Goal: Task Accomplishment & Management: Use online tool/utility

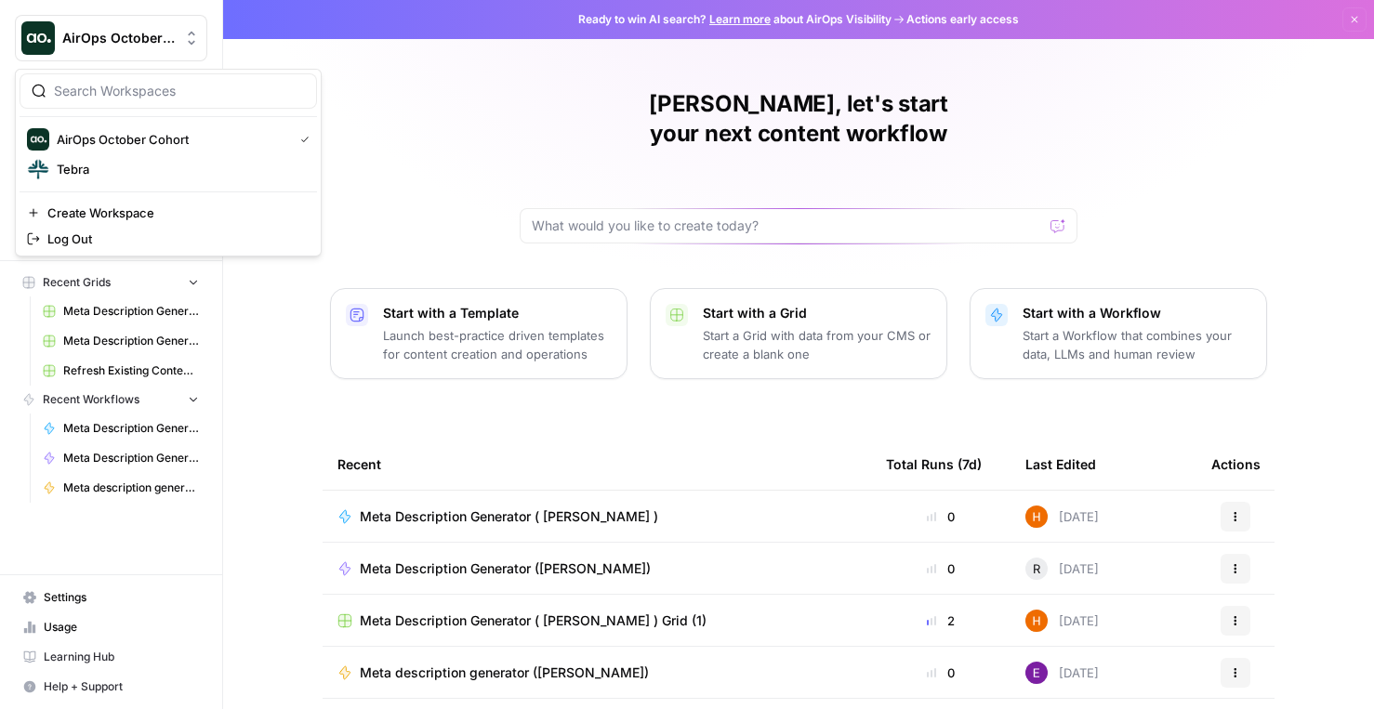
click at [161, 37] on span "AirOps October Cohort" at bounding box center [118, 38] width 112 height 19
click at [149, 170] on span "Tebra" at bounding box center [179, 169] width 245 height 19
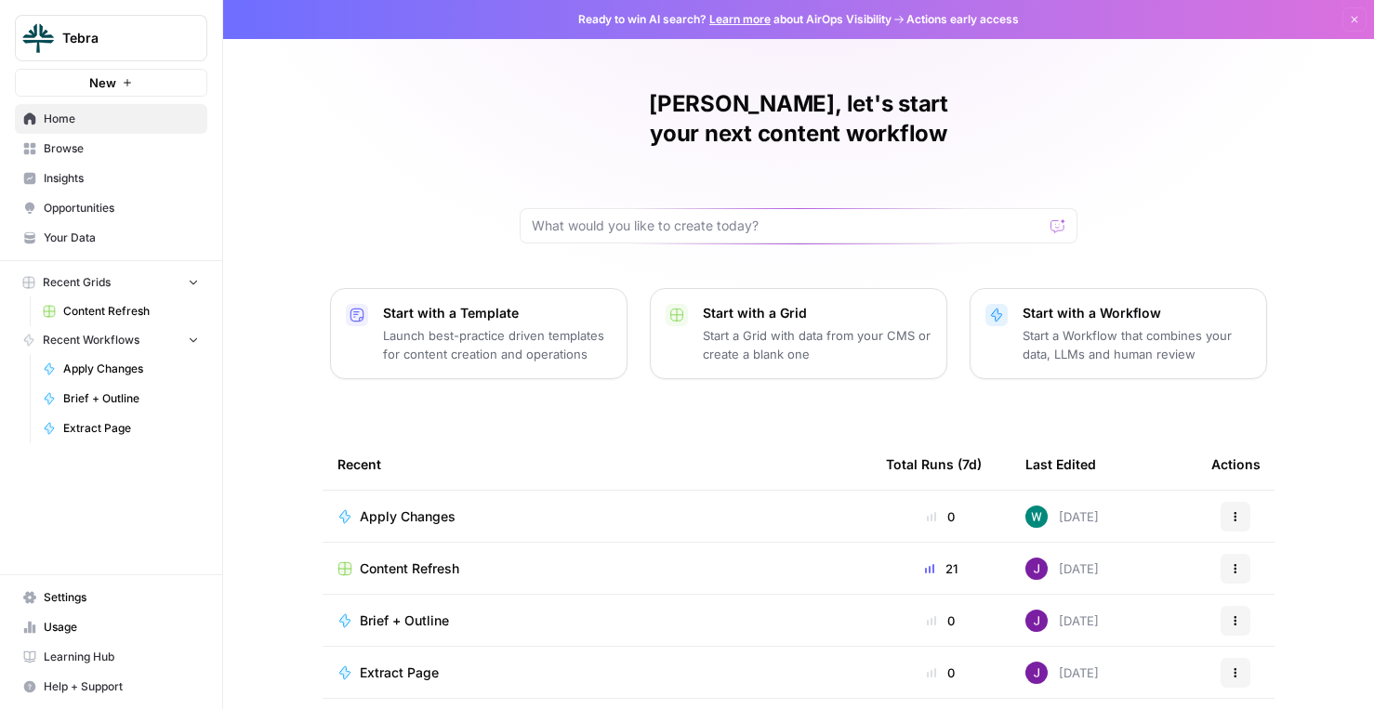
click at [146, 44] on span "Tebra" at bounding box center [118, 38] width 112 height 19
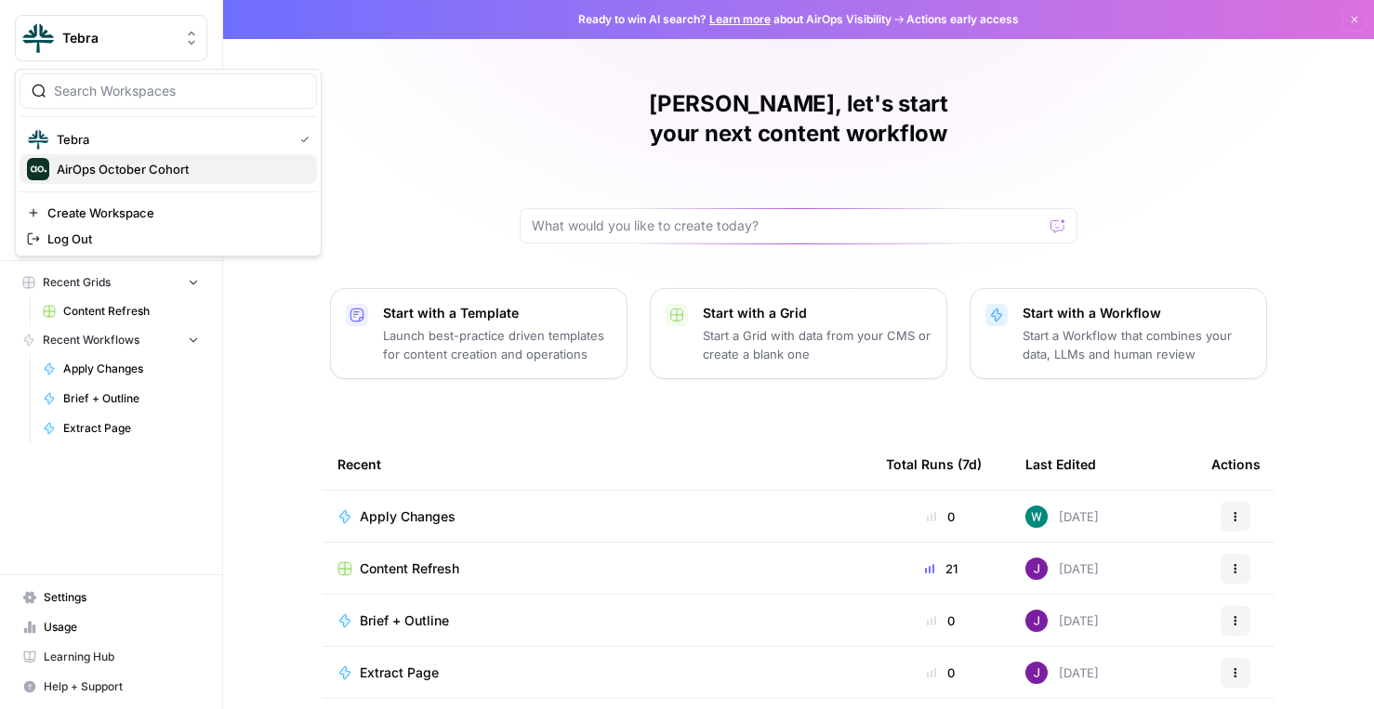
click at [118, 165] on span "AirOps October Cohort" at bounding box center [179, 169] width 245 height 19
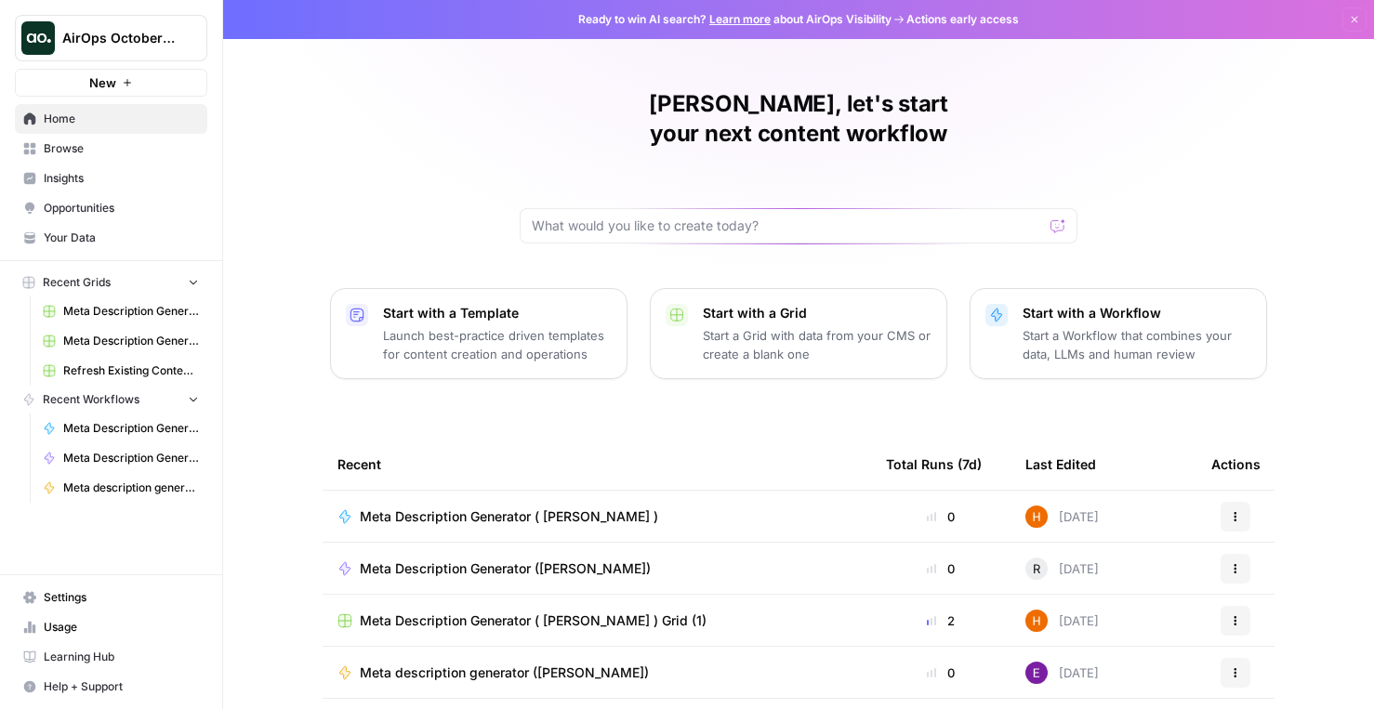
click at [114, 656] on span "Learning Hub" at bounding box center [121, 657] width 155 height 17
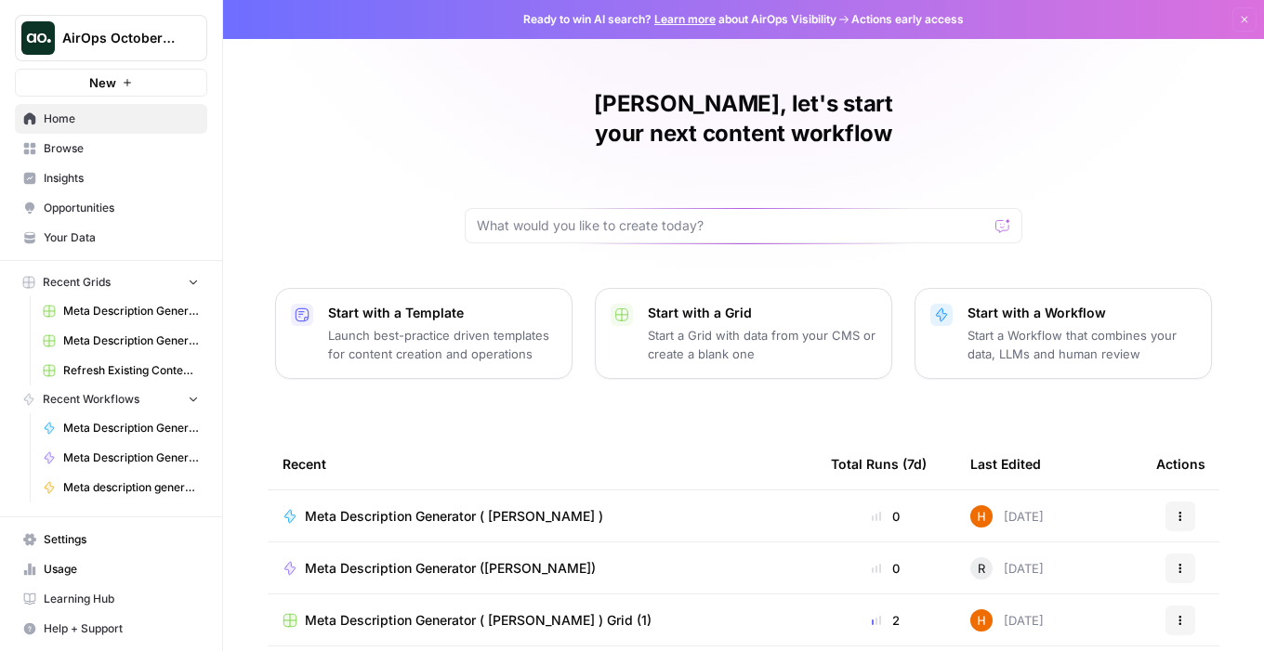
click at [82, 163] on link "Browse" at bounding box center [111, 149] width 192 height 30
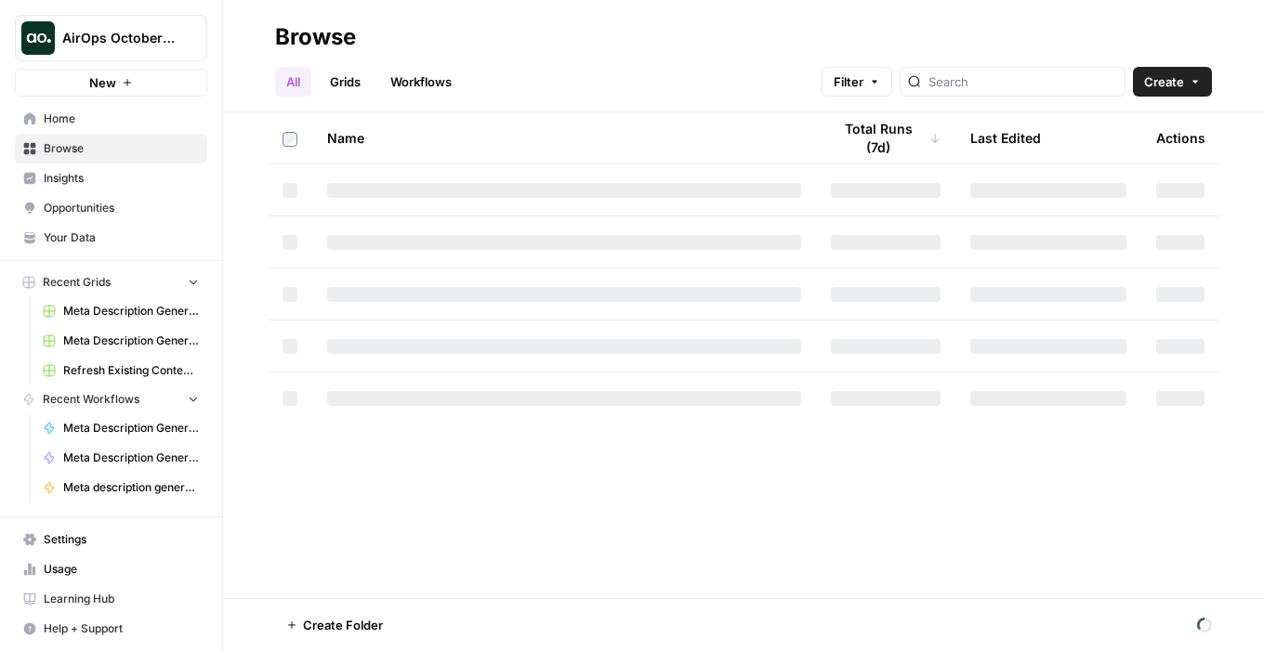
click at [84, 156] on span "Browse" at bounding box center [121, 148] width 155 height 17
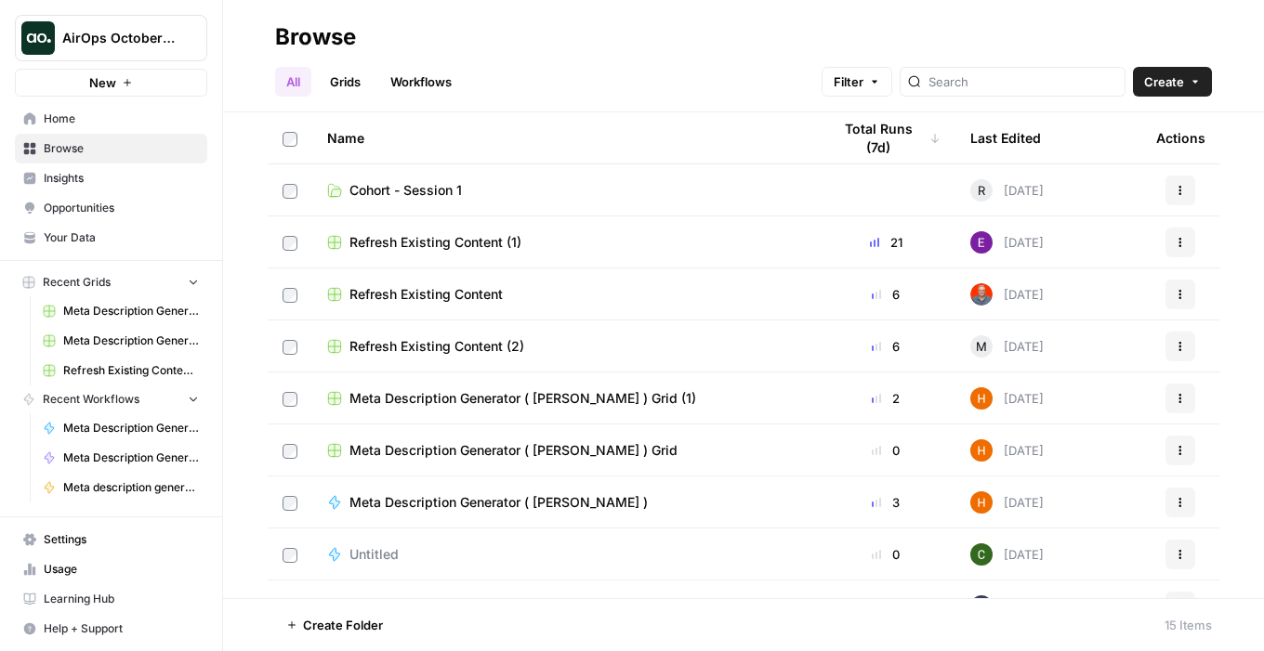
click at [423, 190] on span "Cohort - Session 1" at bounding box center [405, 190] width 112 height 19
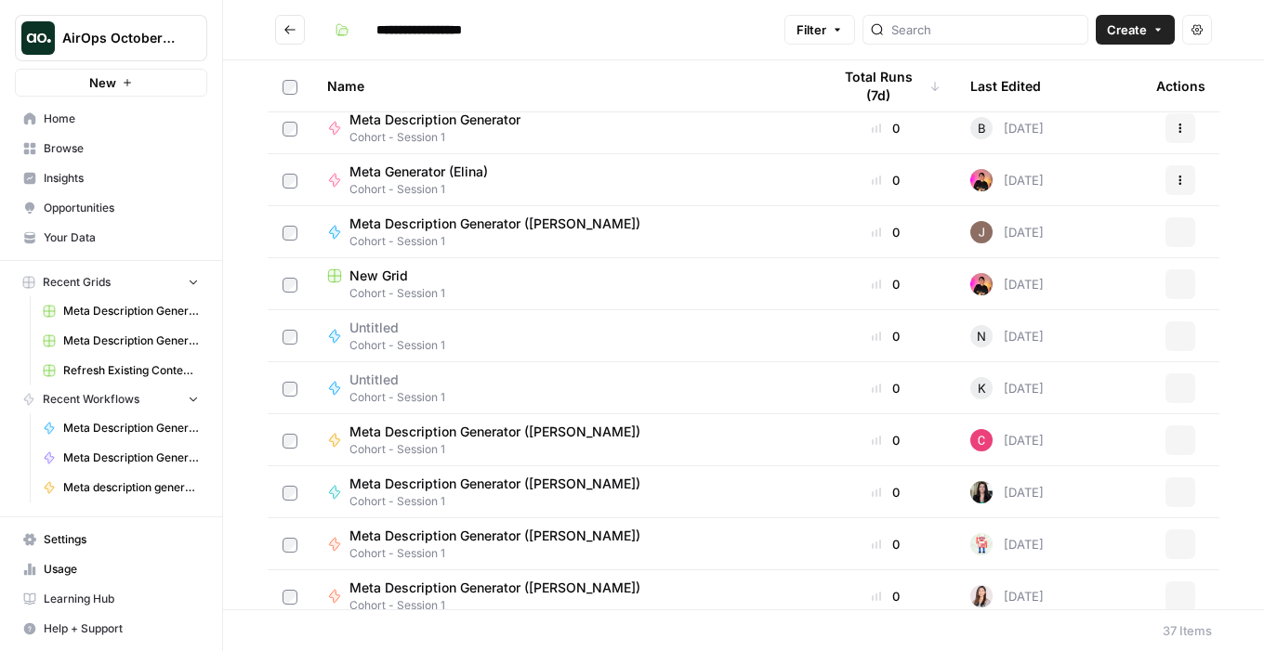
scroll to position [1428, 0]
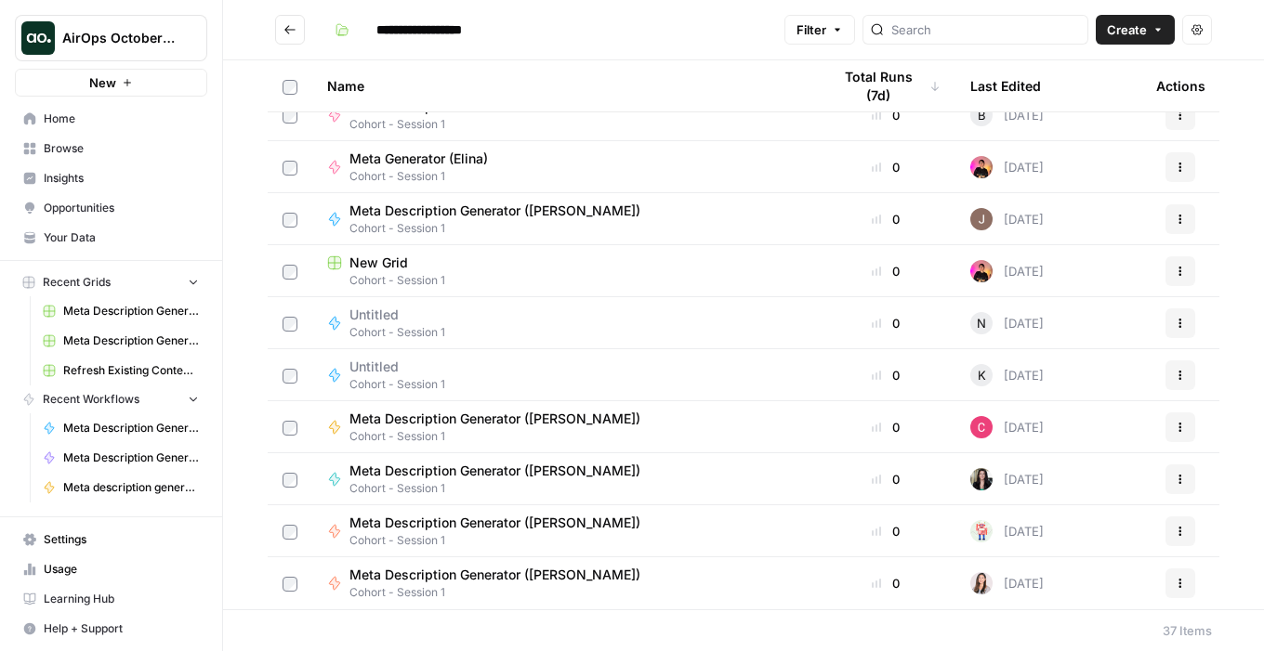
click at [92, 536] on span "Settings" at bounding box center [121, 540] width 155 height 17
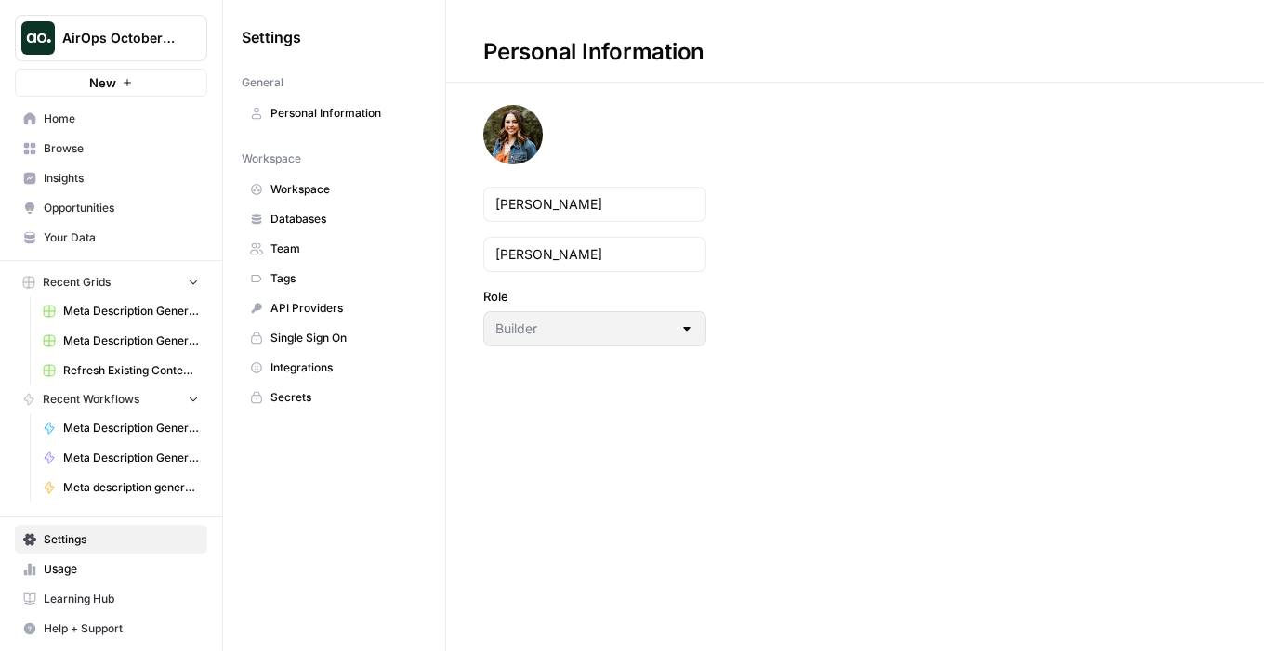
click at [349, 362] on span "Integrations" at bounding box center [344, 368] width 148 height 17
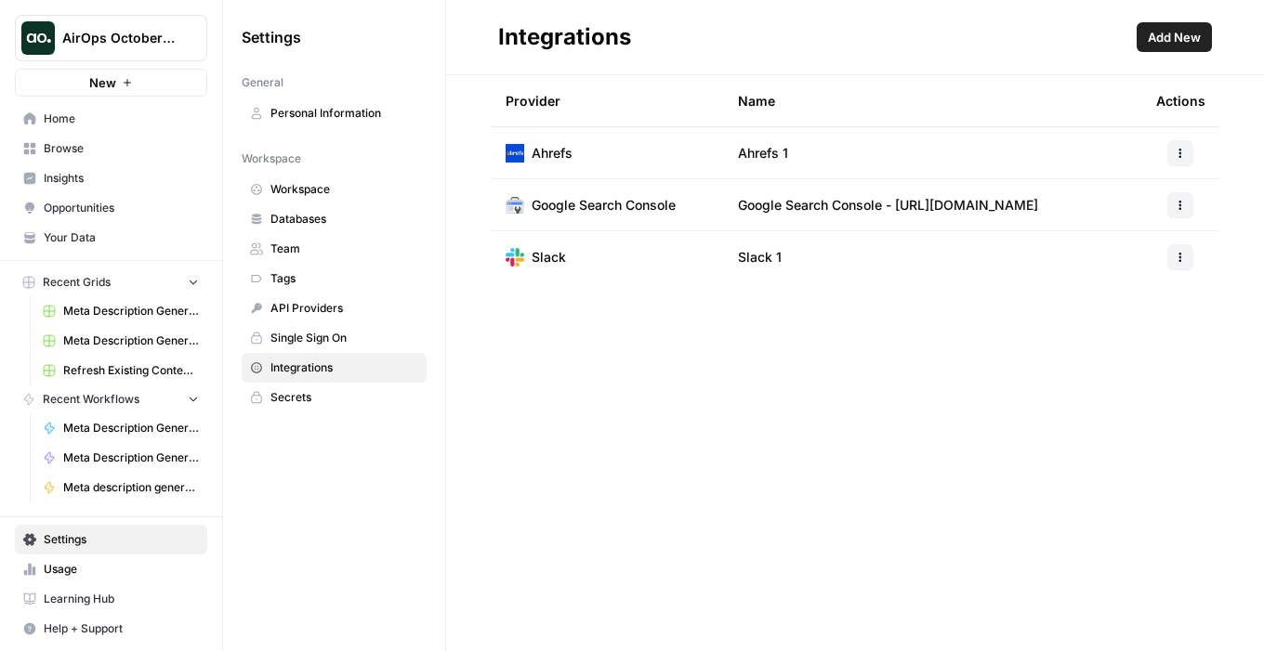
click at [91, 238] on span "Your Data" at bounding box center [121, 238] width 155 height 17
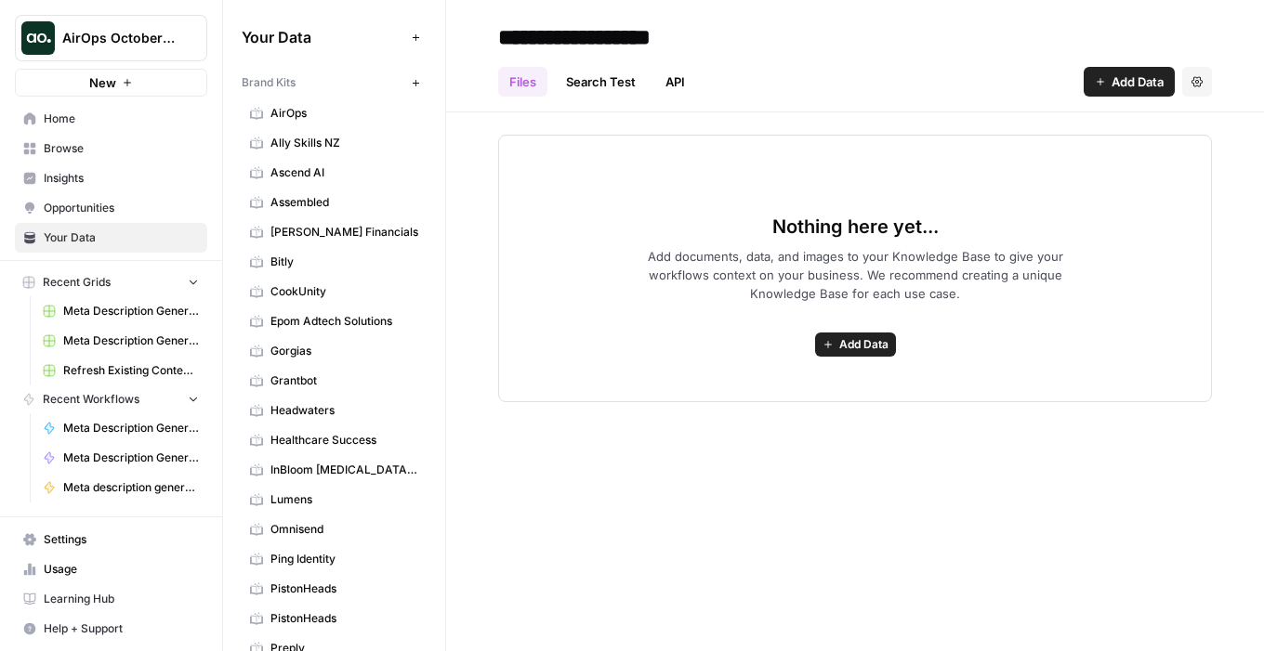
scroll to position [289, 0]
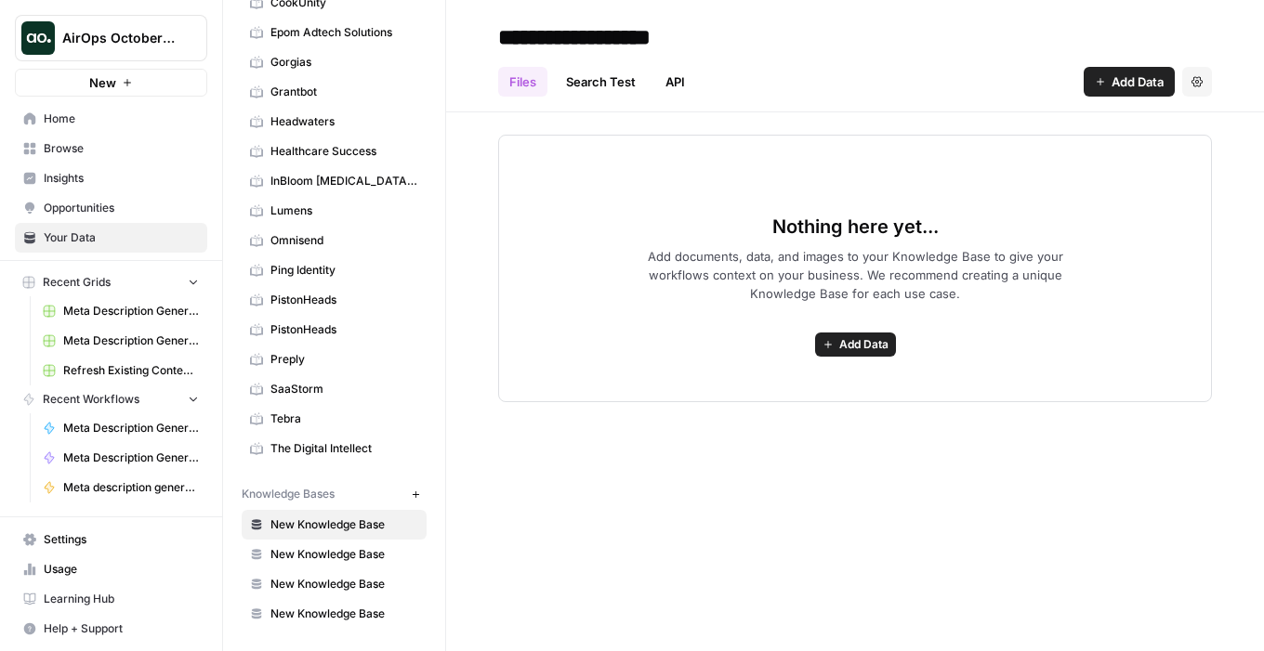
click at [334, 425] on span "Tebra" at bounding box center [344, 419] width 148 height 17
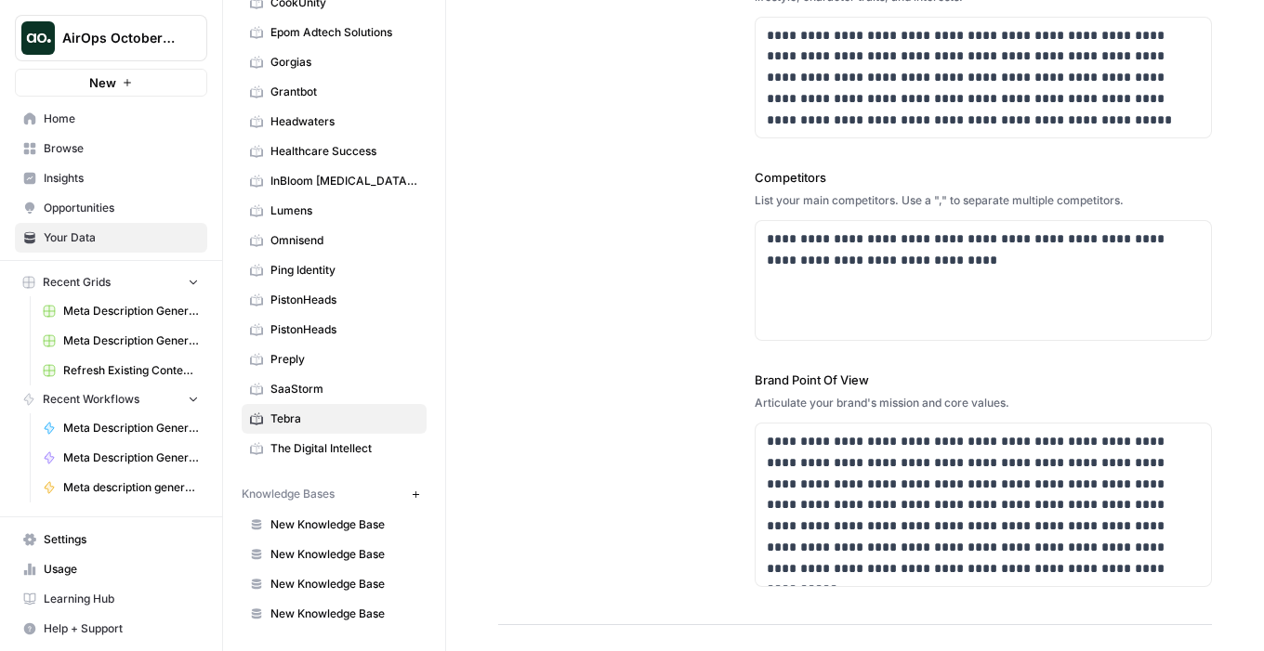
scroll to position [605, 0]
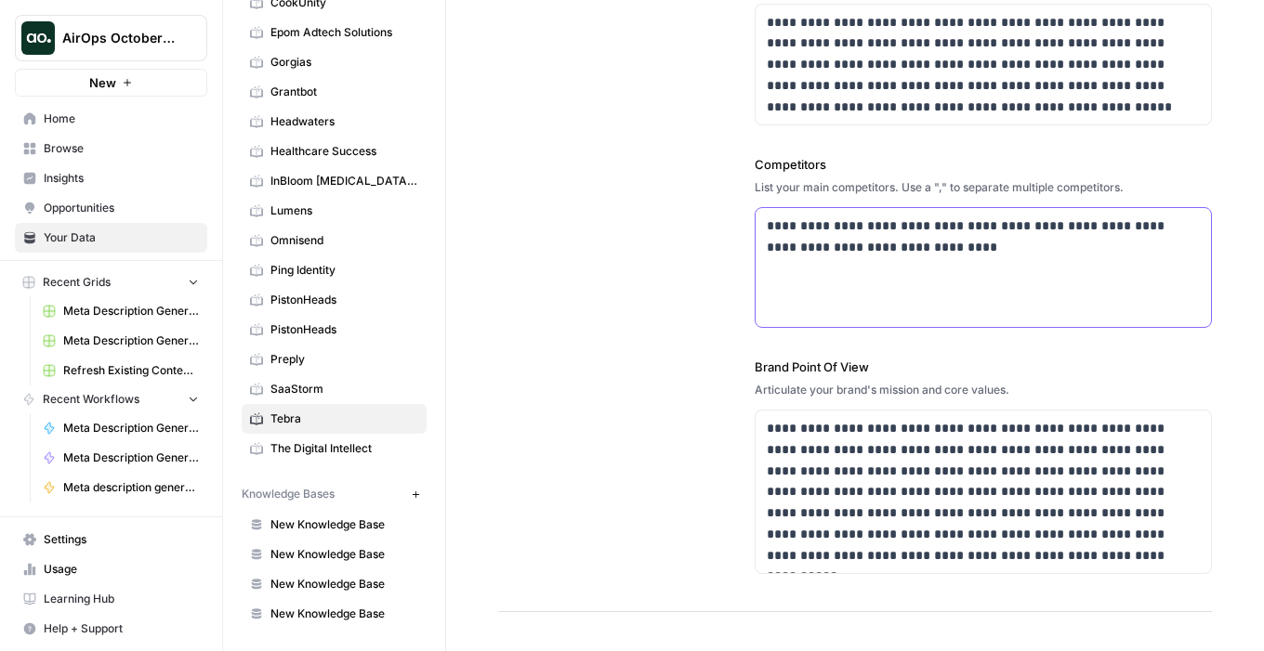
click at [1082, 228] on p "**********" at bounding box center [978, 237] width 423 height 43
click at [1006, 301] on div "**********" at bounding box center [983, 267] width 455 height 119
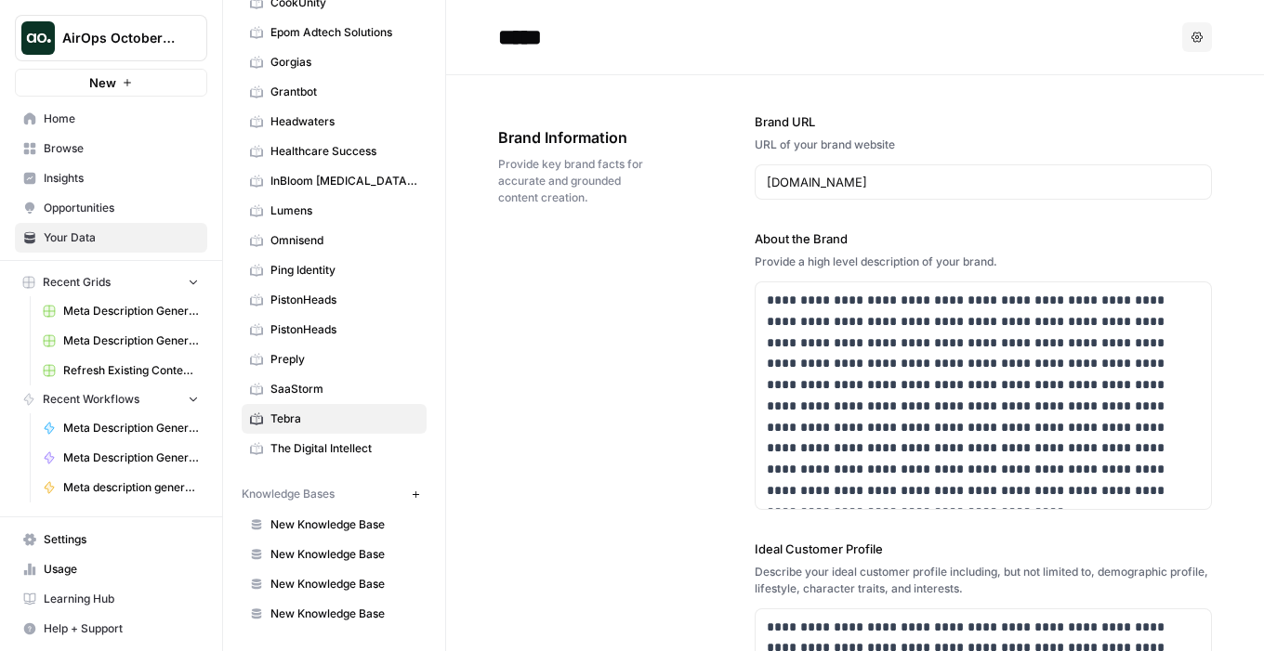
scroll to position [0, 0]
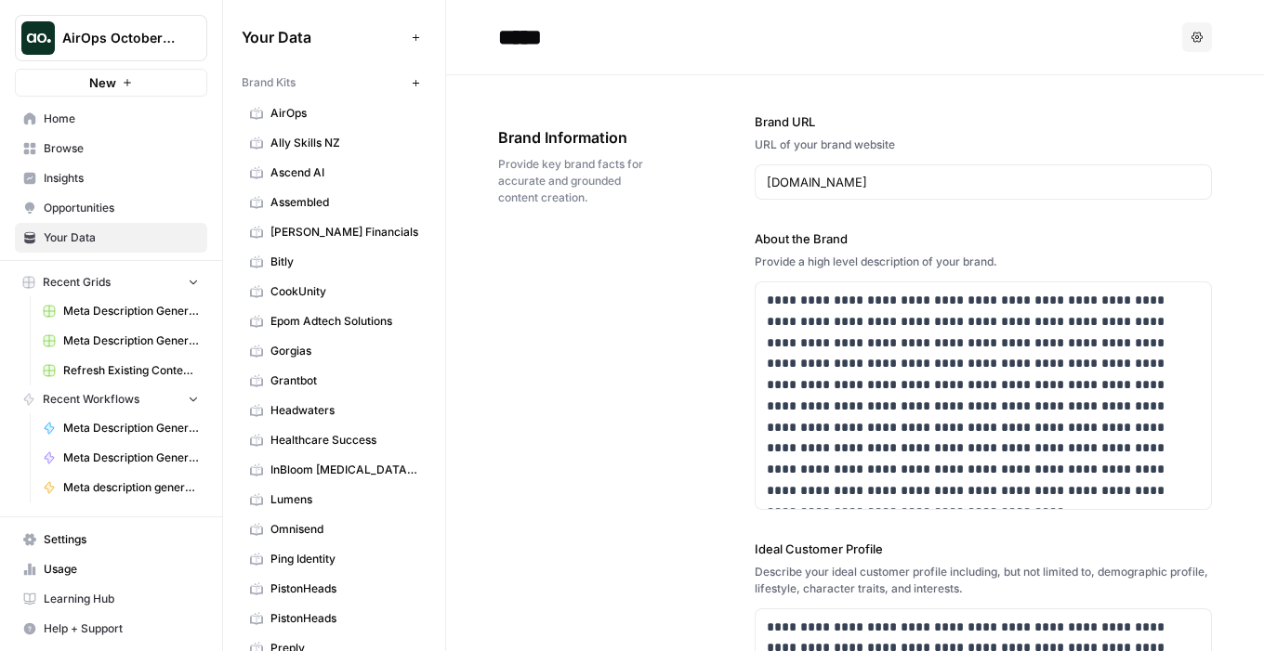
click at [76, 141] on span "Browse" at bounding box center [121, 148] width 155 height 17
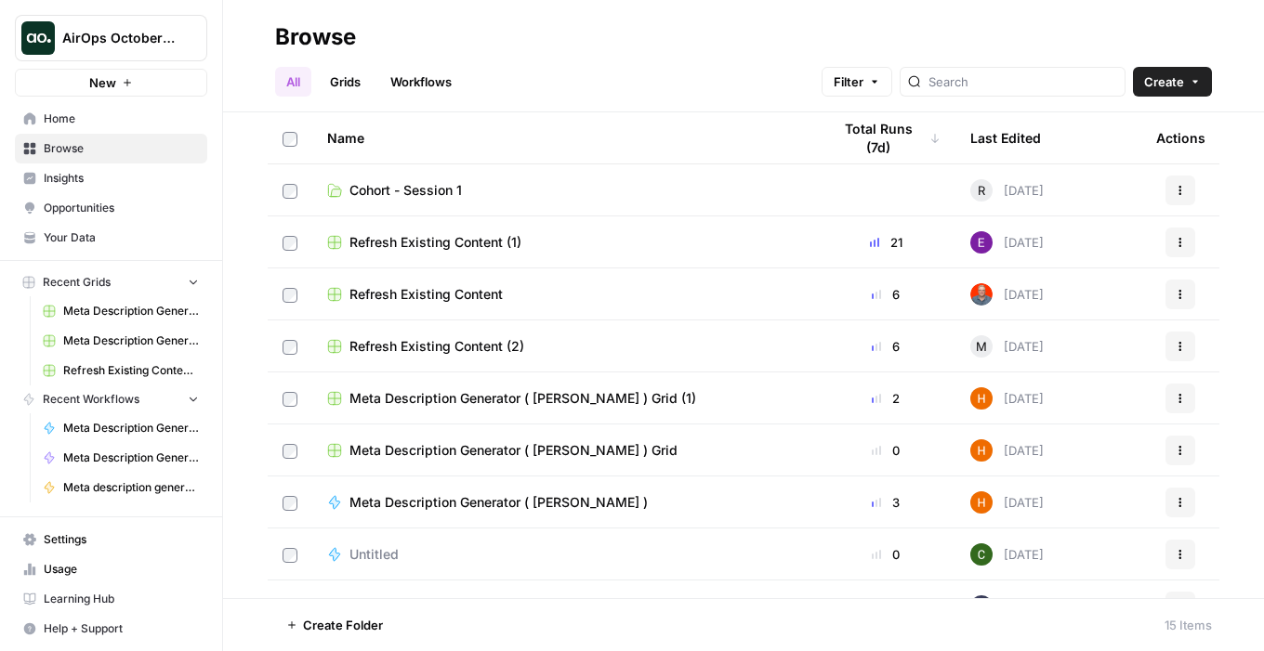
click at [449, 191] on span "Cohort - Session 1" at bounding box center [405, 190] width 112 height 19
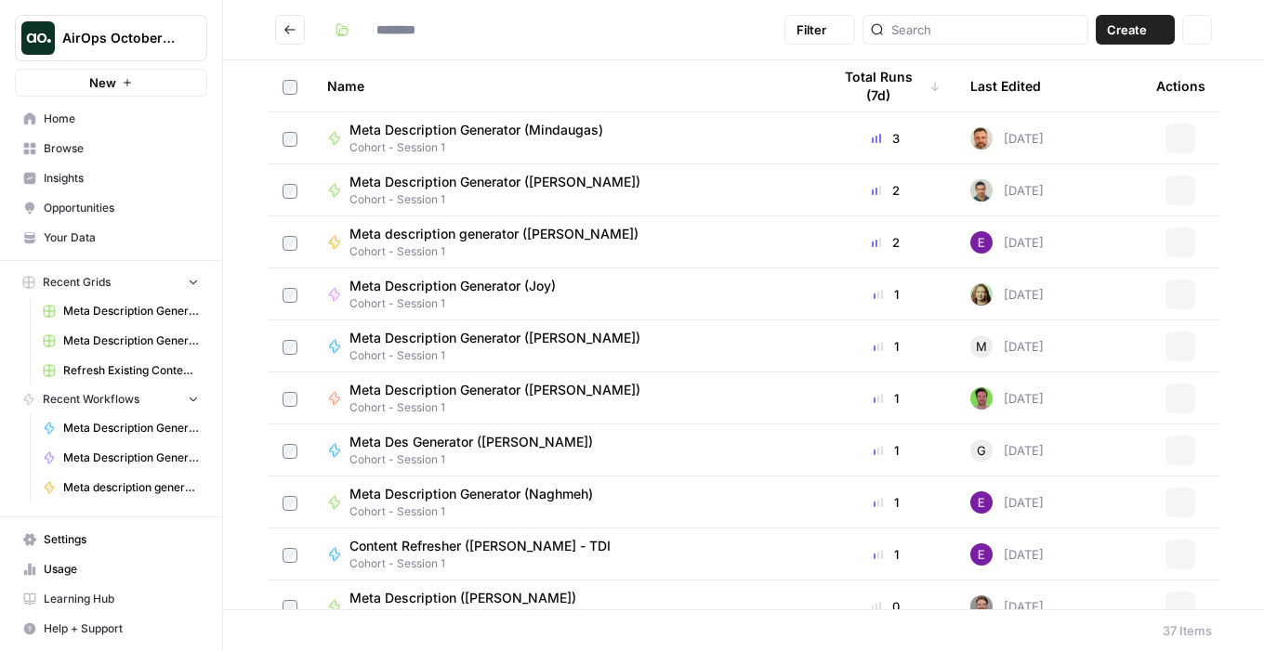
type input "**********"
click at [1139, 35] on span "Create" at bounding box center [1127, 29] width 40 height 19
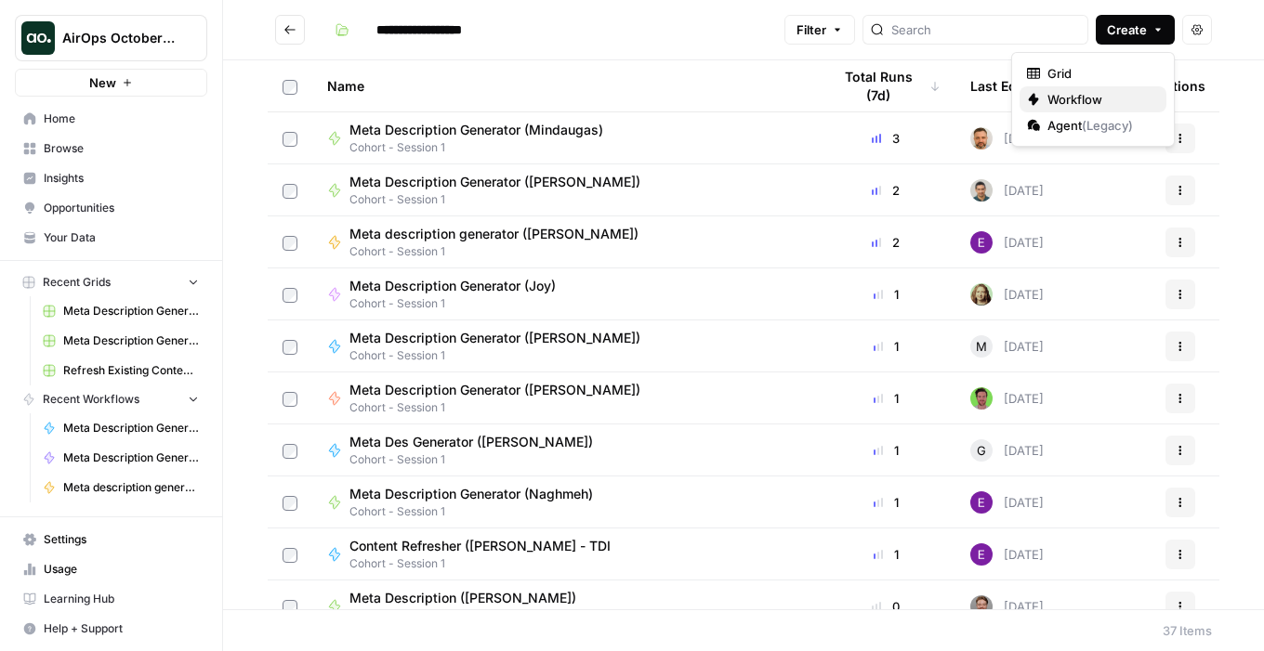
click at [1094, 103] on span "Workflow" at bounding box center [1099, 99] width 104 height 19
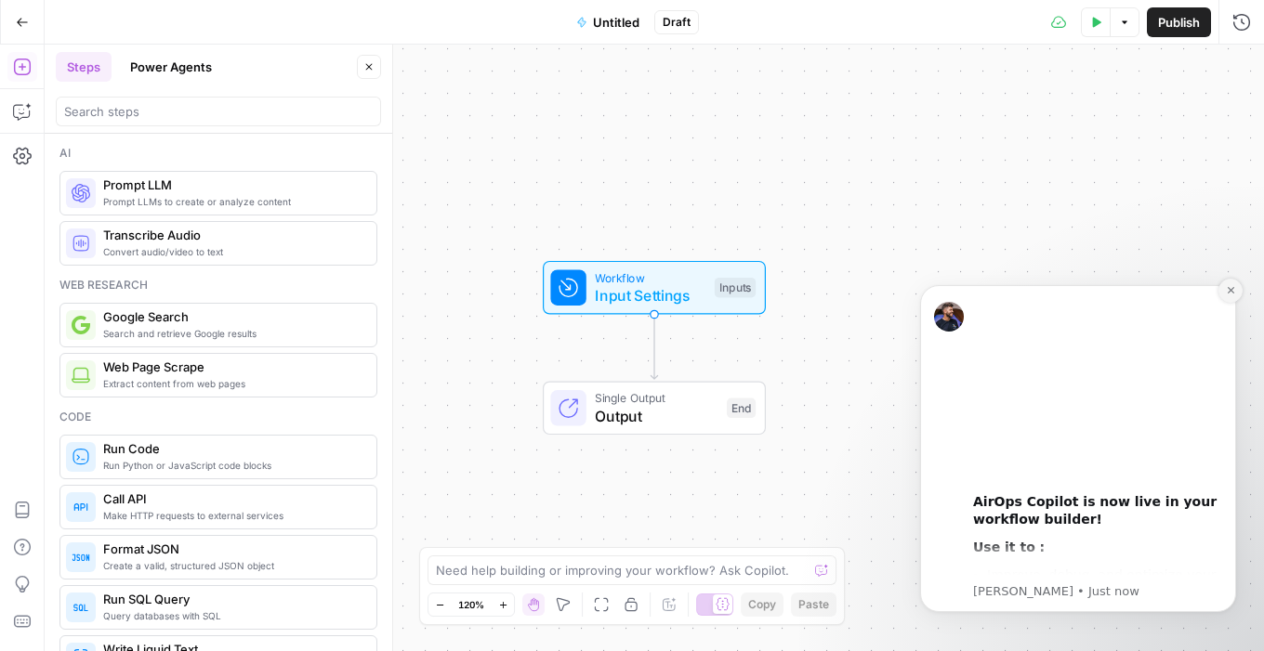
click at [1231, 291] on icon "Dismiss notification" at bounding box center [1230, 290] width 7 height 7
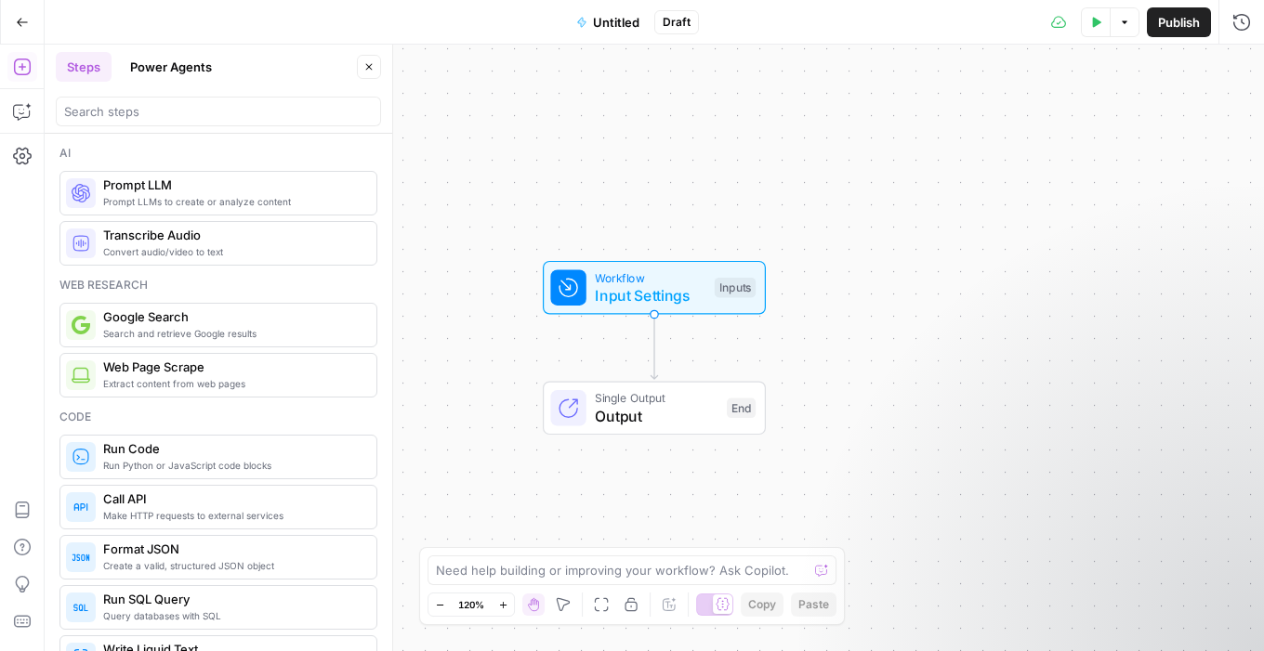
click at [612, 23] on span "Untitled" at bounding box center [616, 22] width 46 height 19
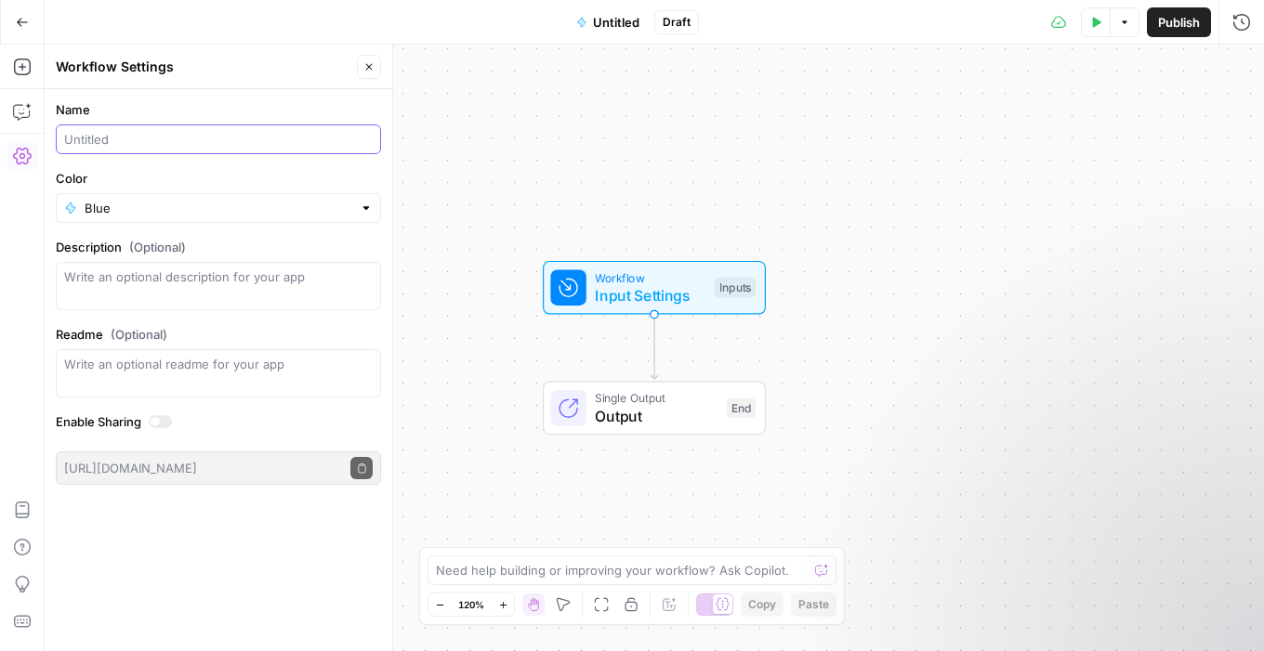
click at [201, 144] on input "Name" at bounding box center [218, 139] width 309 height 19
type input "Meta Description Generator (Andrea C)"
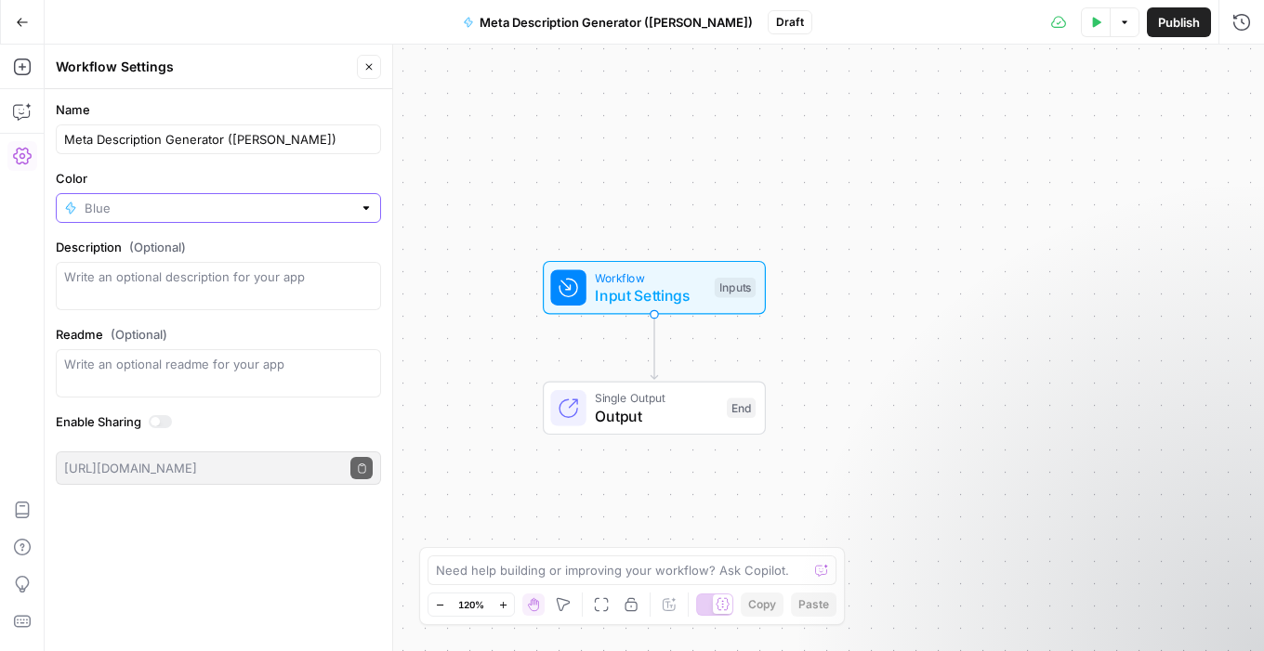
click at [97, 206] on input "Color" at bounding box center [219, 208] width 268 height 19
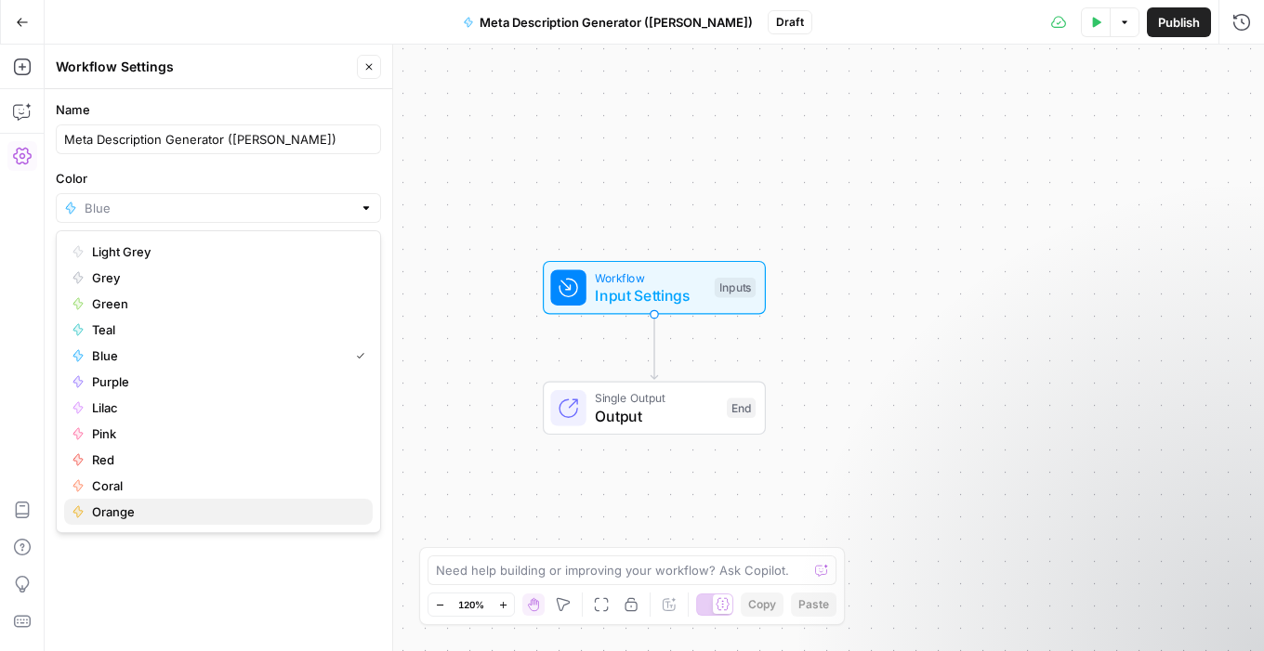
click at [139, 505] on span "Orange" at bounding box center [225, 512] width 266 height 19
type input "Orange"
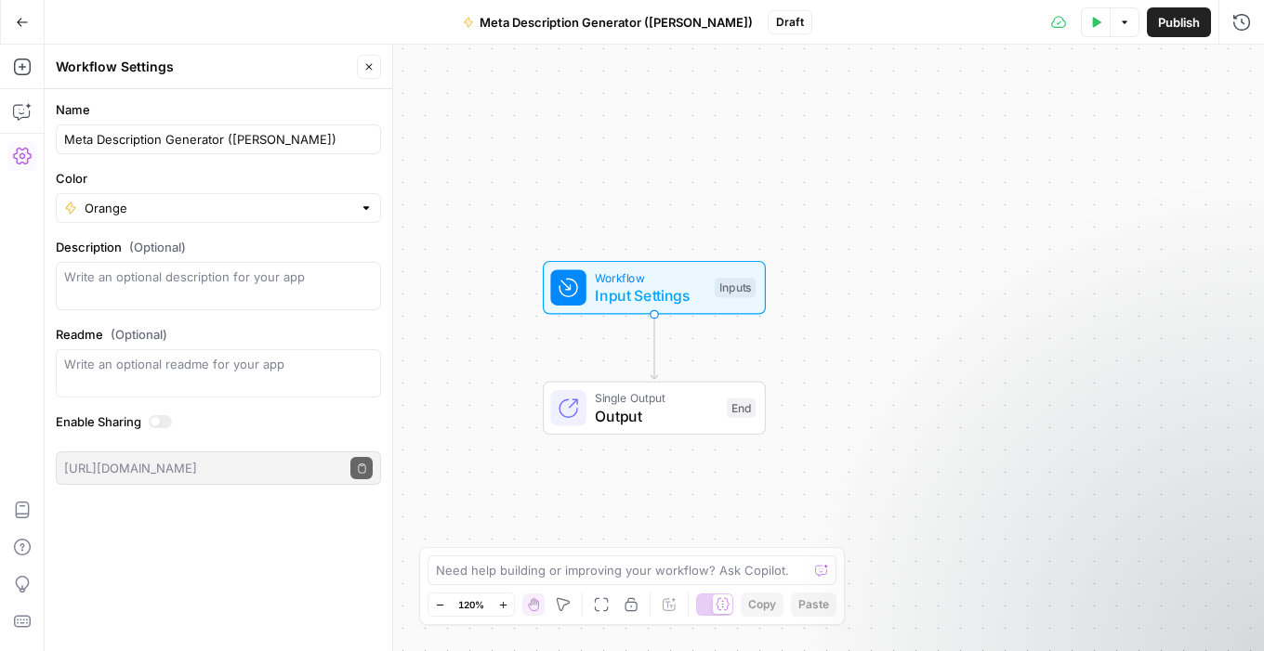
click at [371, 71] on icon "button" at bounding box center [368, 66] width 11 height 11
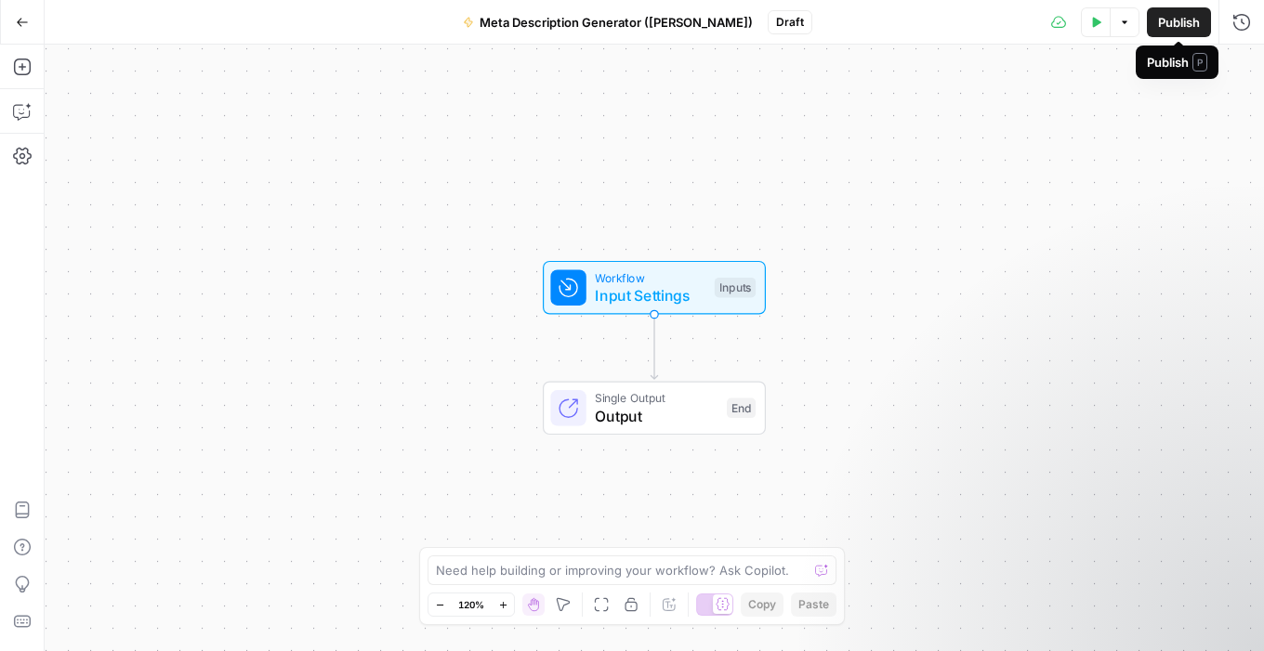
click at [1184, 25] on span "Publish" at bounding box center [1179, 22] width 42 height 19
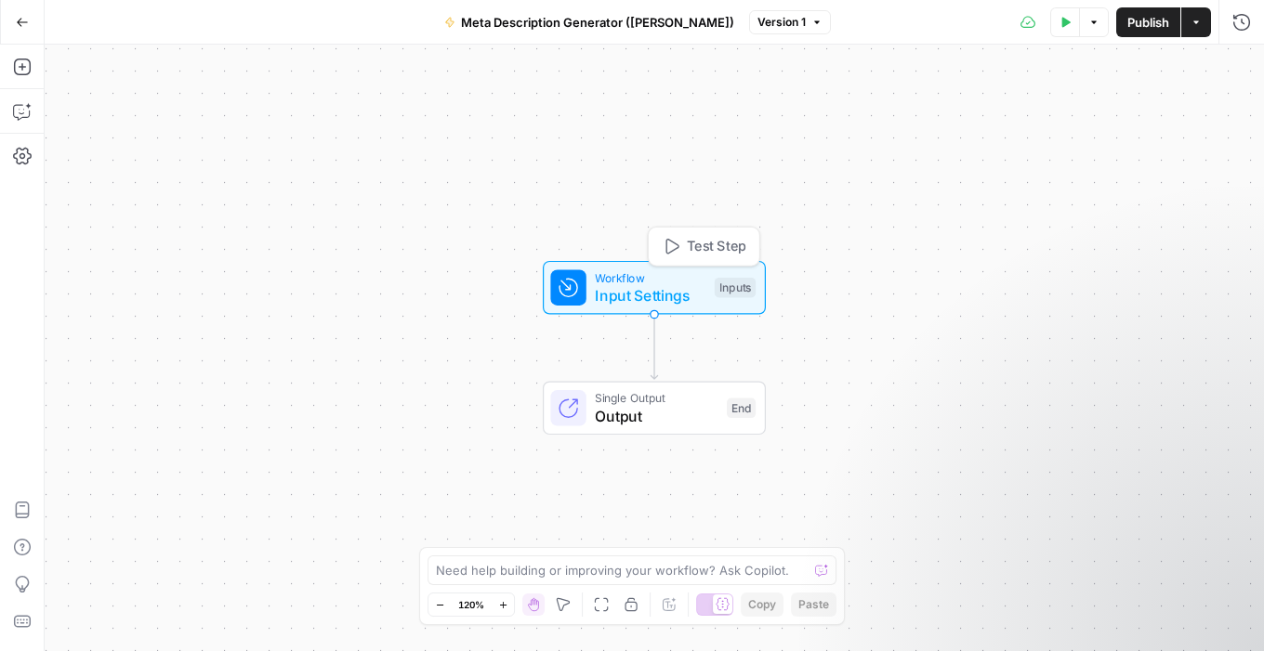
click at [572, 292] on icon at bounding box center [568, 288] width 18 height 18
click at [1110, 121] on button "Add Field" at bounding box center [1062, 127] width 309 height 30
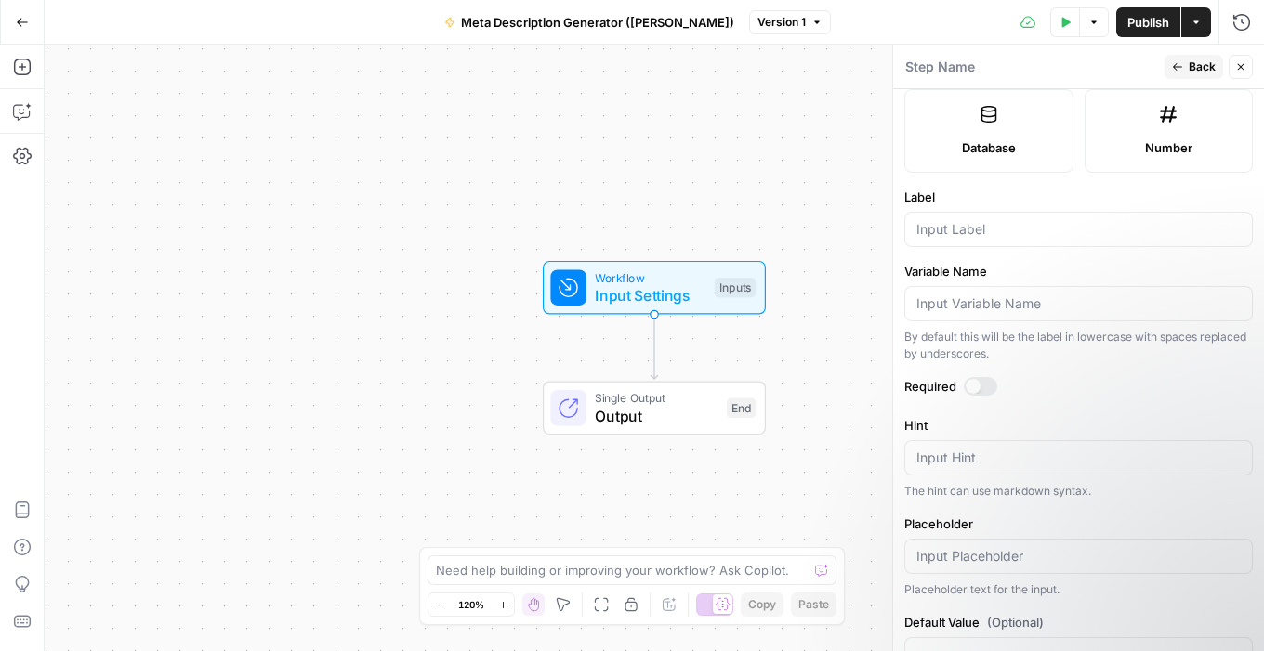
scroll to position [521, 0]
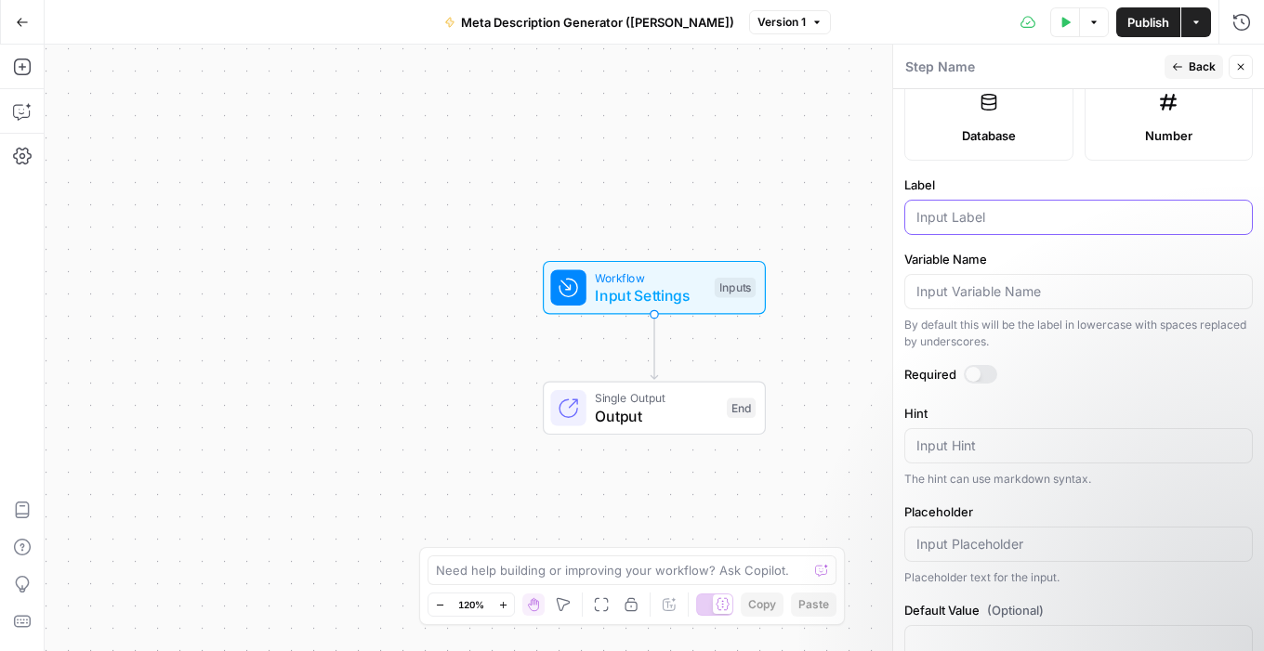
click at [946, 218] on input "Label" at bounding box center [1078, 217] width 324 height 19
type input "Blog URL"
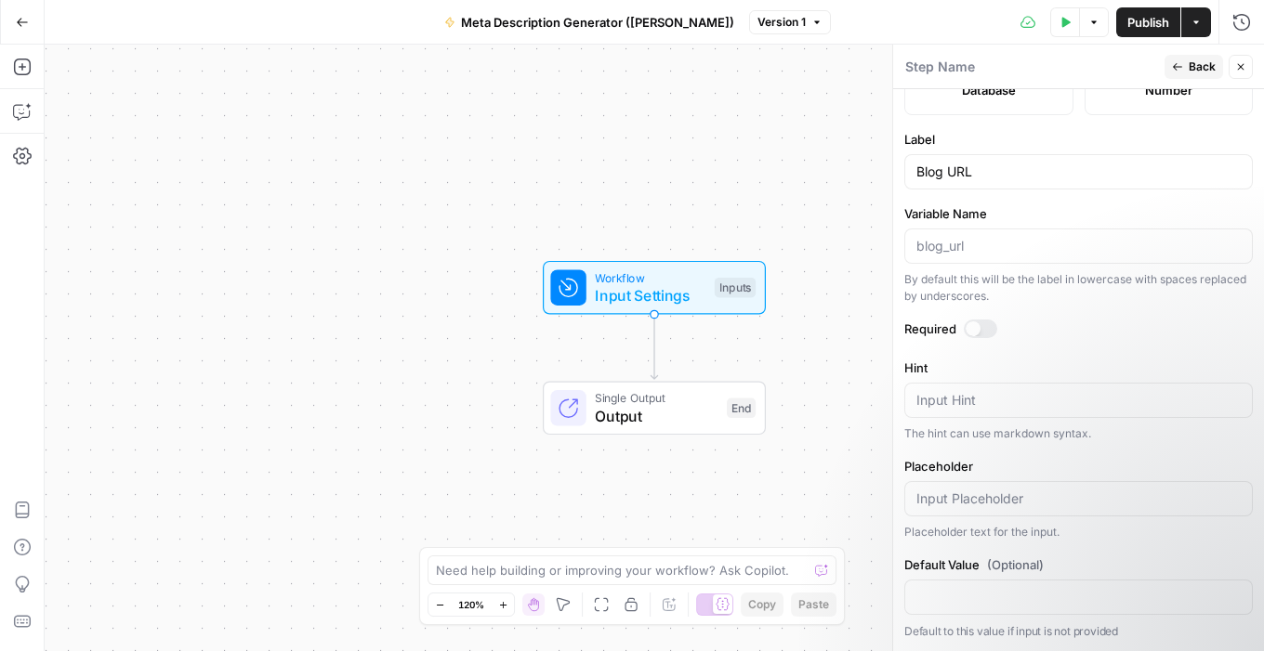
click at [970, 326] on div at bounding box center [973, 329] width 15 height 15
click at [1019, 391] on textarea "Hint" at bounding box center [1078, 400] width 324 height 19
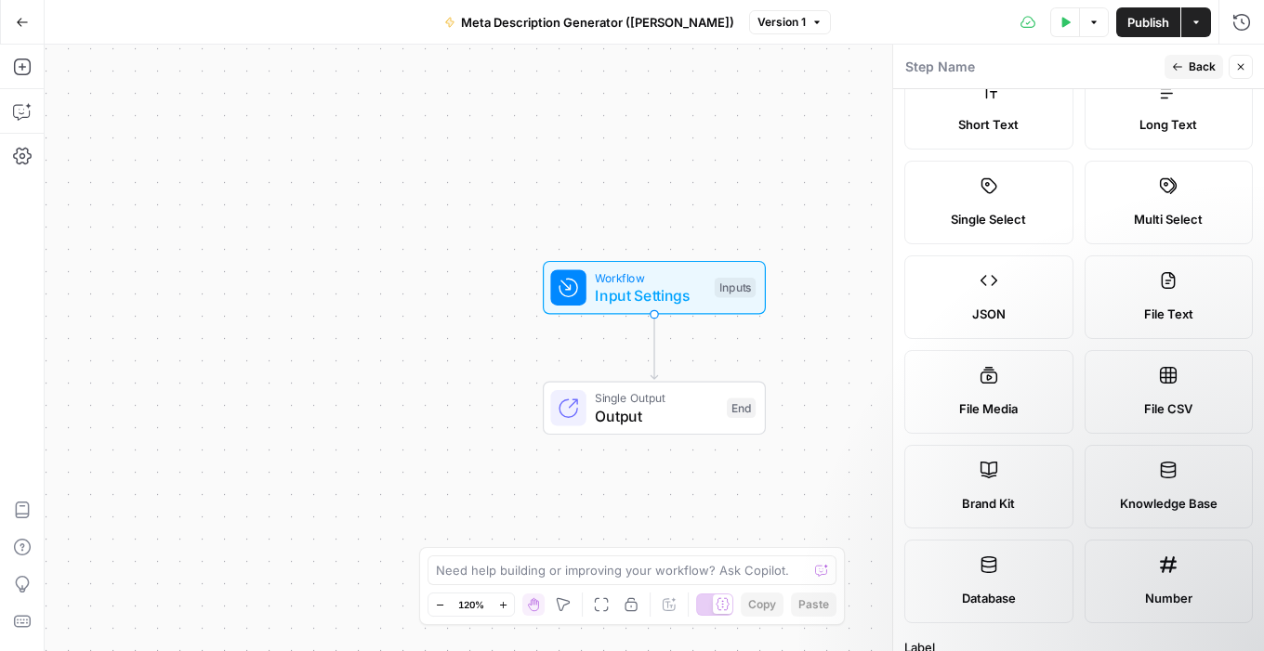
scroll to position [0, 0]
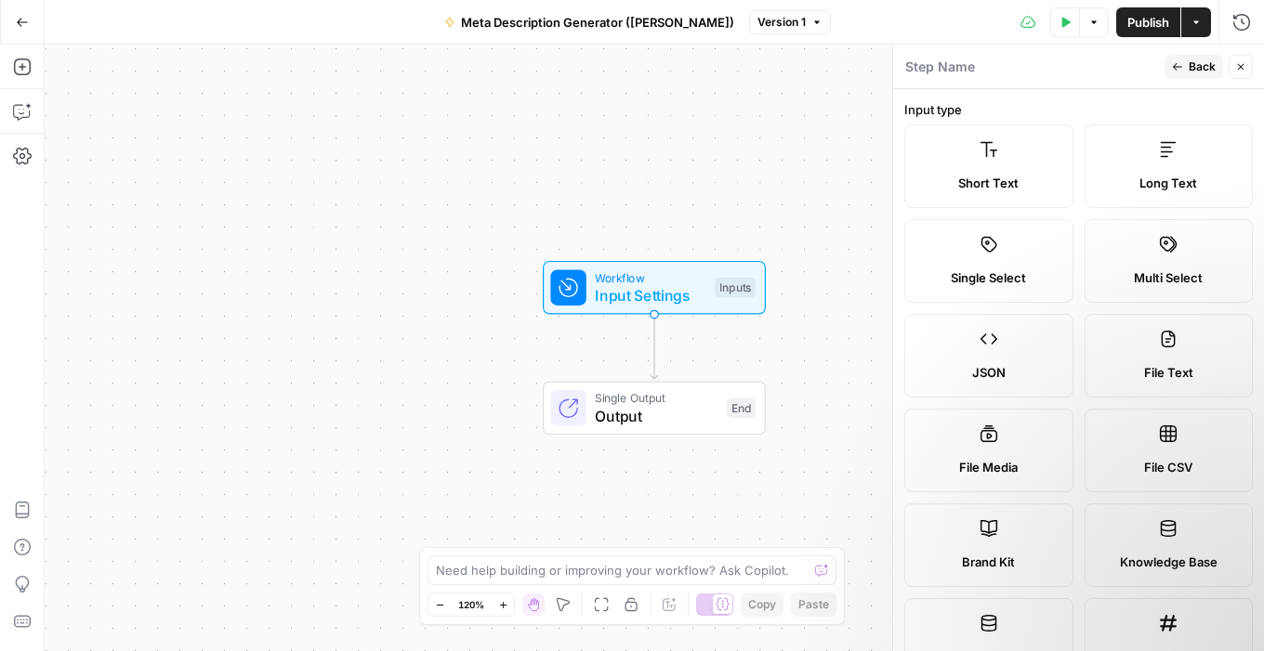
click at [1182, 68] on icon "button" at bounding box center [1177, 66] width 11 height 11
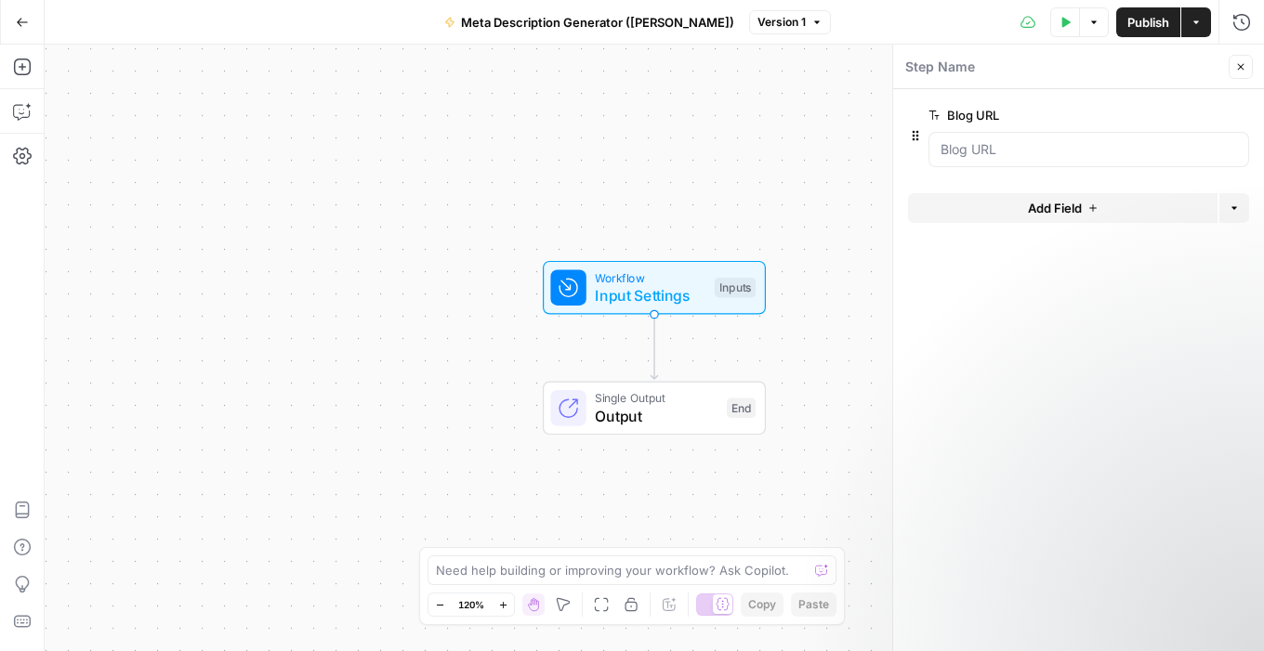
click at [1032, 211] on span "Add Field" at bounding box center [1055, 208] width 54 height 19
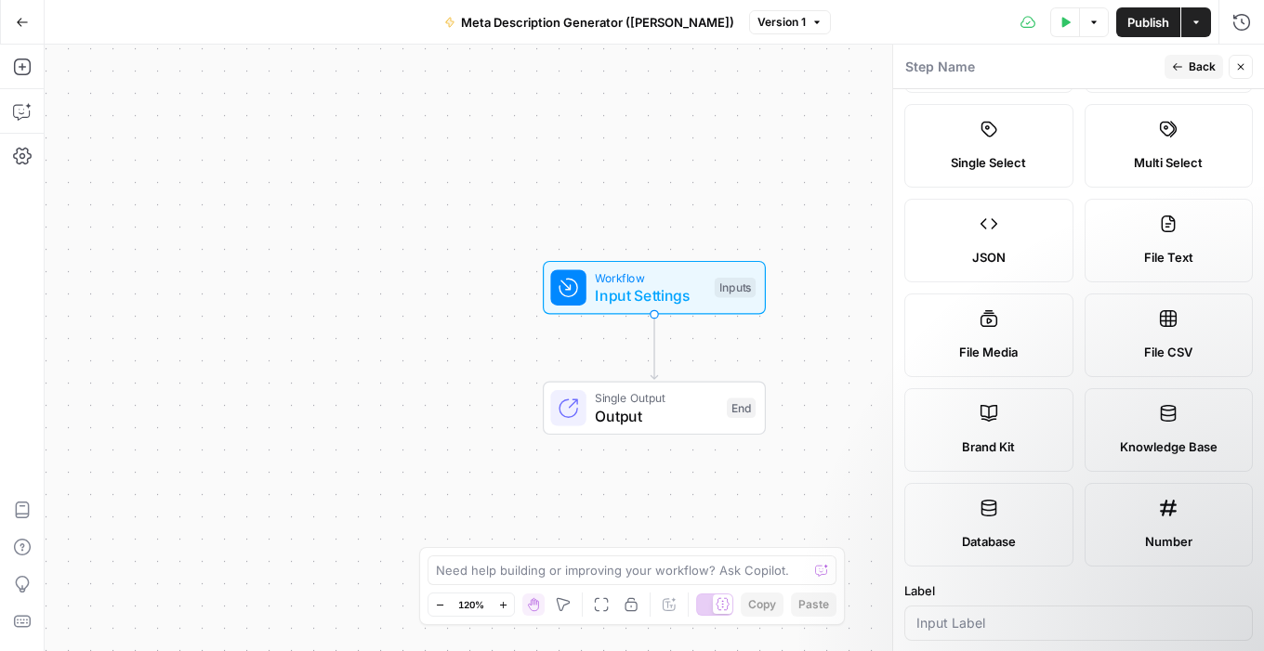
scroll to position [121, 0]
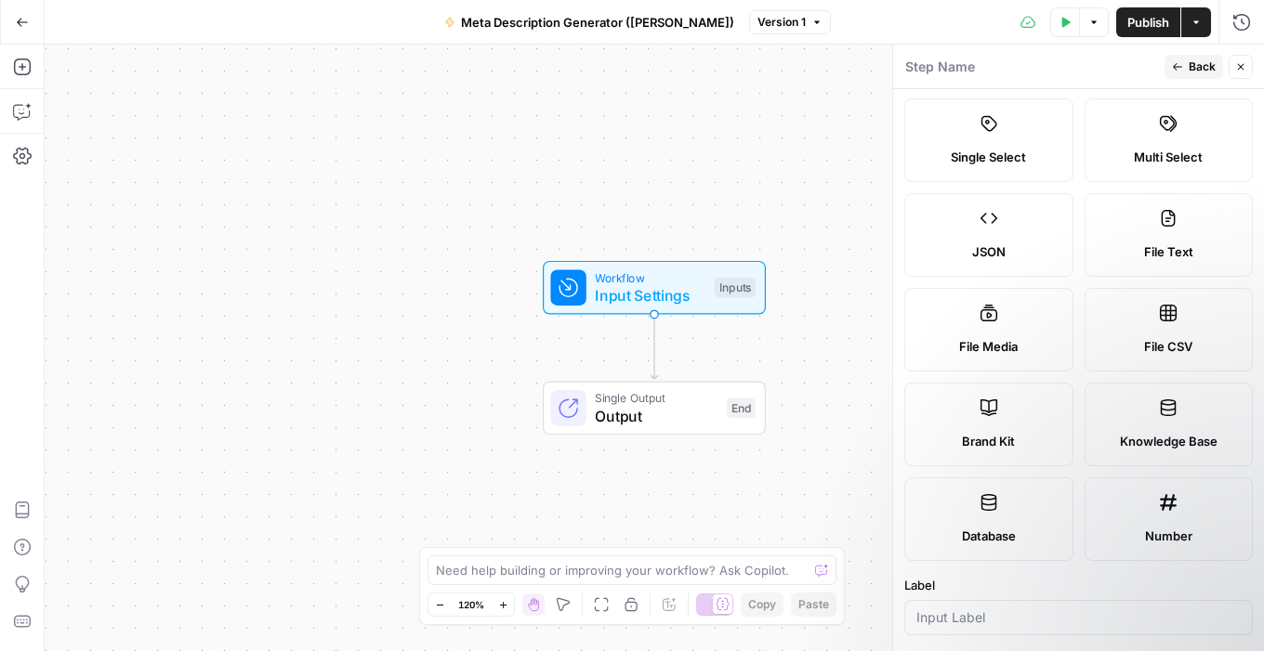
click at [1018, 416] on label "Brand Kit" at bounding box center [988, 425] width 169 height 84
type input "Brand Kit"
type input "brand_kit"
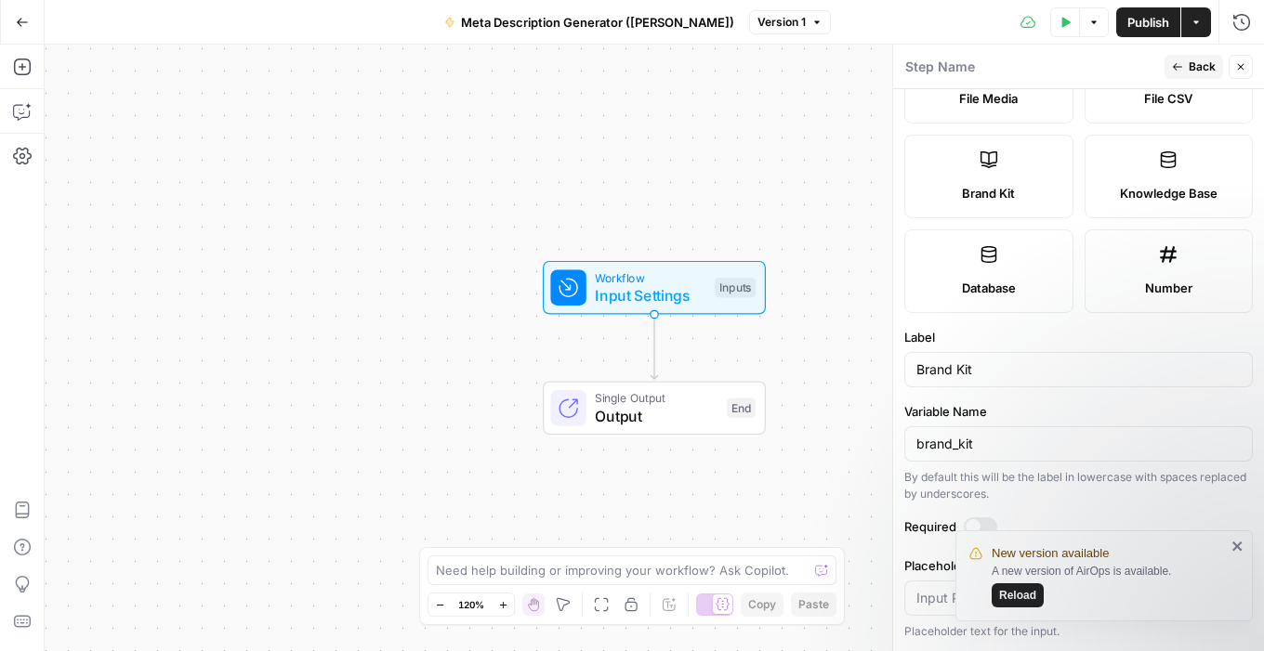
click at [1235, 543] on icon "close" at bounding box center [1237, 546] width 13 height 15
click at [975, 527] on div at bounding box center [973, 526] width 15 height 15
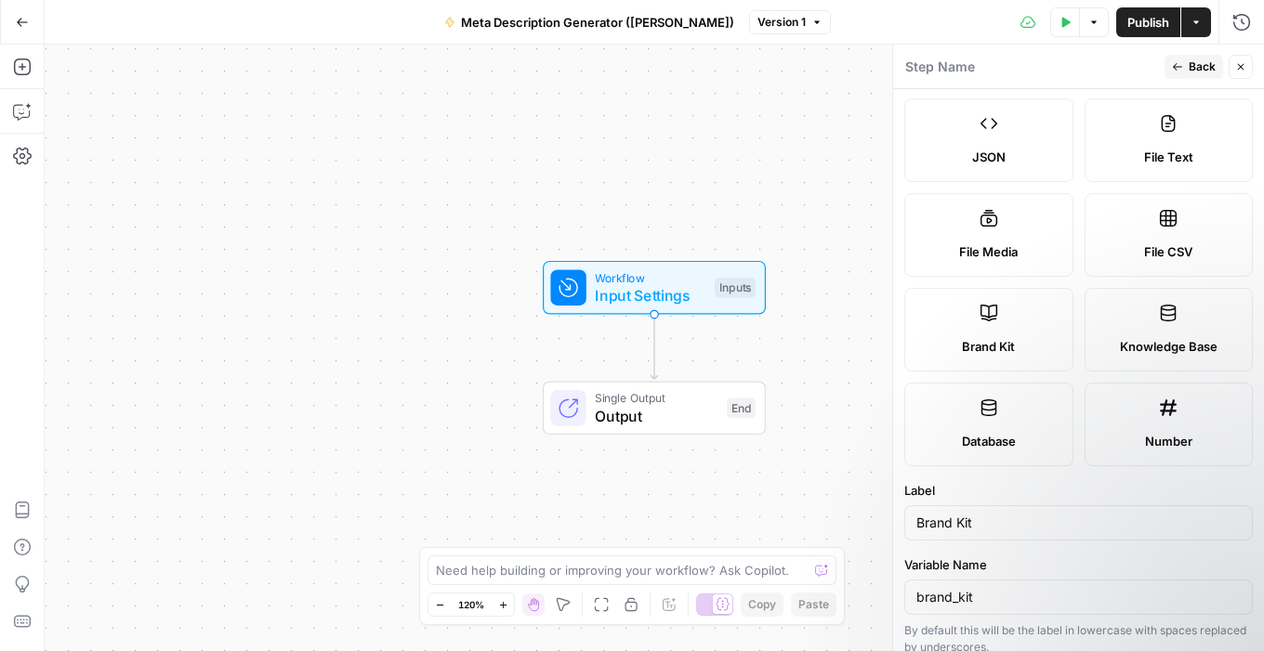
scroll to position [0, 0]
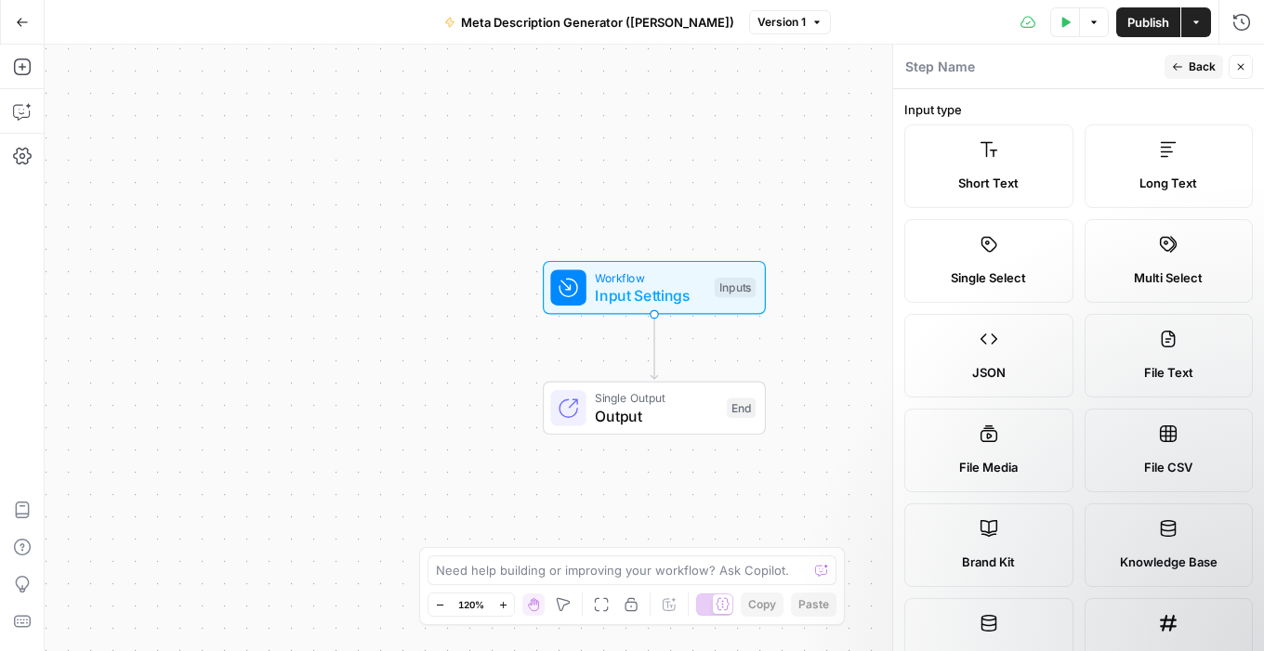
click at [1194, 65] on span "Back" at bounding box center [1202, 67] width 27 height 17
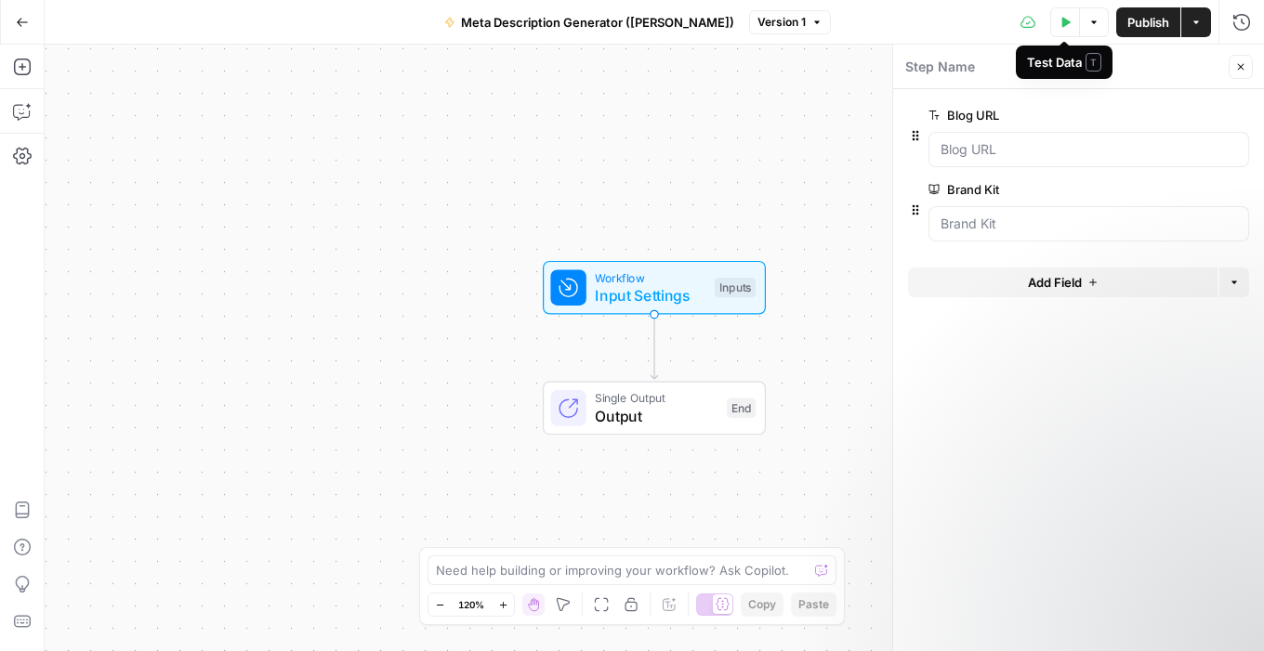
click at [1070, 21] on button "Test Data" at bounding box center [1065, 22] width 30 height 30
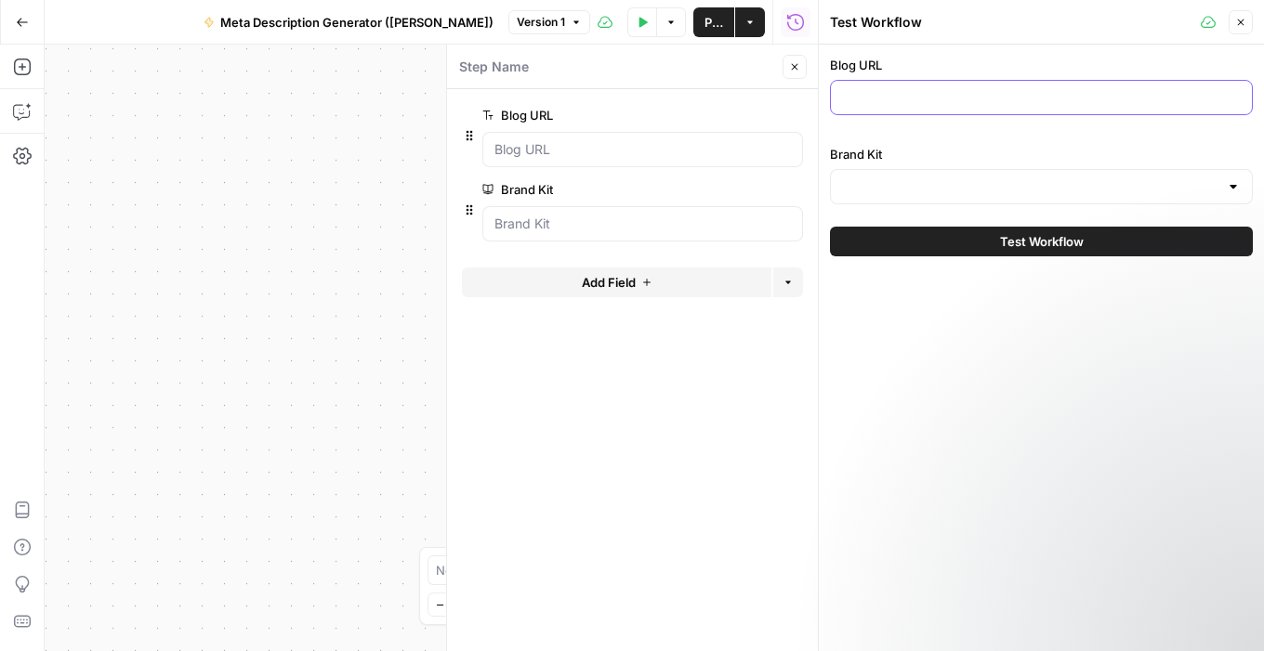
click at [931, 99] on input "Blog URL" at bounding box center [1041, 97] width 399 height 19
click at [794, 65] on icon "button" at bounding box center [795, 67] width 7 height 7
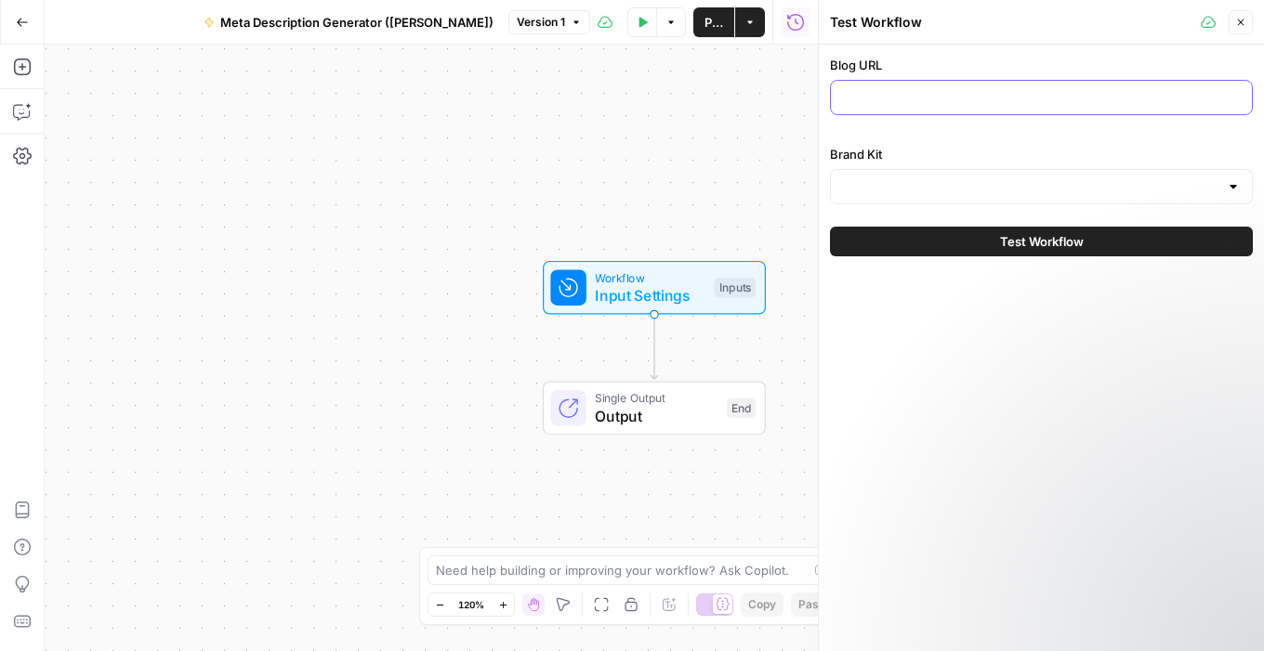
click at [885, 103] on input "Blog URL" at bounding box center [1041, 97] width 399 height 19
paste input "https://www.tebra.com/theintake/practice-growth/online-reputation-makes-or-brea…"
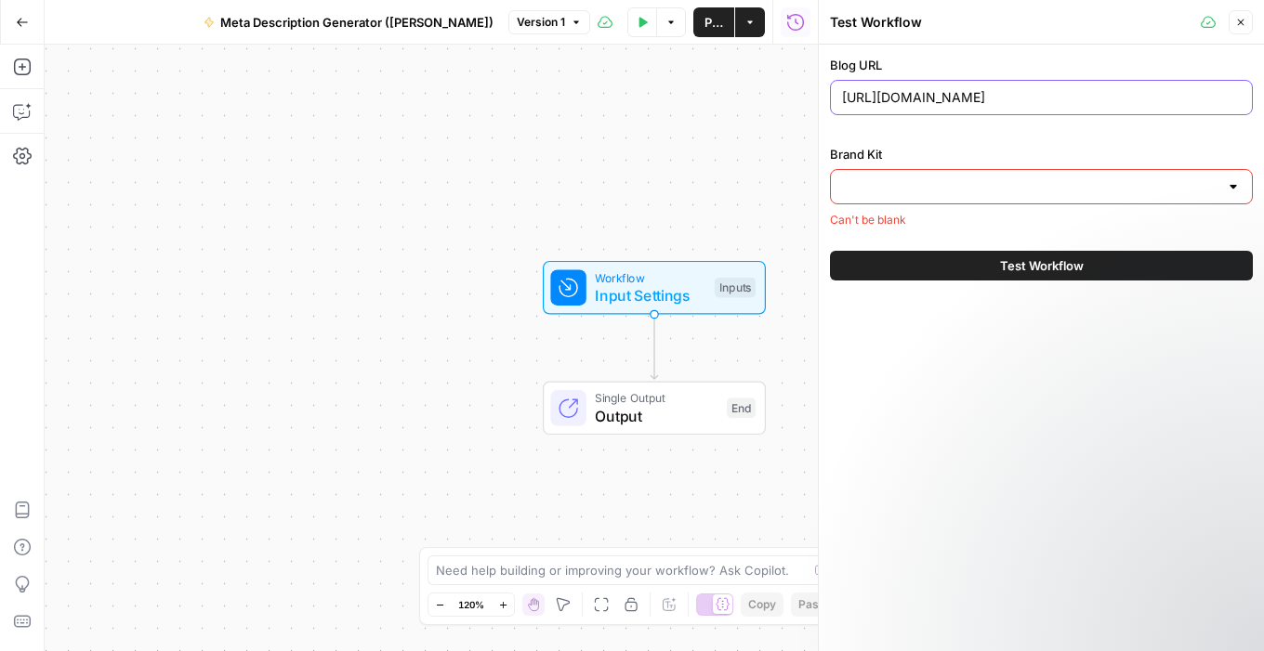
scroll to position [0, 249]
type input "https://www.tebra.com/theintake/practice-growth/online-reputation-makes-or-brea…"
click at [930, 188] on input "Brand Kit" at bounding box center [1030, 187] width 376 height 19
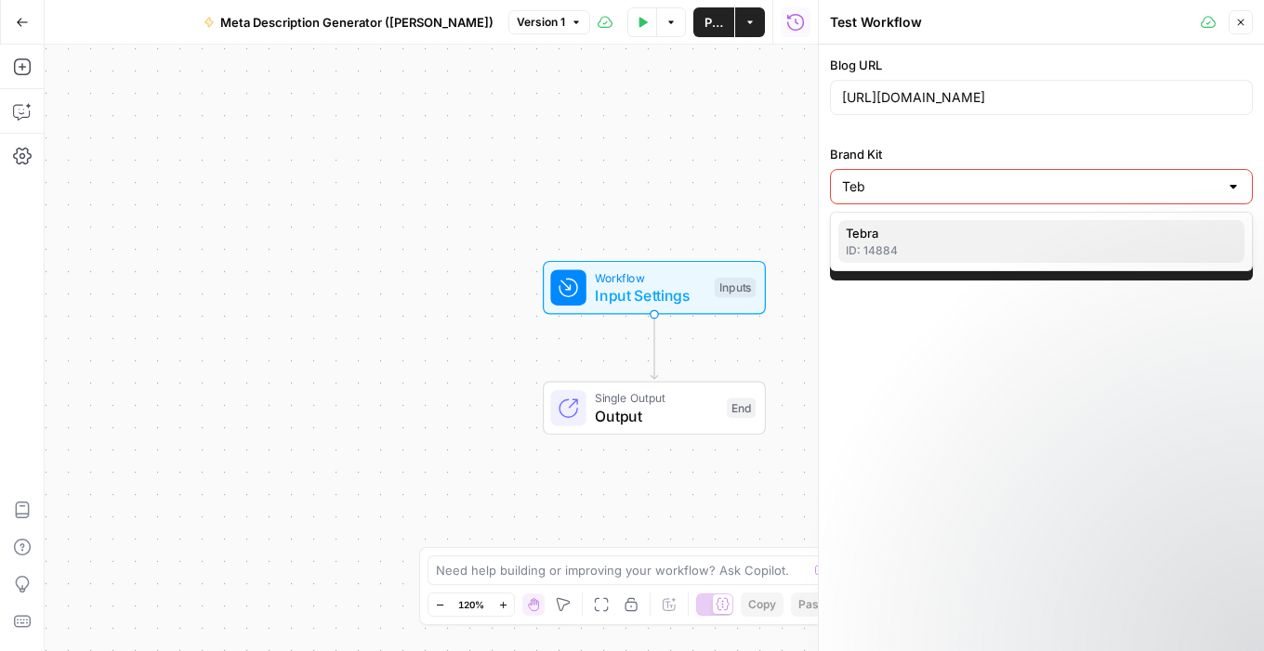
click at [944, 255] on div "ID: 14884" at bounding box center [1041, 251] width 391 height 17
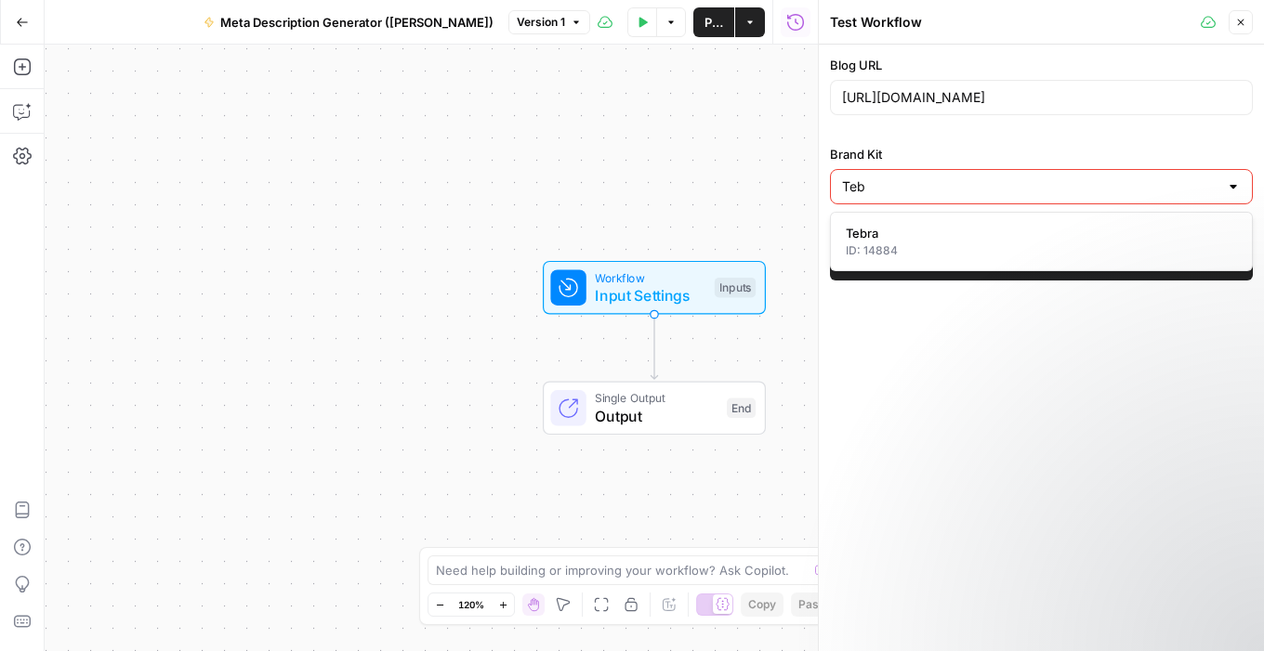
type input "Tebra"
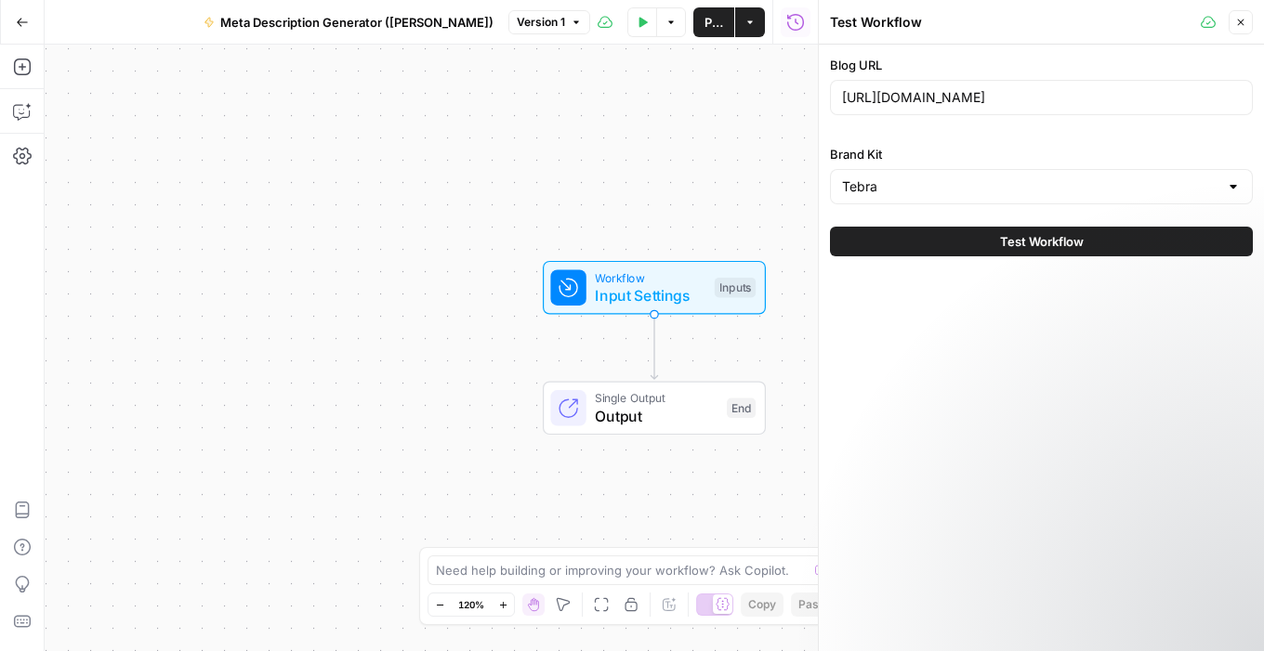
click at [1240, 19] on icon "button" at bounding box center [1240, 22] width 11 height 11
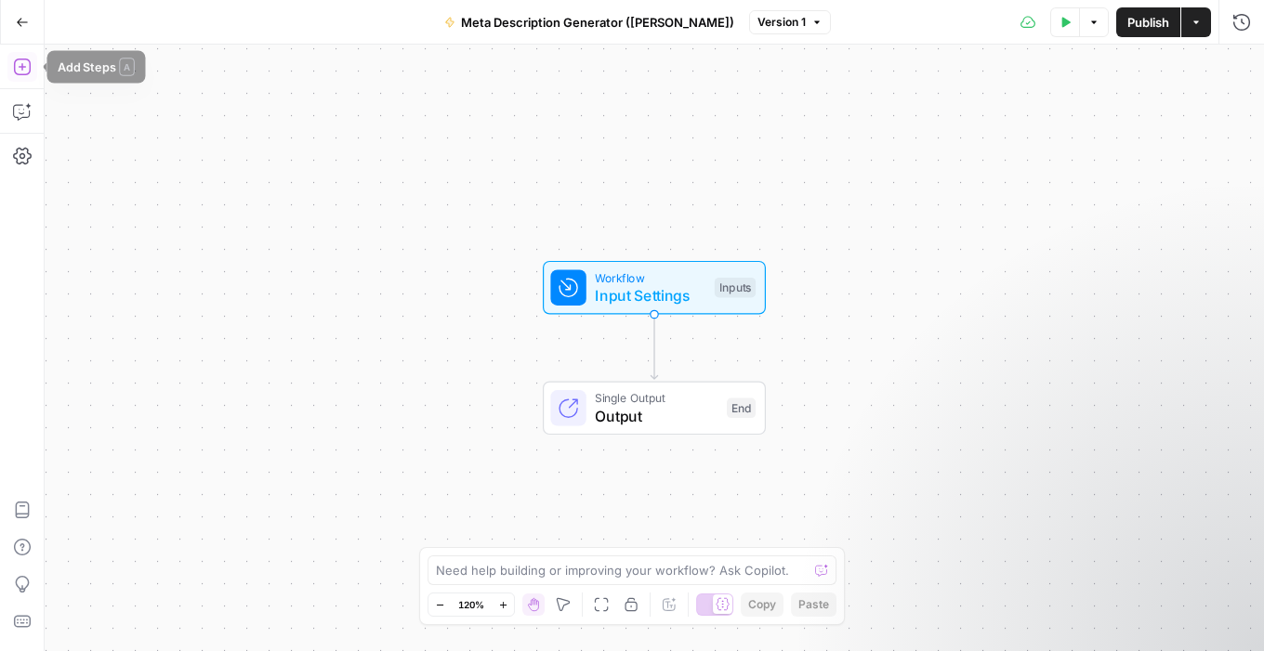
click at [15, 67] on icon "button" at bounding box center [22, 67] width 19 height 19
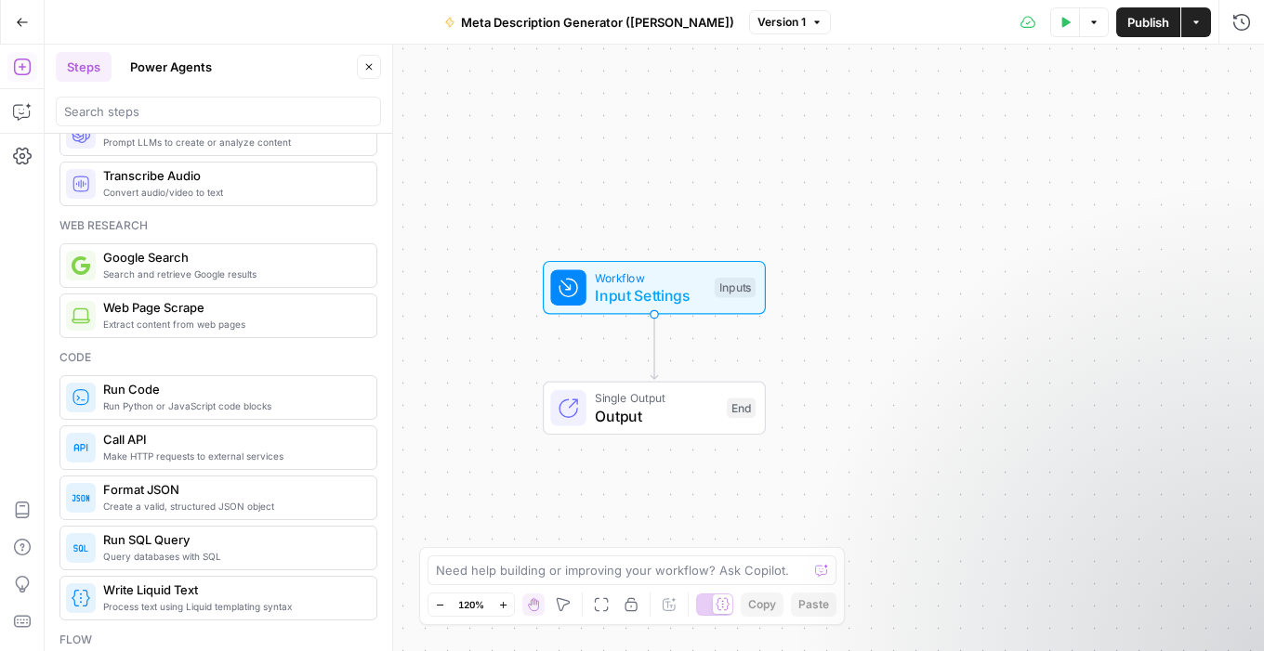
scroll to position [73, 0]
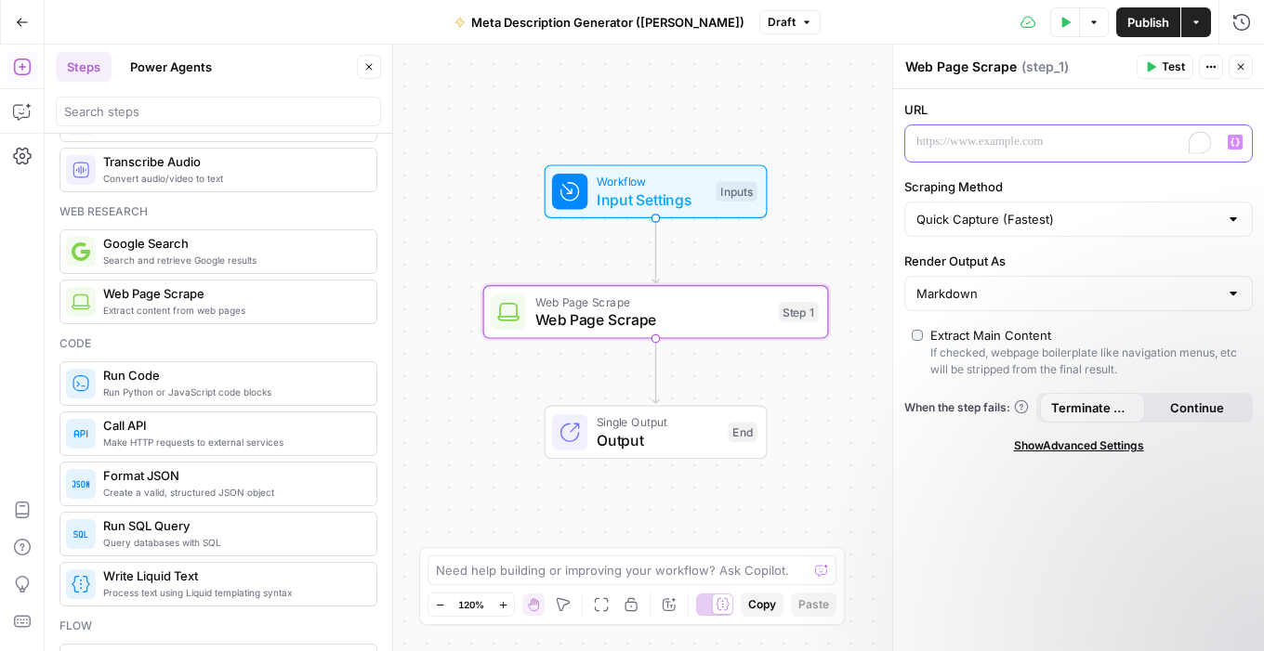
click at [1059, 138] on p "To enrich screen reader interactions, please activate Accessibility in Grammarl…" at bounding box center [1063, 142] width 295 height 19
click at [1239, 146] on icon "button" at bounding box center [1234, 142] width 9 height 9
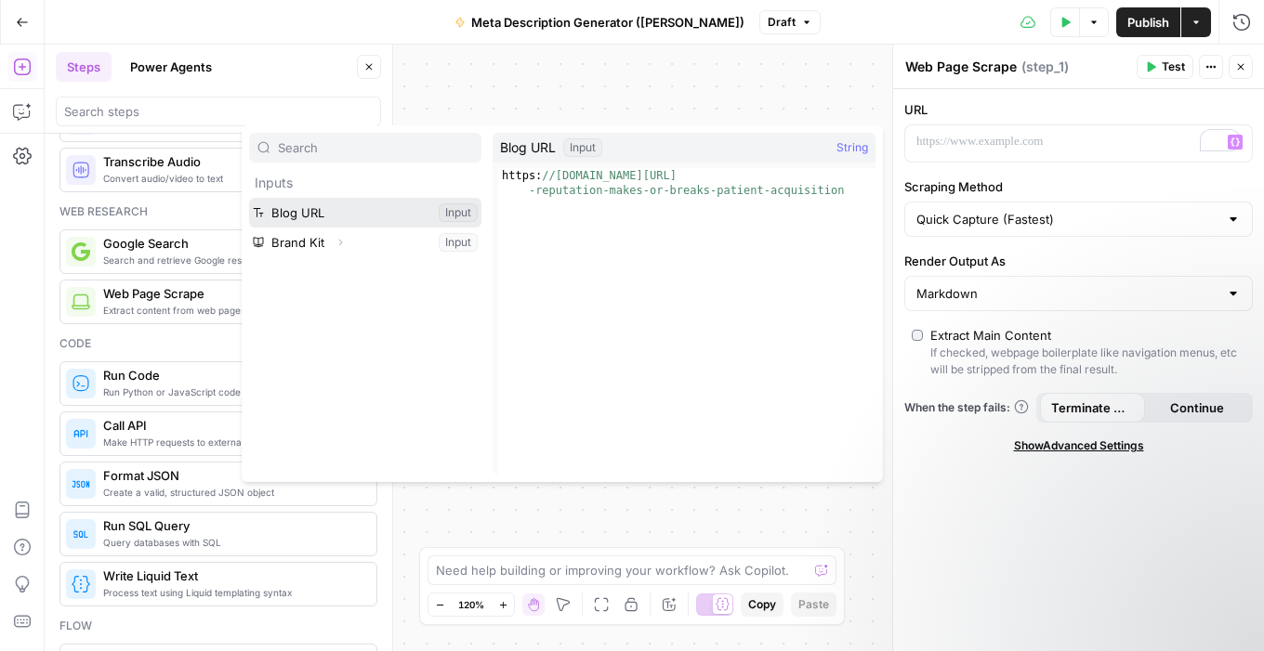
click at [308, 205] on button "Select variable Blog URL" at bounding box center [365, 213] width 232 height 30
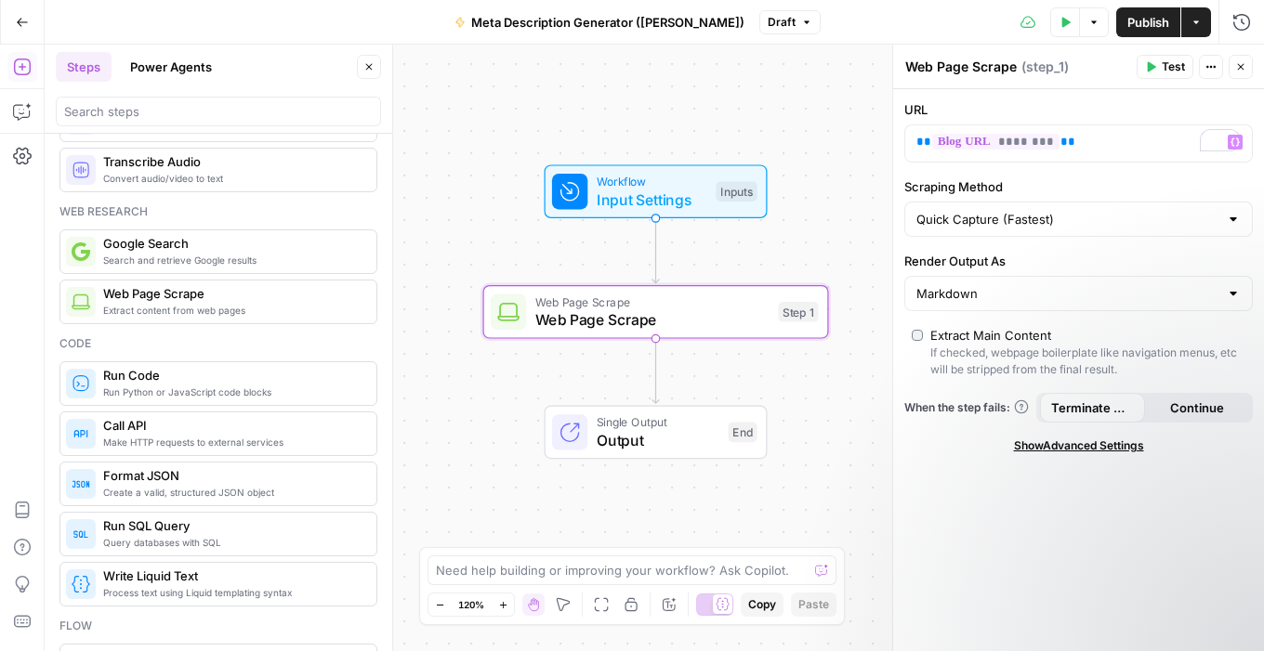
click at [1171, 65] on span "Test" at bounding box center [1173, 67] width 23 height 17
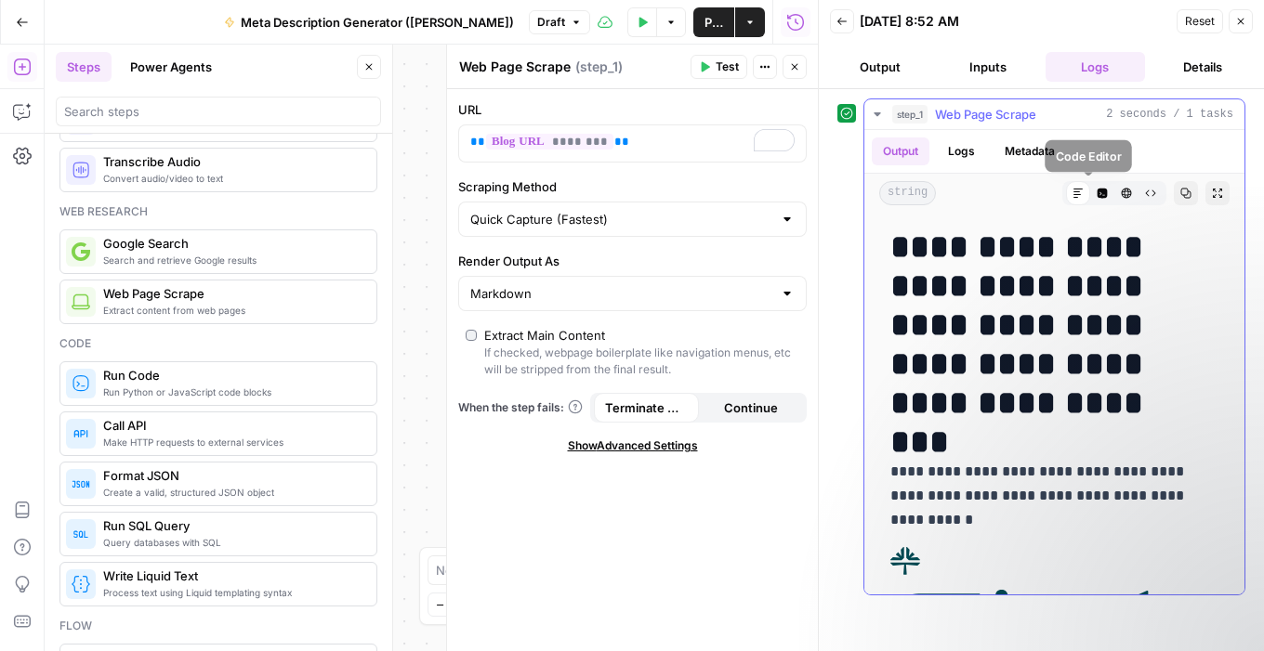
click at [1098, 194] on icon "button" at bounding box center [1103, 194] width 10 height 10
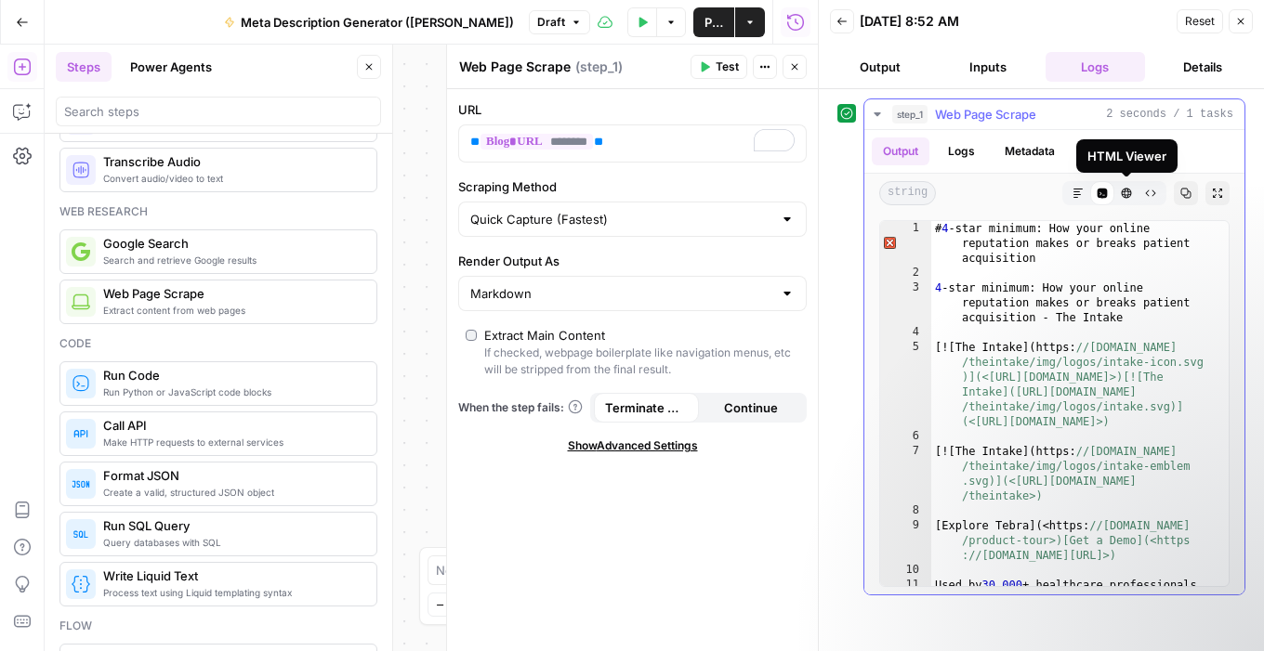
click at [1121, 197] on icon "button" at bounding box center [1126, 193] width 11 height 11
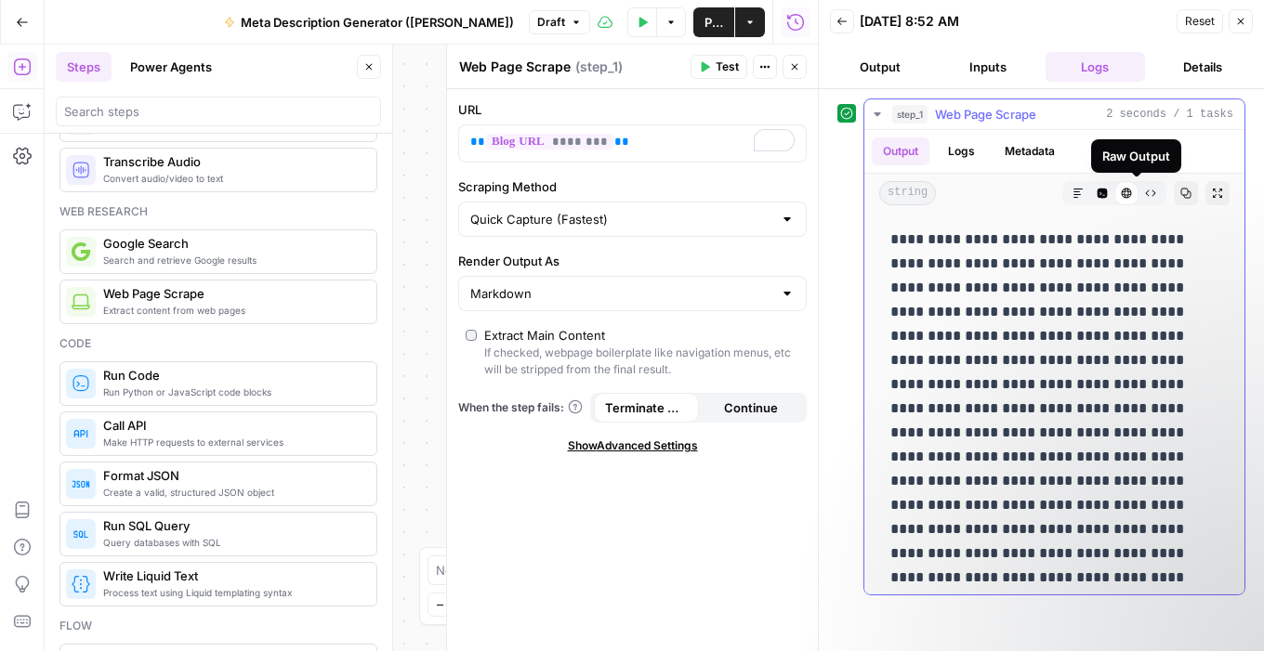
click at [1072, 193] on icon "button" at bounding box center [1077, 193] width 11 height 11
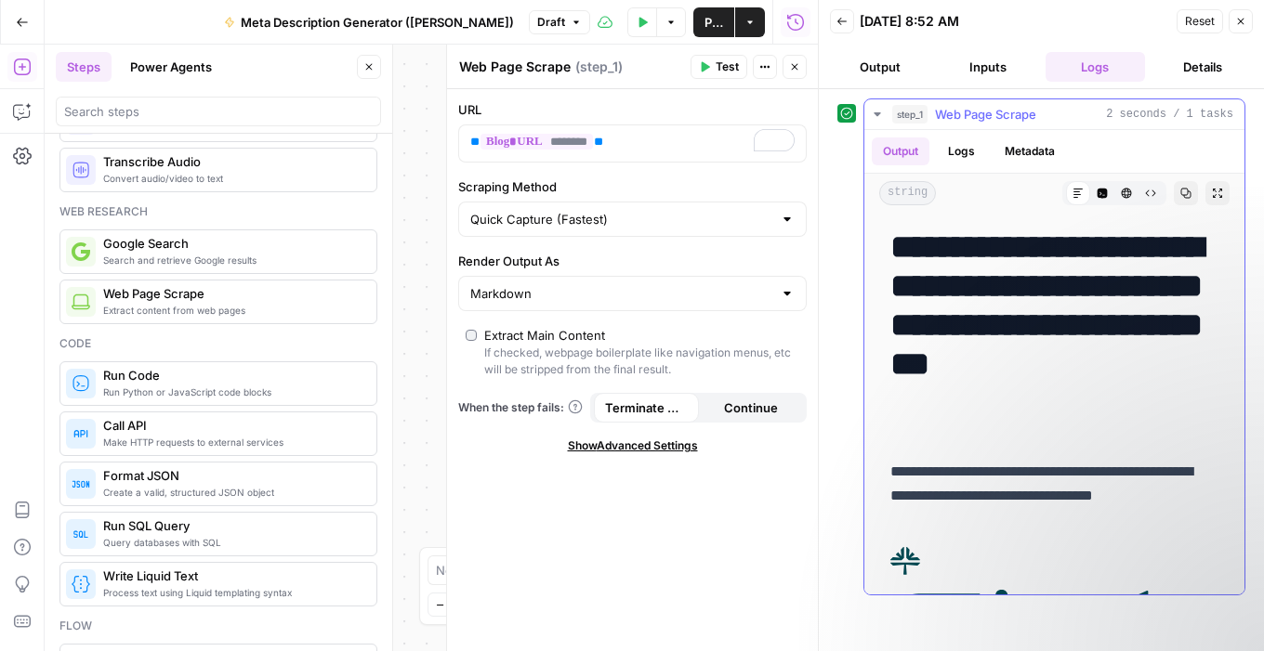
click at [1145, 197] on icon "button" at bounding box center [1150, 193] width 11 height 11
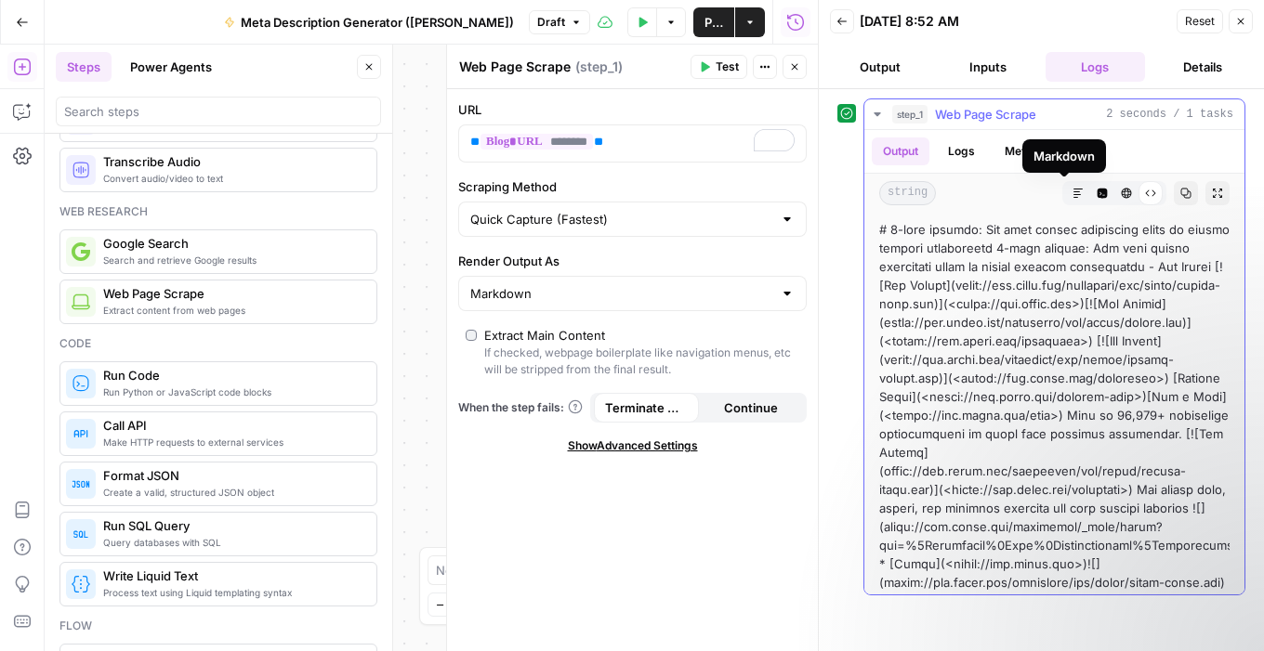
click at [1072, 195] on icon "button" at bounding box center [1077, 193] width 11 height 11
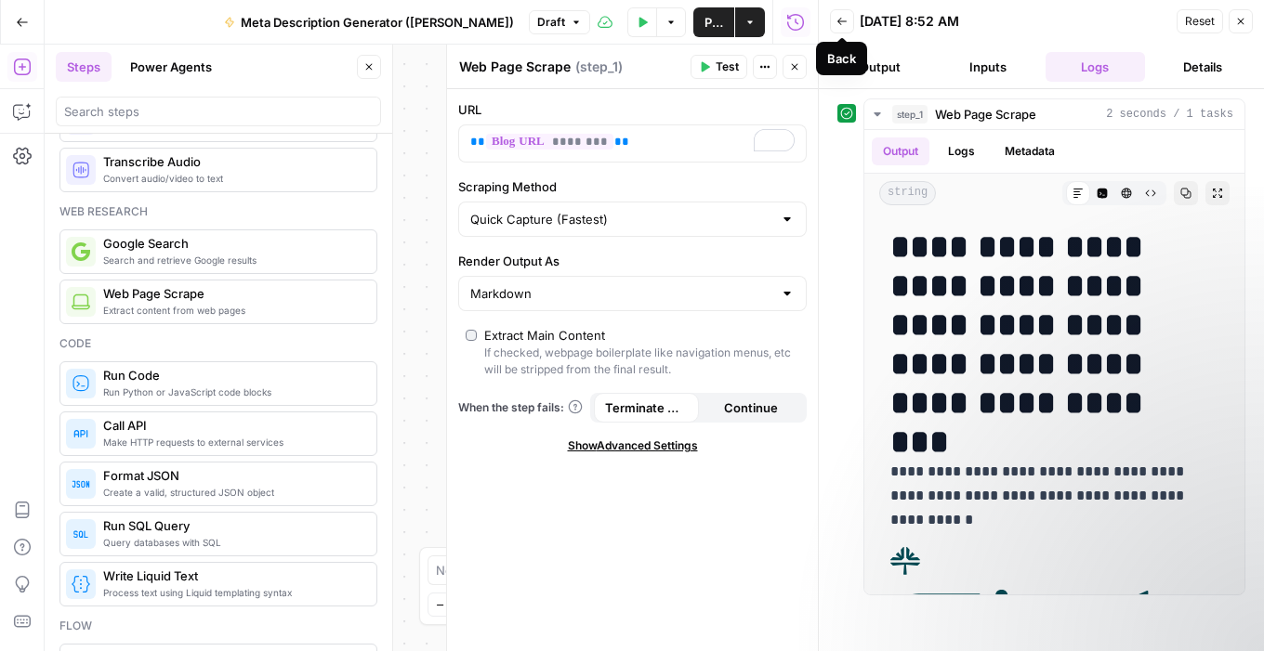
click at [839, 24] on icon "button" at bounding box center [841, 21] width 11 height 11
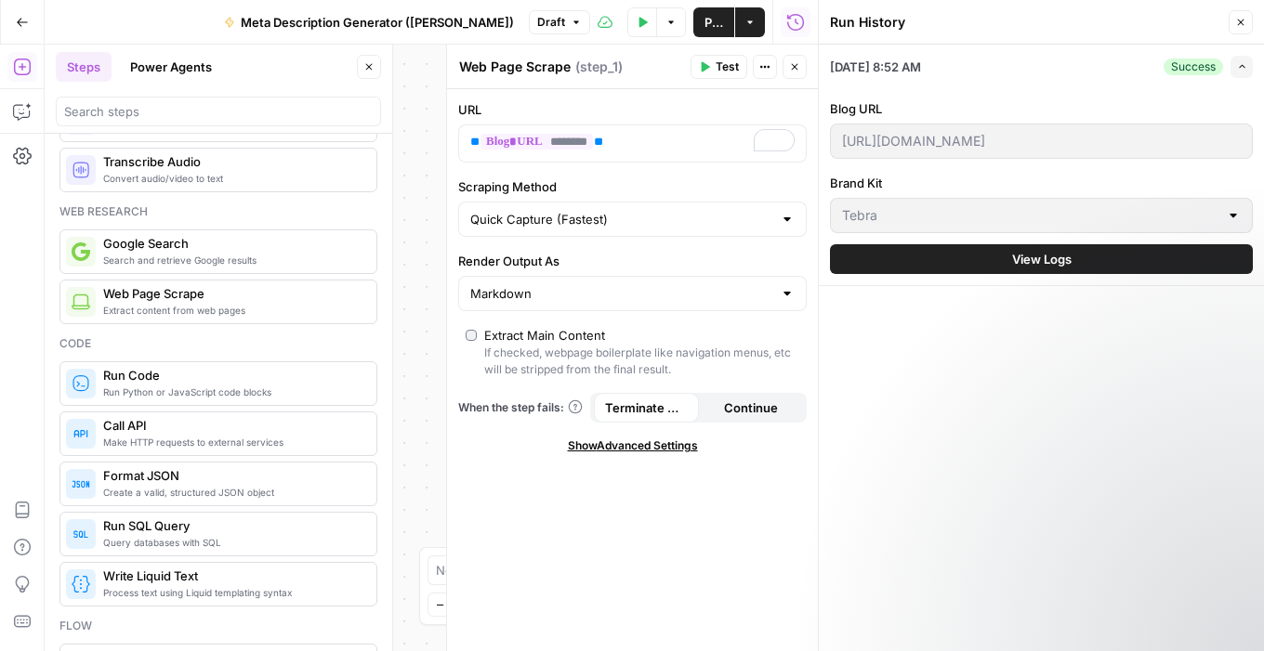
click at [795, 21] on icon "button" at bounding box center [795, 22] width 19 height 19
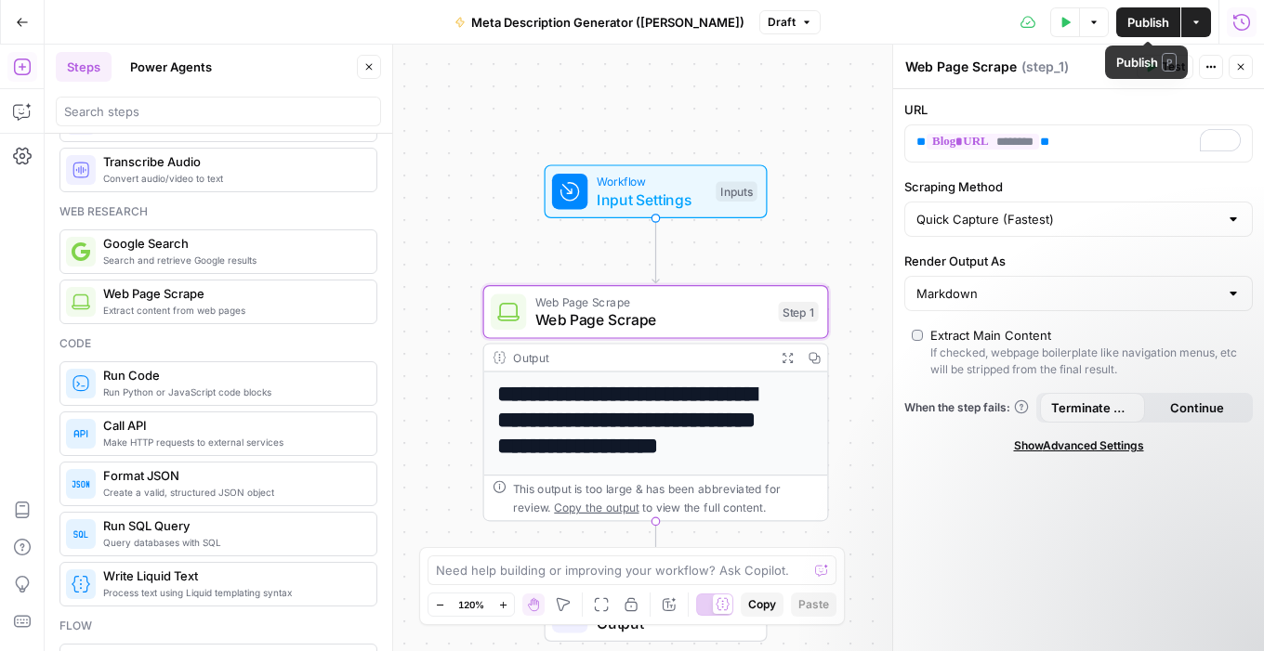
click at [1245, 22] on icon "button" at bounding box center [1241, 22] width 19 height 19
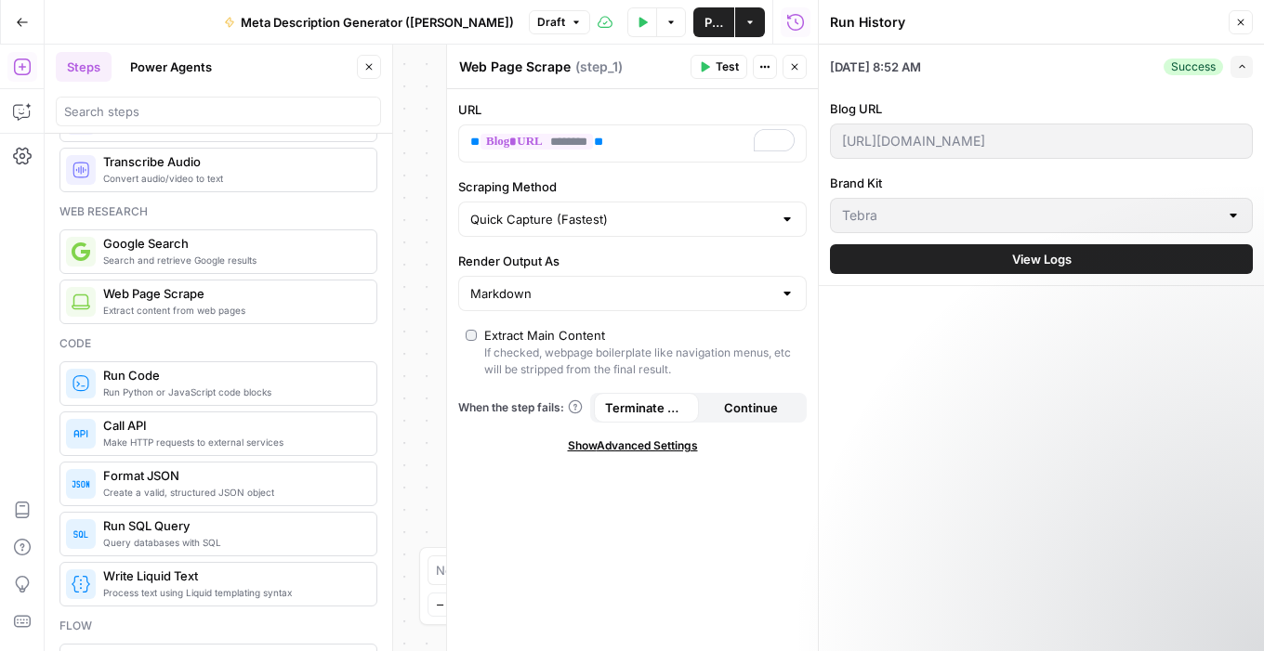
click at [602, 66] on span "( step_1 )" at bounding box center [598, 67] width 47 height 19
click at [1138, 20] on div "Run History" at bounding box center [1026, 22] width 393 height 19
click at [575, 63] on span "( step_1 )" at bounding box center [598, 67] width 47 height 19
click at [796, 20] on div "Actions" at bounding box center [764, 29] width 67 height 33
click at [581, 63] on span "( step_1 )" at bounding box center [598, 67] width 47 height 19
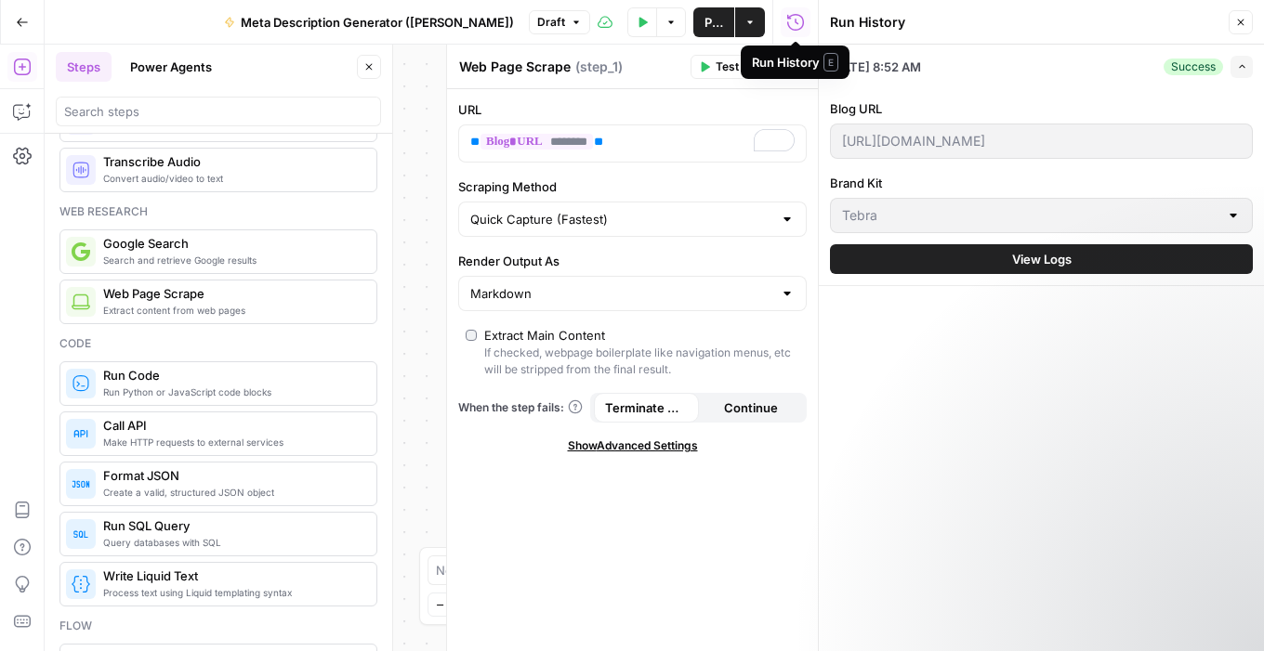
click at [800, 20] on icon "button" at bounding box center [795, 22] width 19 height 19
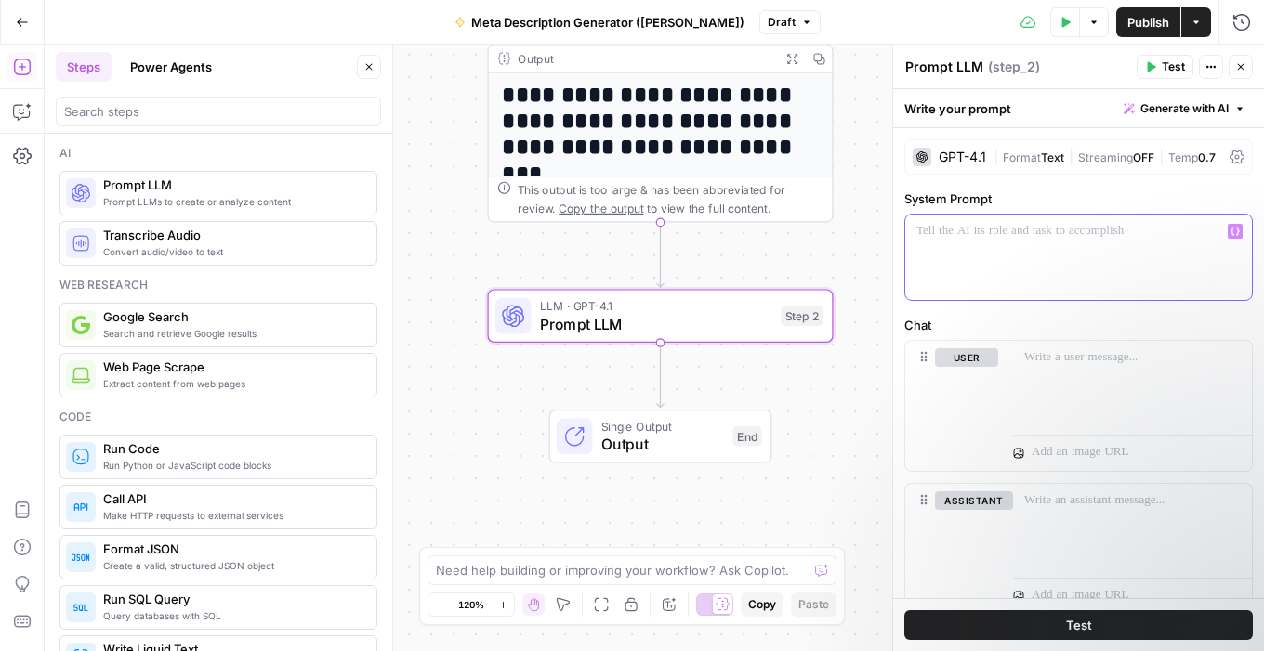
click at [1006, 268] on div at bounding box center [1078, 257] width 347 height 85
click at [1035, 365] on p at bounding box center [1132, 358] width 217 height 19
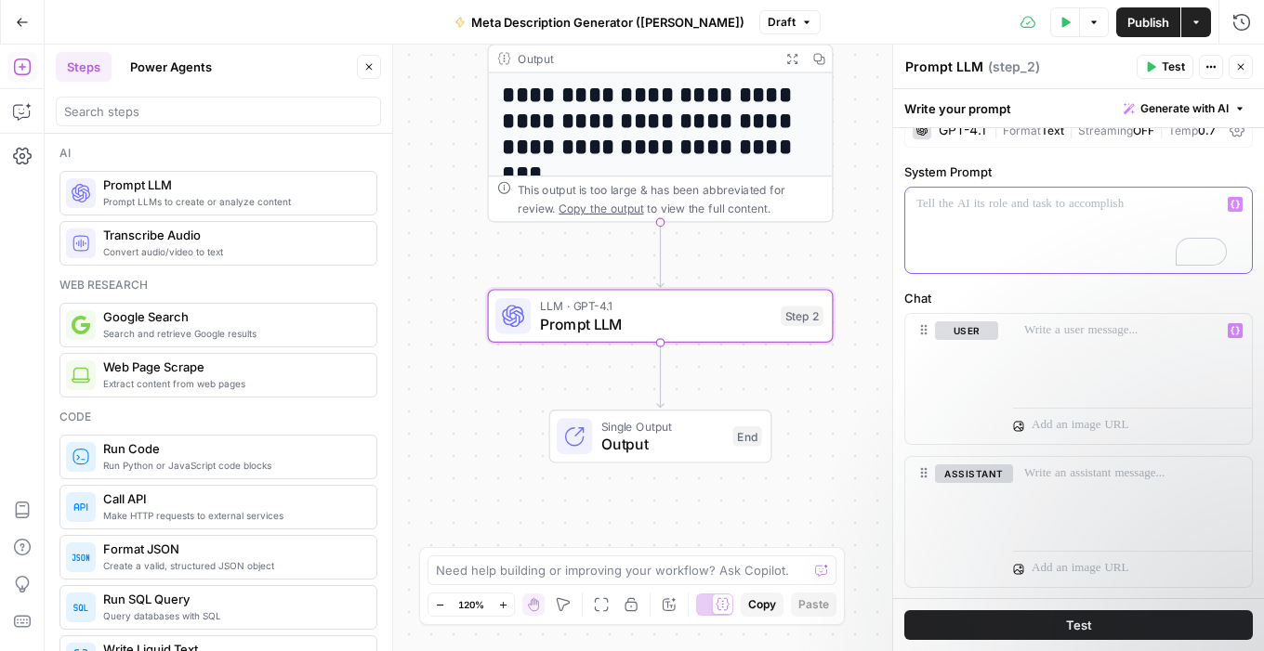
click at [1001, 220] on div "To enrich screen reader interactions, please activate Accessibility in Grammarl…" at bounding box center [1078, 230] width 347 height 85
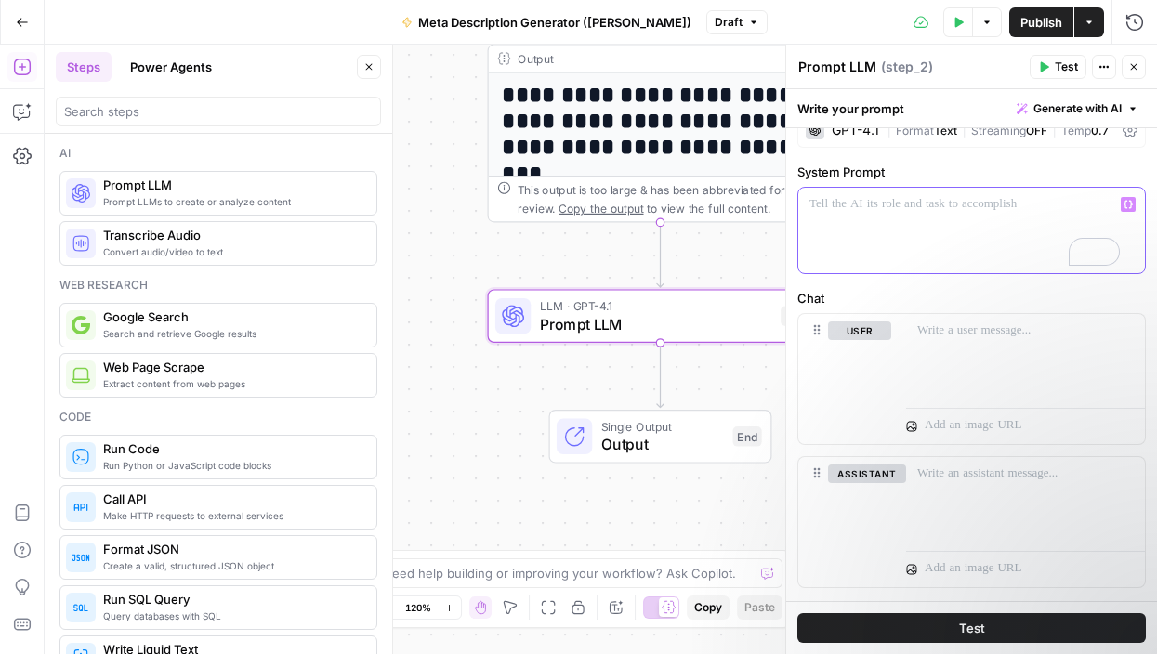
click at [882, 231] on div "To enrich screen reader interactions, please activate Accessibility in Grammarl…" at bounding box center [971, 230] width 347 height 85
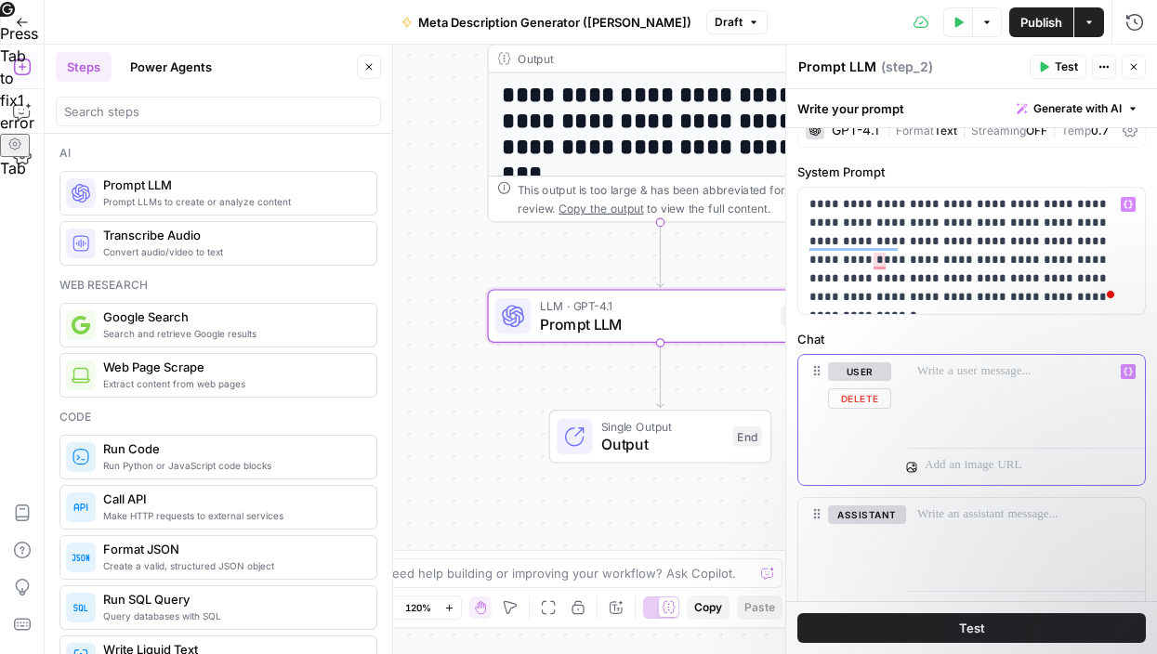
click at [941, 397] on div at bounding box center [1025, 397] width 239 height 85
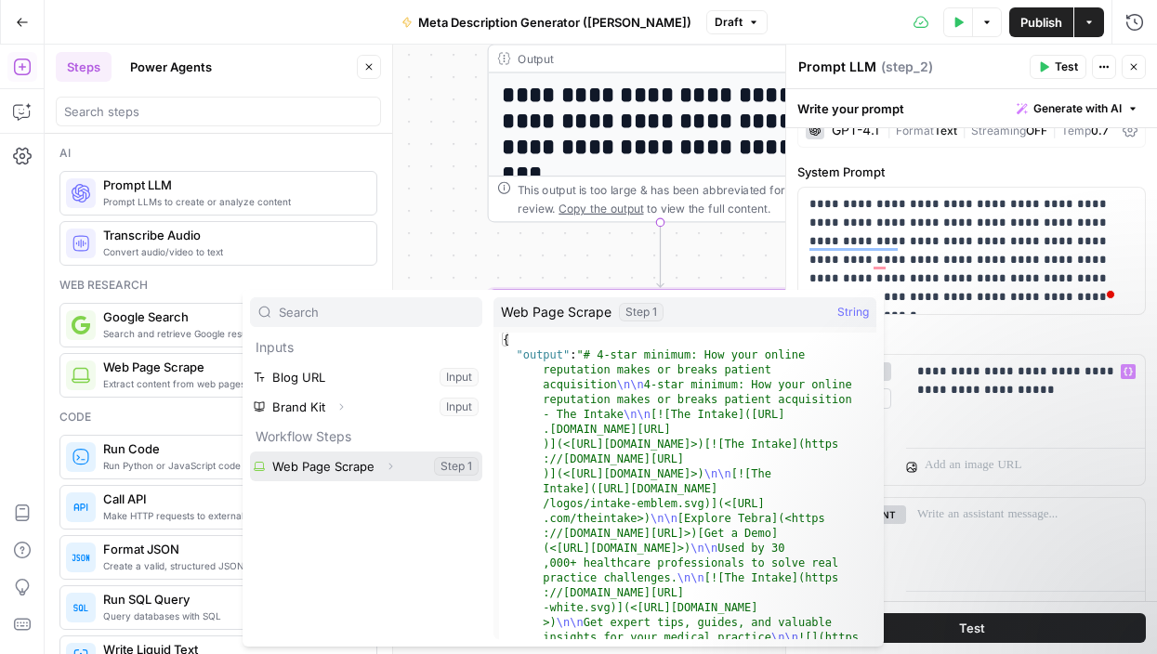
click at [351, 466] on button "Select variable Web Page Scrape" at bounding box center [366, 467] width 232 height 30
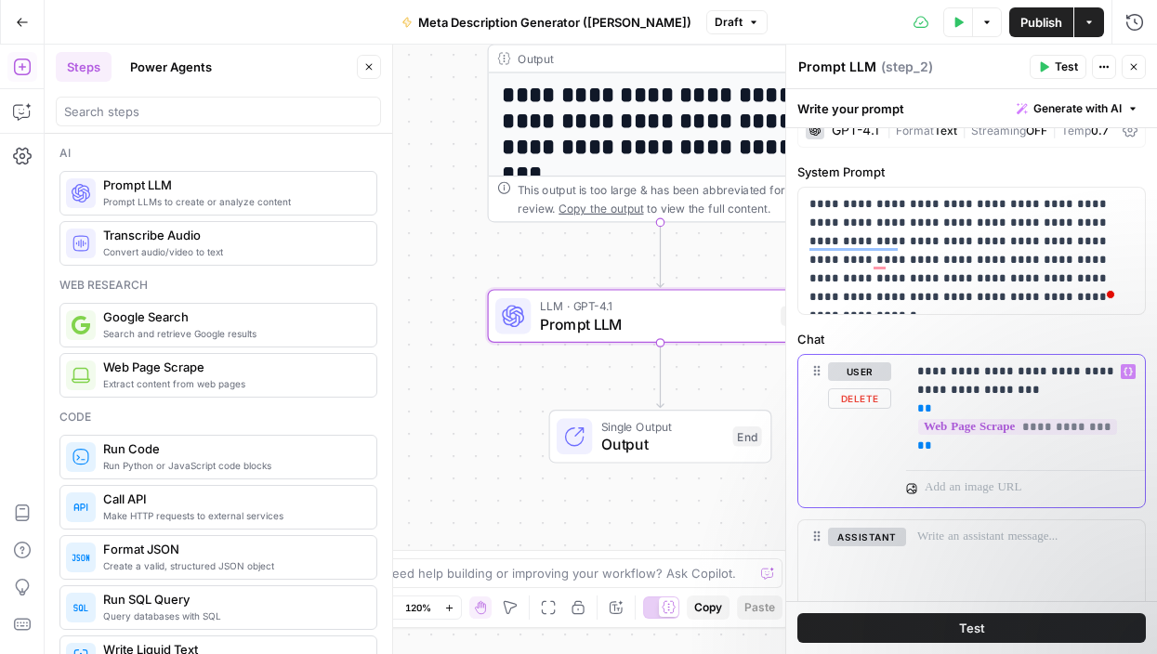
click at [1067, 374] on p "**********" at bounding box center [1018, 408] width 203 height 93
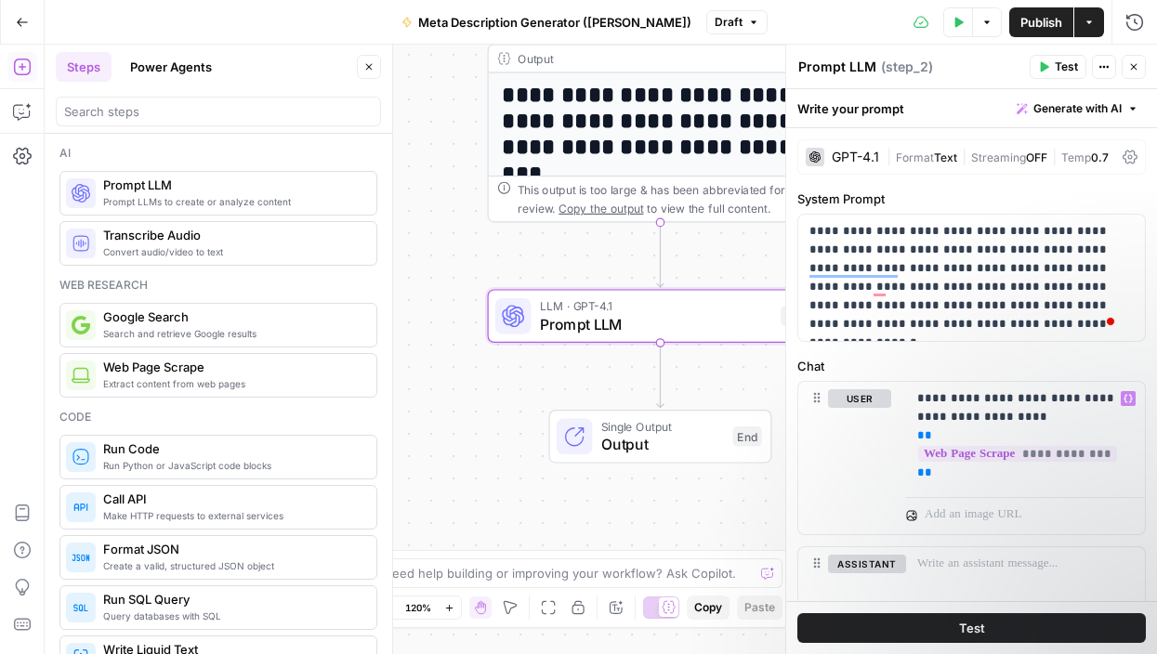
click at [843, 63] on textarea "Prompt LLM" at bounding box center [837, 67] width 78 height 19
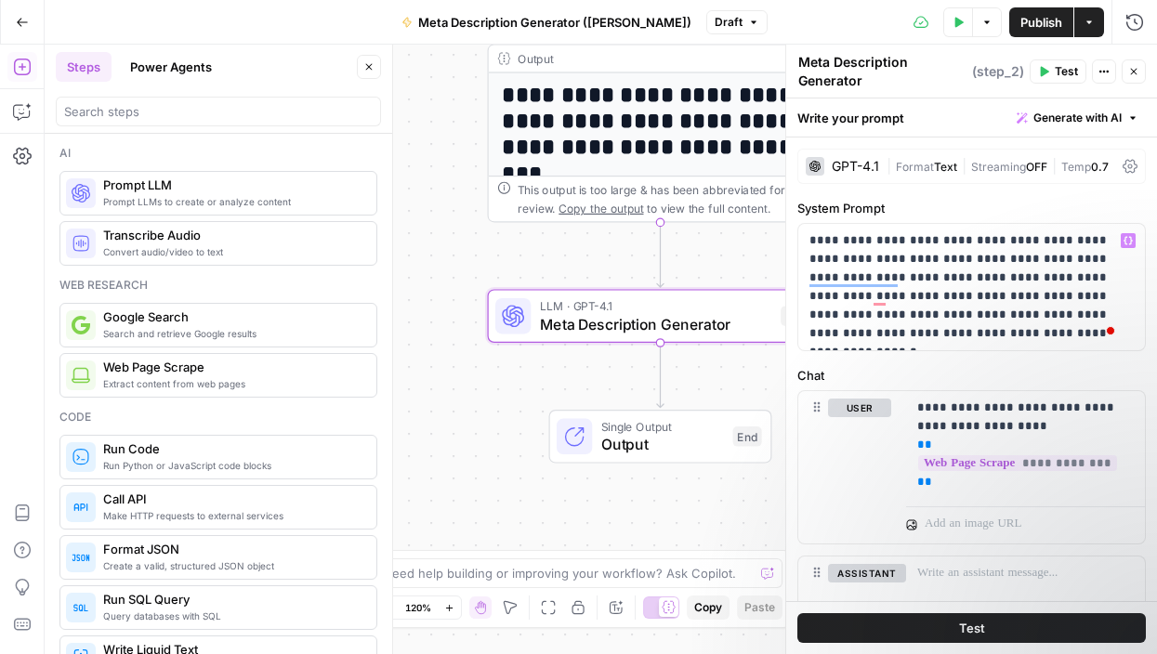
type textarea "Meta Description Generator"
click at [936, 283] on p "**********" at bounding box center [964, 287] width 310 height 112
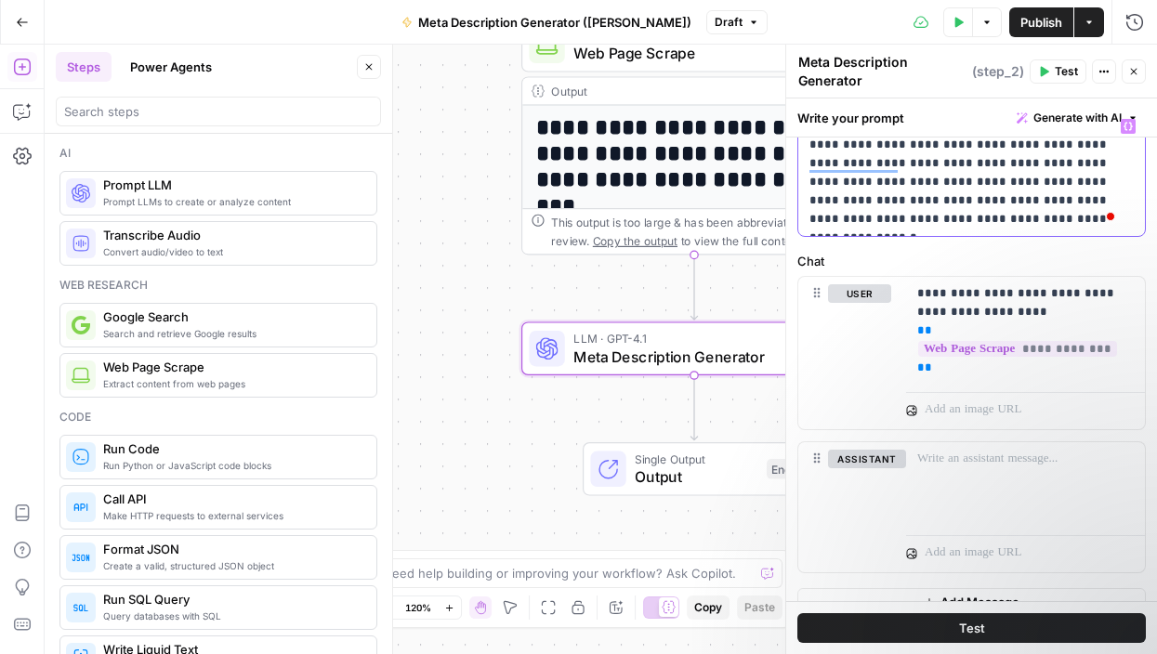
scroll to position [140, 0]
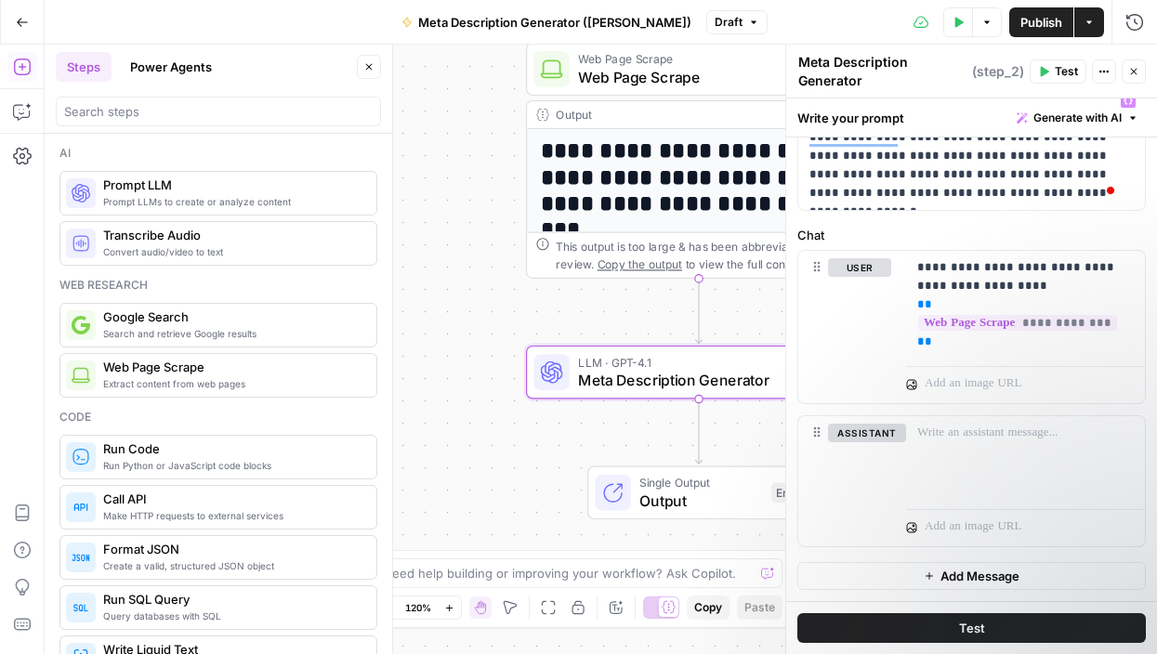
click at [976, 632] on span "Test" at bounding box center [972, 628] width 26 height 19
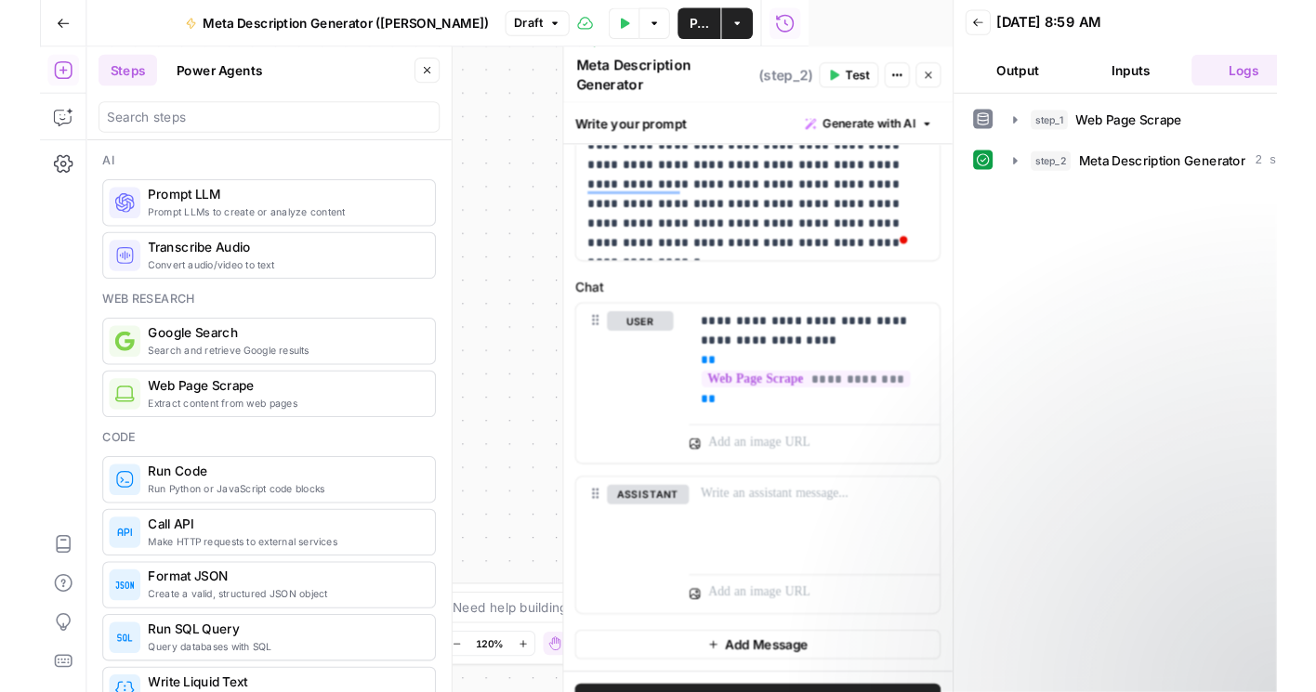
scroll to position [102, 0]
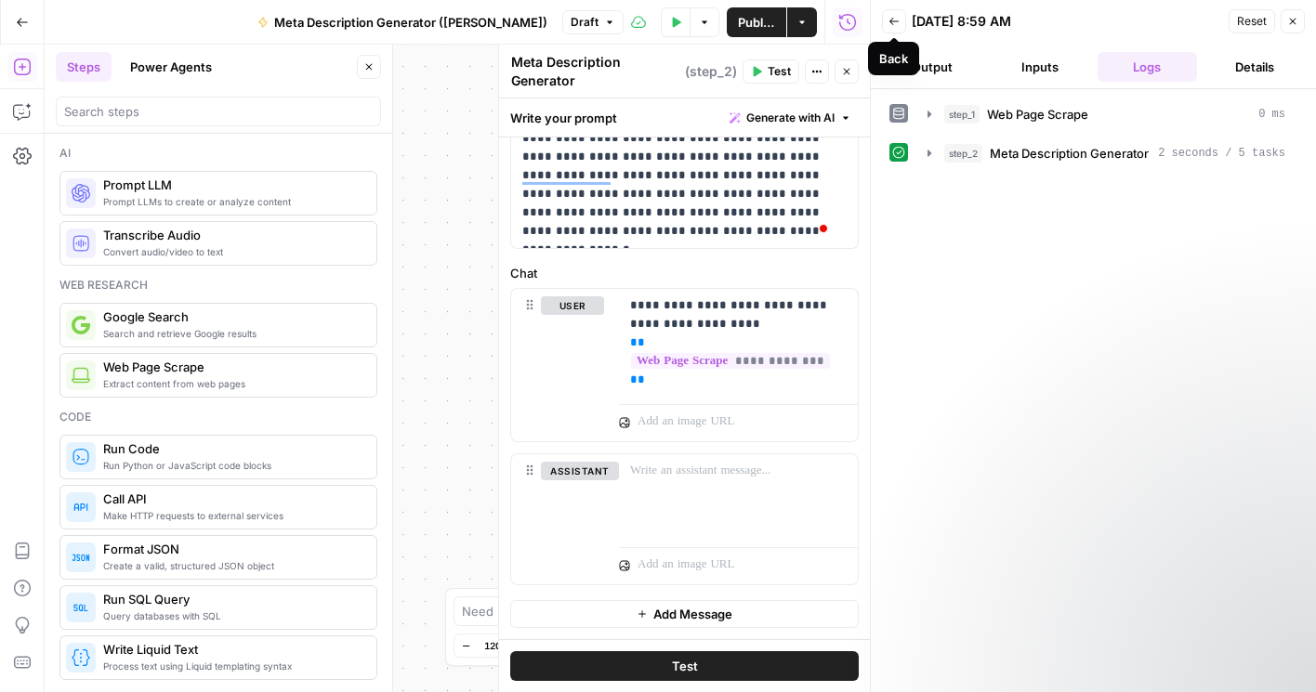
click at [1263, 24] on header "Back 10/15/25 at 8:59 AM Reset Close Output Inputs Logs Details" at bounding box center [1093, 44] width 445 height 89
click at [1263, 18] on icon "button" at bounding box center [1292, 21] width 11 height 11
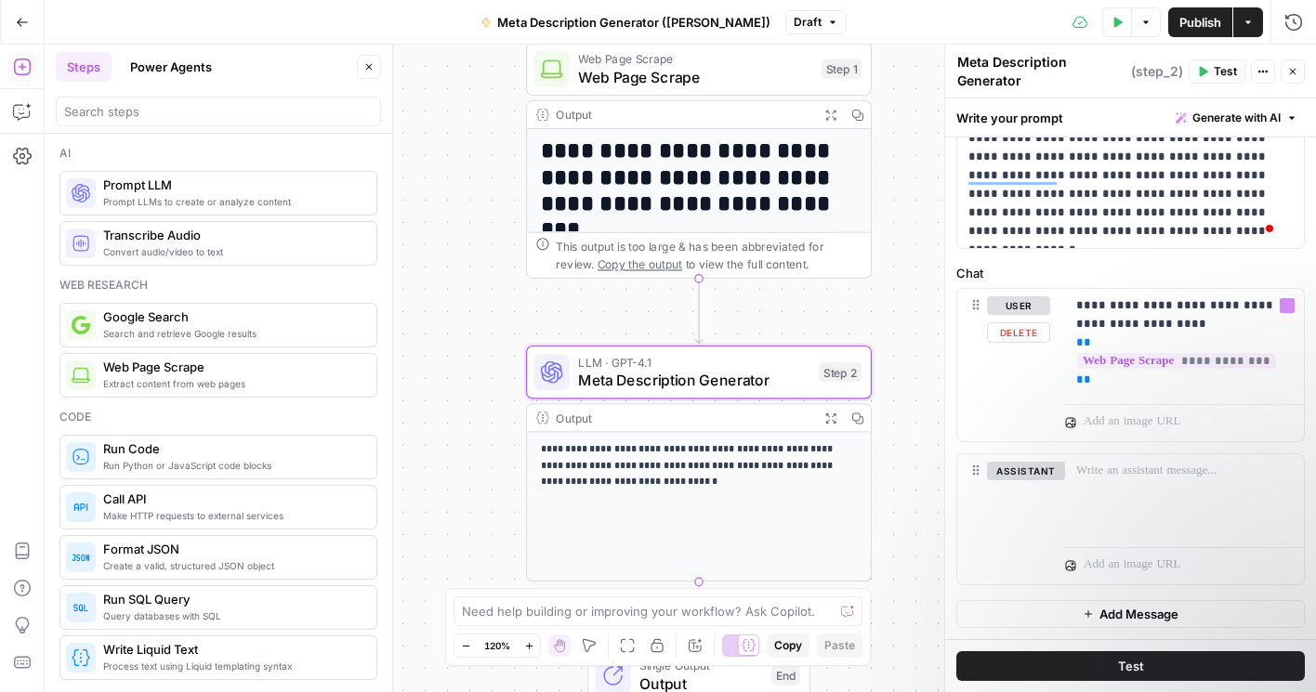
scroll to position [0, 0]
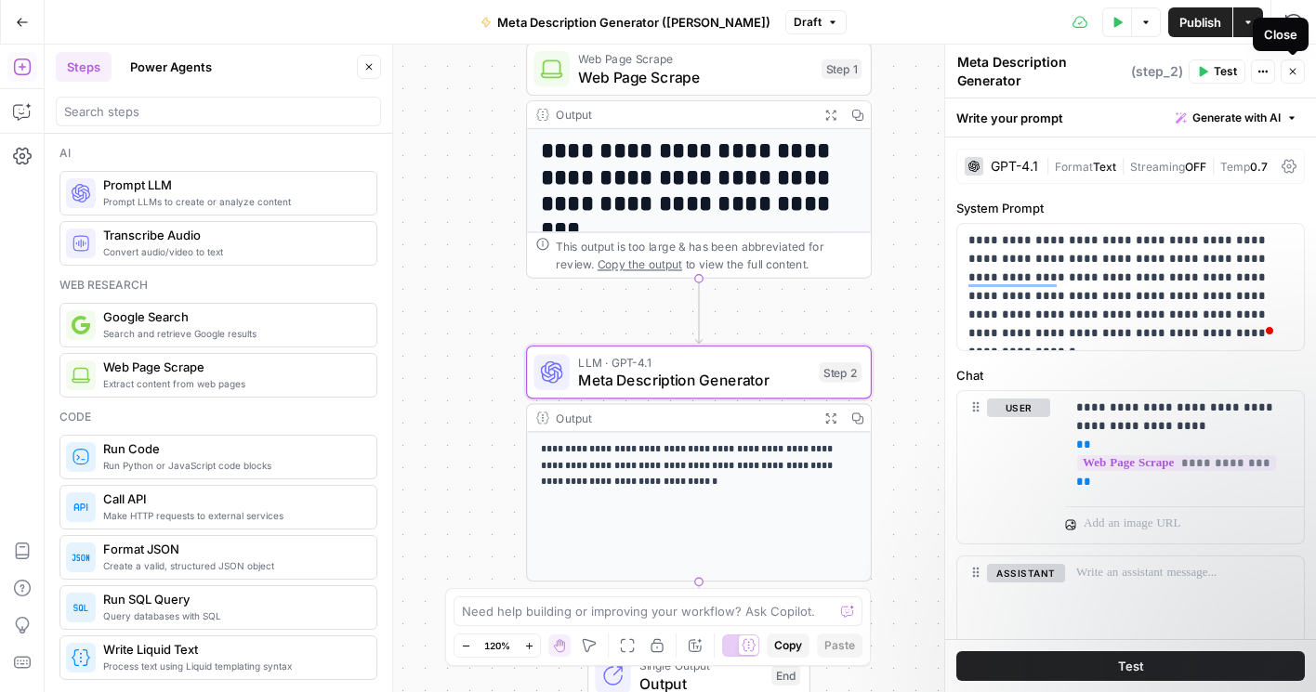
click at [1263, 76] on button "Close" at bounding box center [1293, 71] width 24 height 24
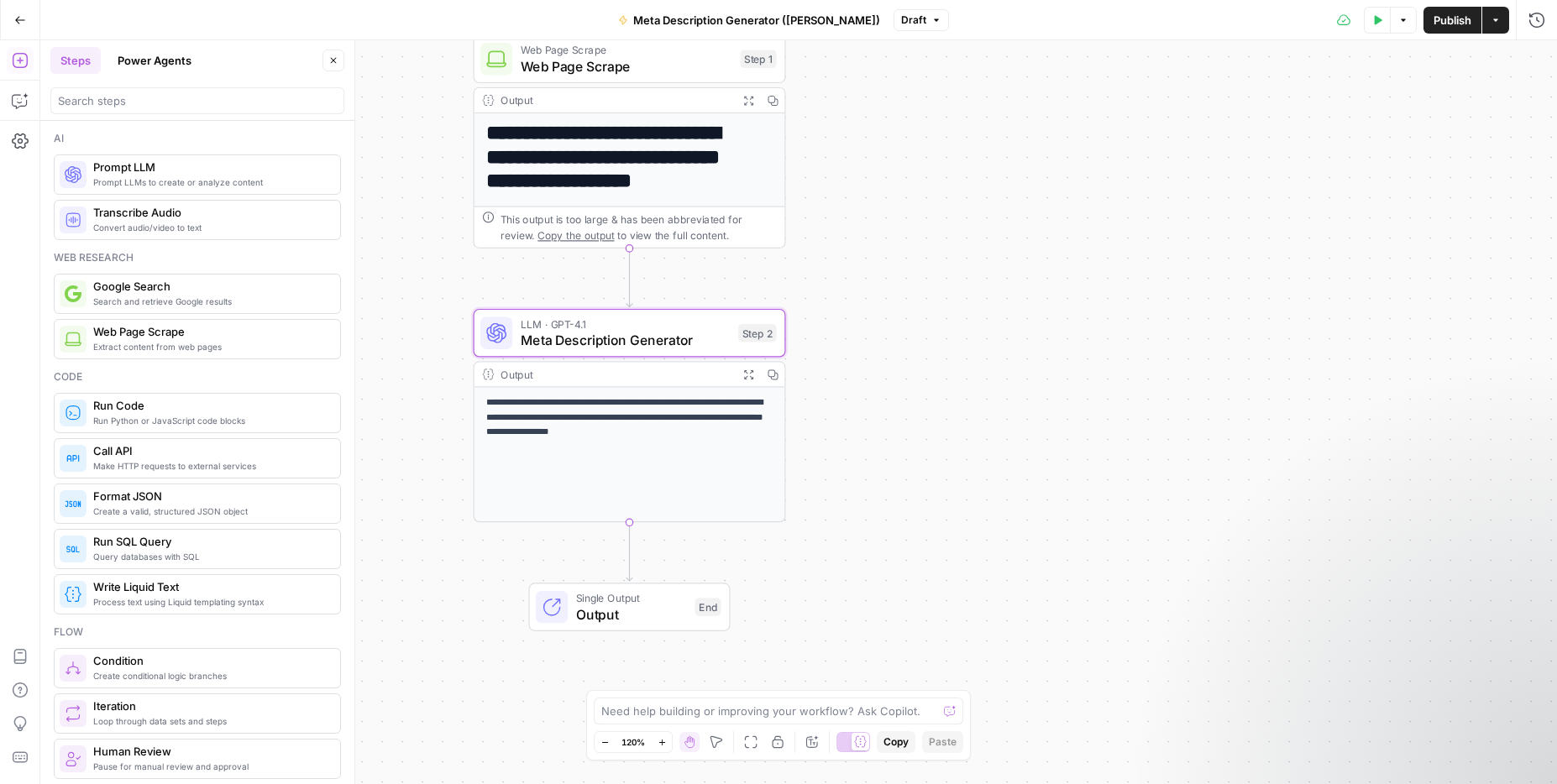
click at [682, 444] on div "**********" at bounding box center [630, 454] width 311 height 135
click at [696, 407] on p "**********" at bounding box center [629, 417] width 286 height 44
click at [658, 435] on p "**********" at bounding box center [629, 417] width 286 height 44
click at [748, 369] on icon "button" at bounding box center [748, 374] width 11 height 11
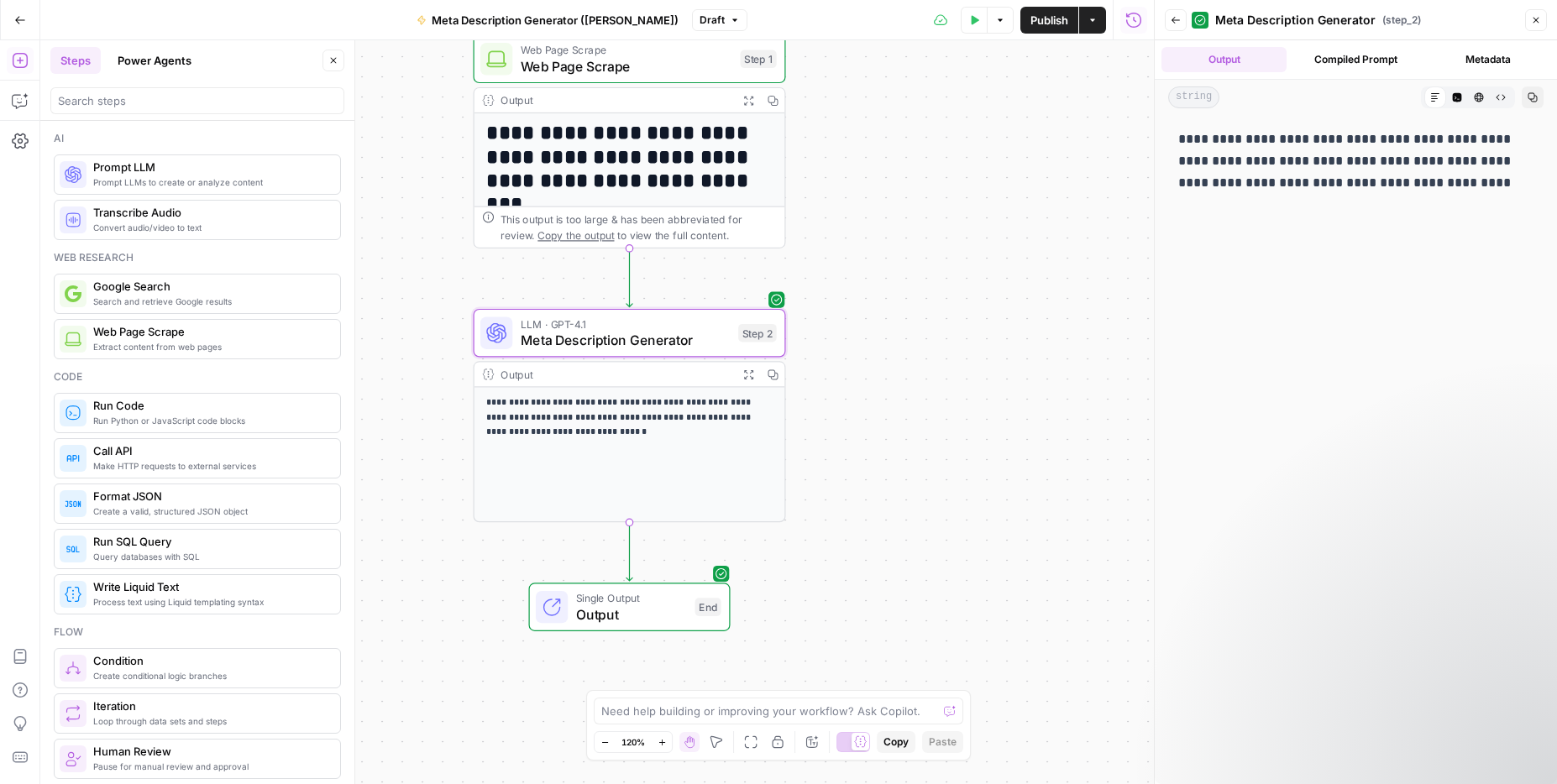
click at [1188, 62] on button "Compiled Prompt" at bounding box center [1355, 60] width 125 height 25
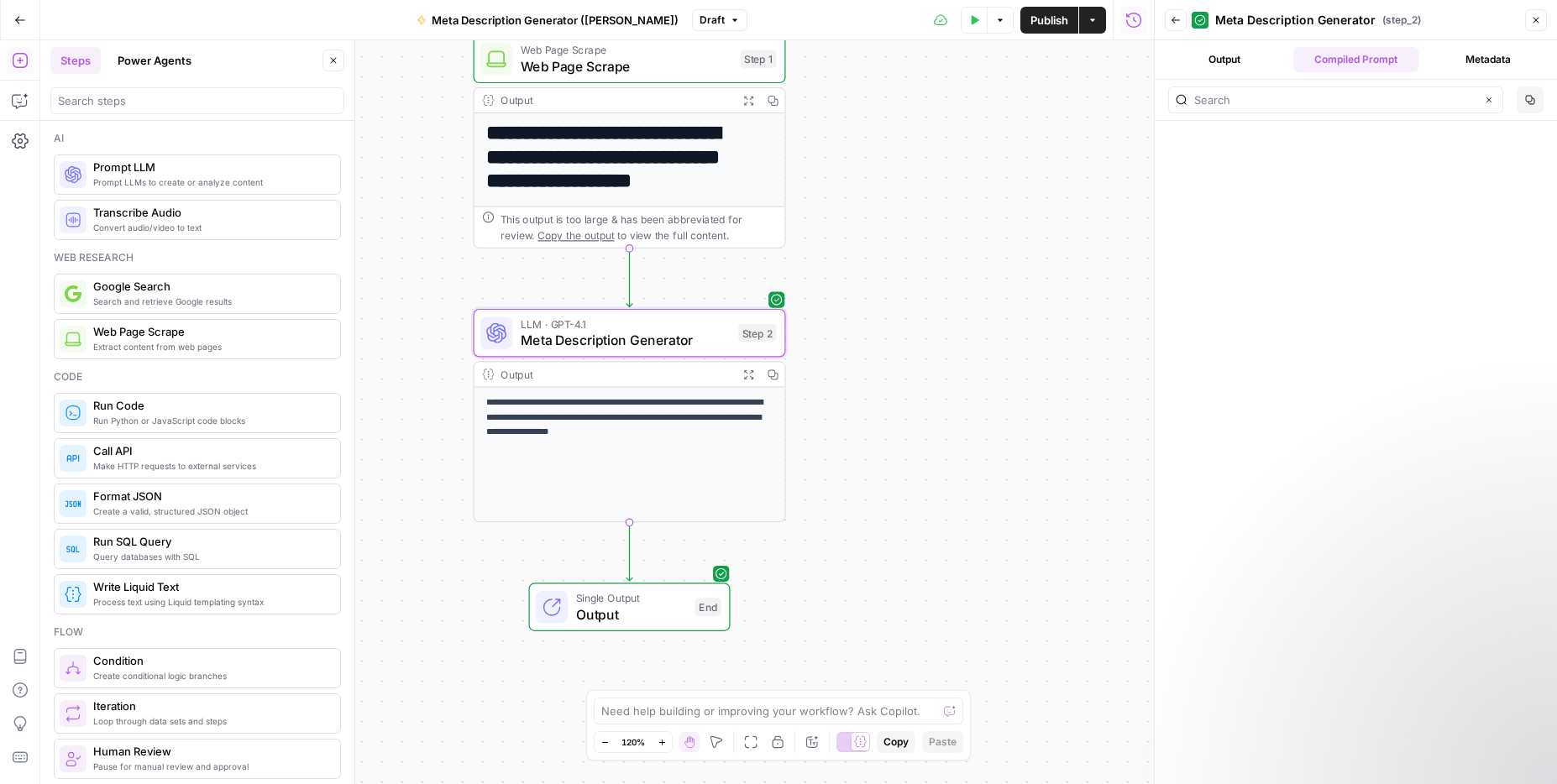
scroll to position [15269, 0]
click at [1188, 19] on icon "button" at bounding box center [1536, 21] width 6 height 6
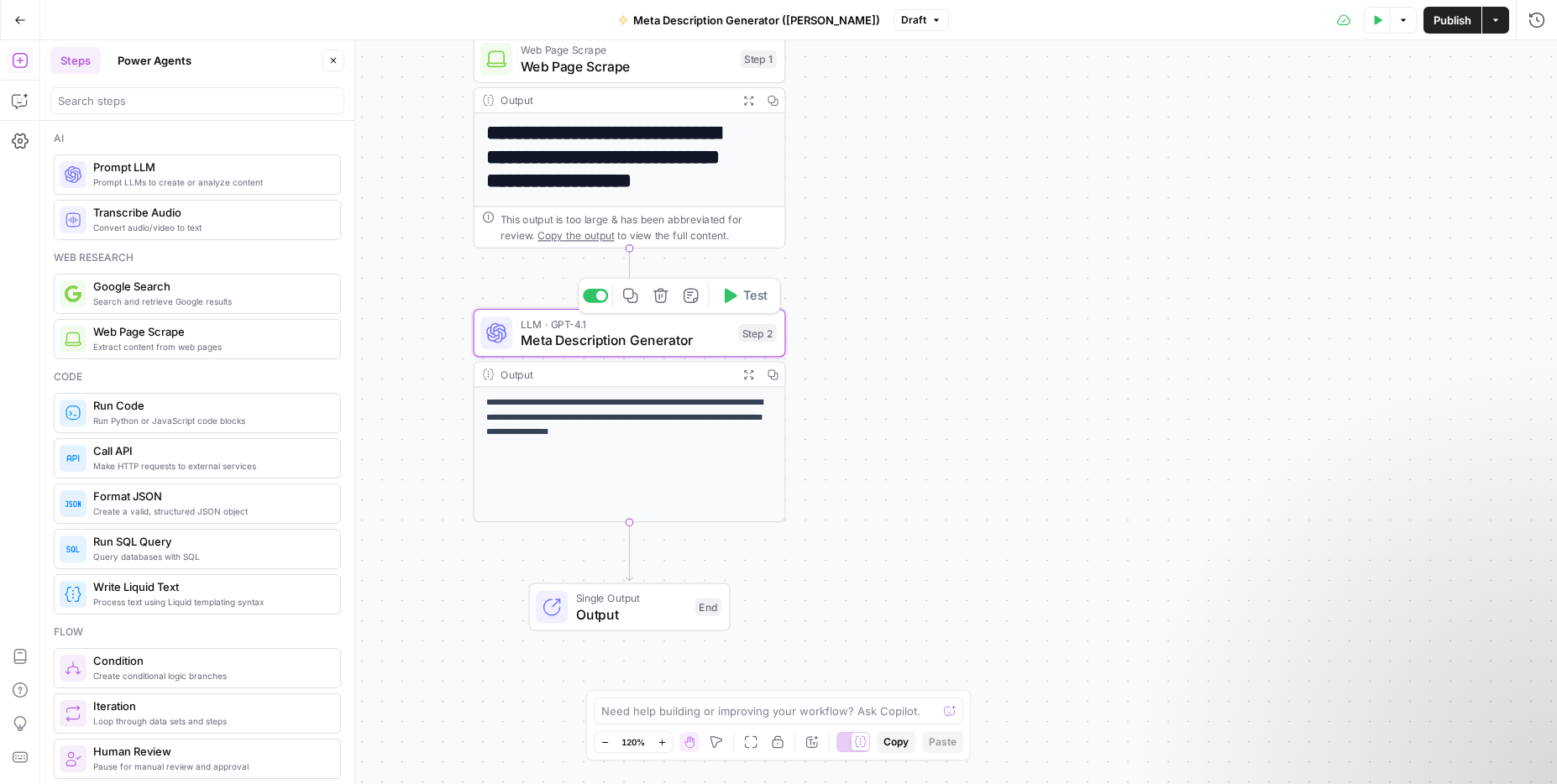
click at [680, 342] on span "Meta Description Generator" at bounding box center [625, 340] width 210 height 20
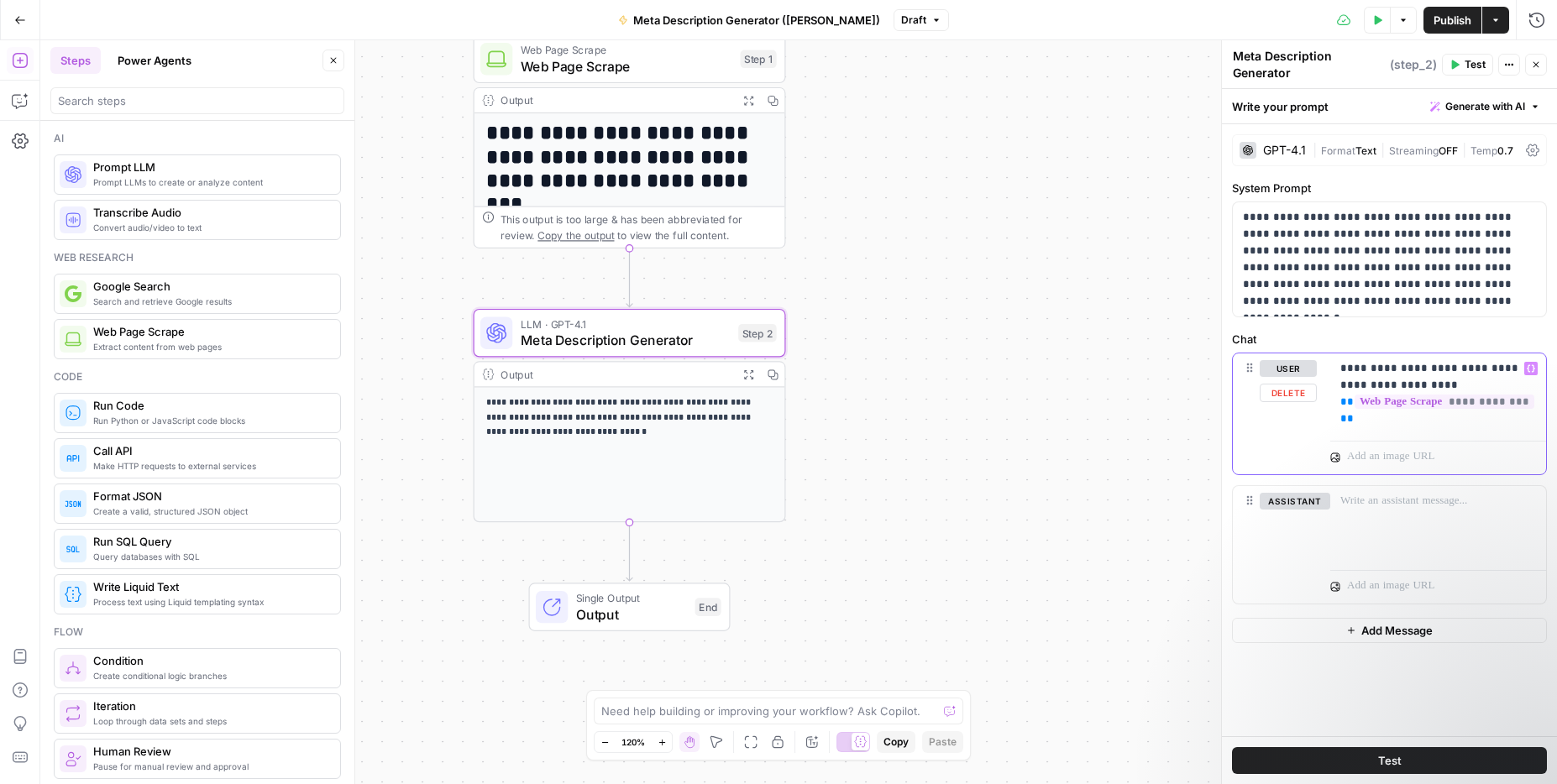
click at [1188, 425] on p "**********" at bounding box center [1438, 394] width 196 height 67
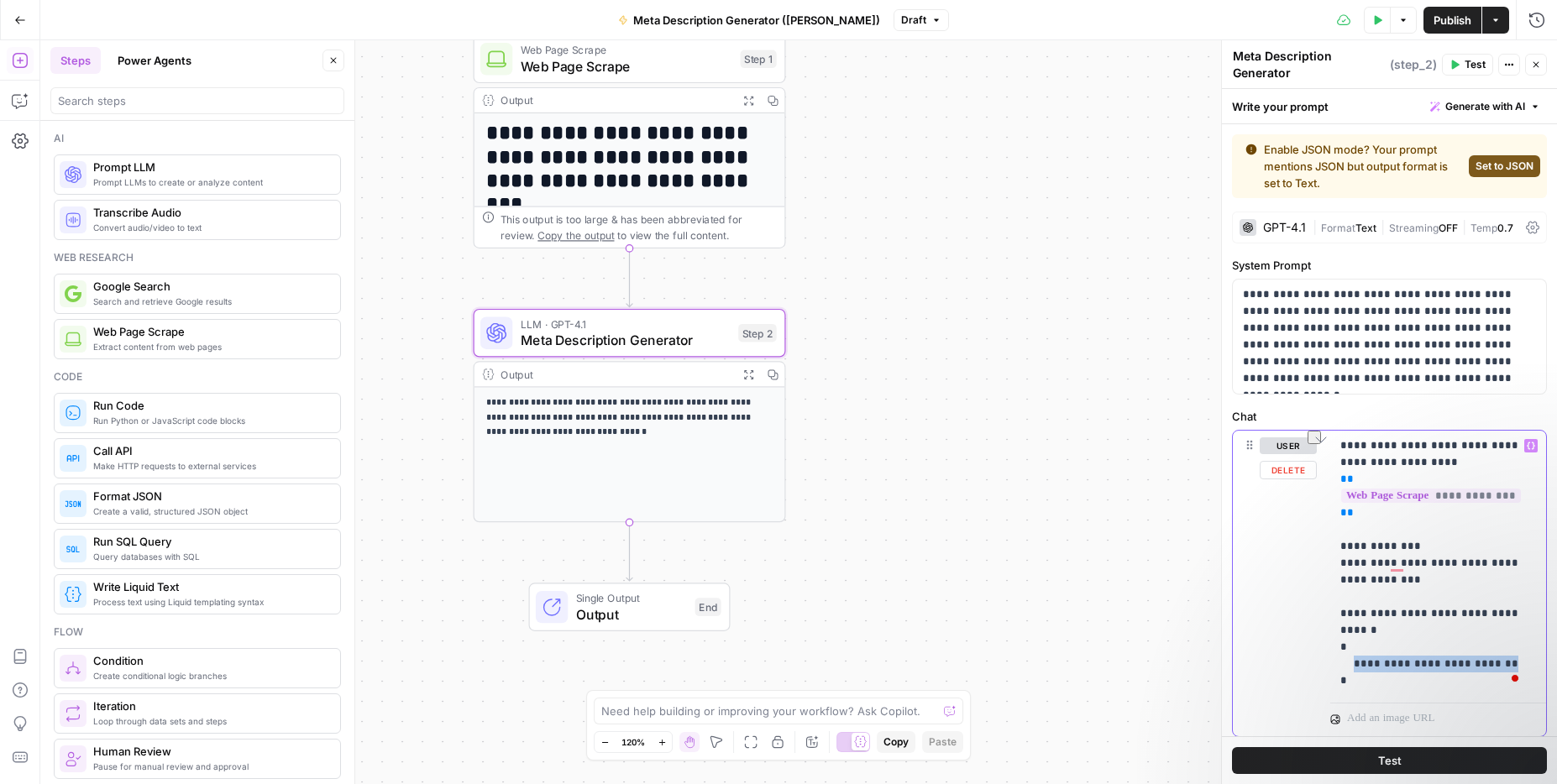
drag, startPoint x: 1493, startPoint y: 662, endPoint x: 1354, endPoint y: 667, distance: 139.1
click at [1188, 624] on p "**********" at bounding box center [1431, 563] width 183 height 252
click at [23, 23] on icon "button" at bounding box center [20, 20] width 12 height 12
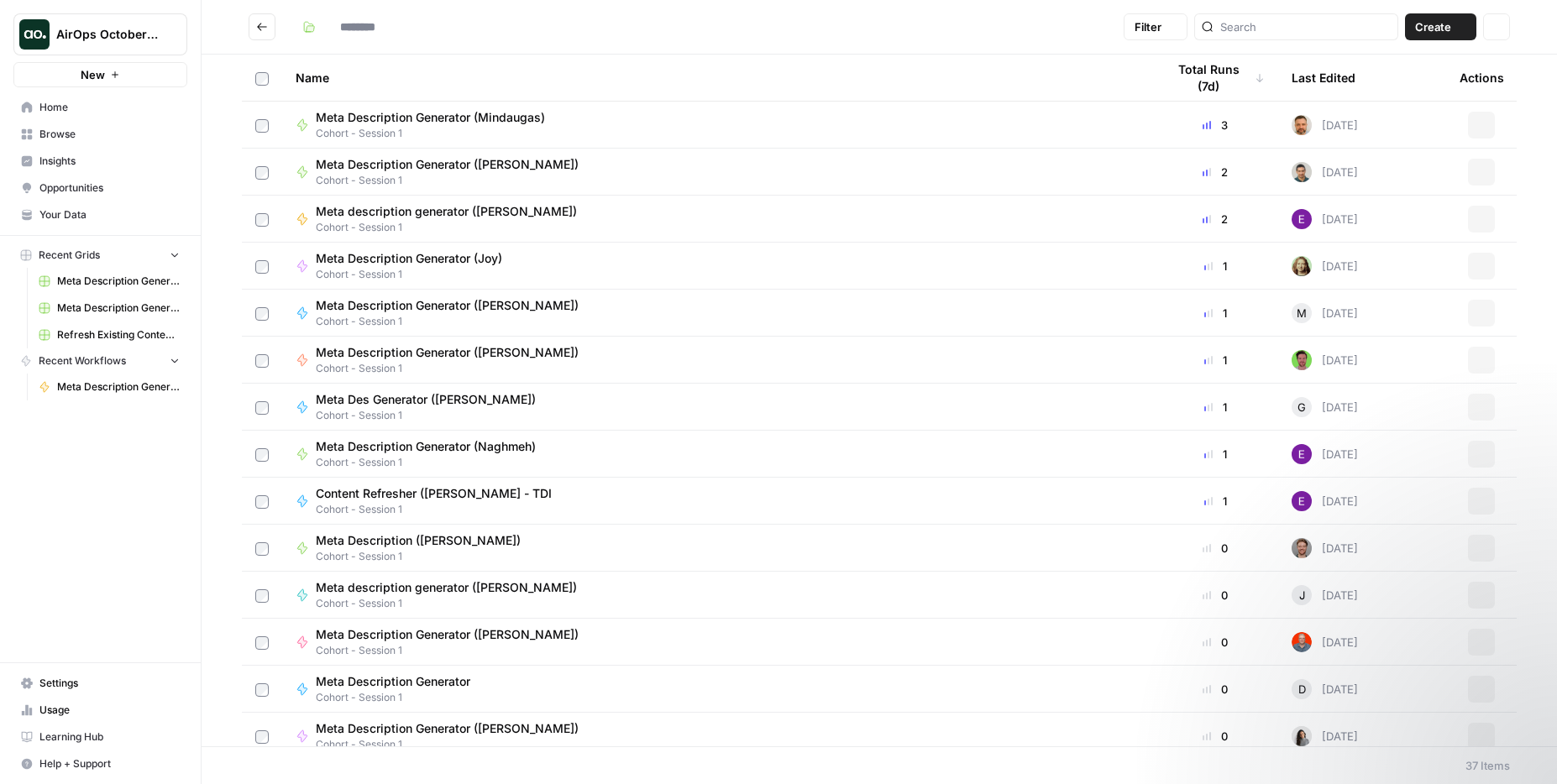
type input "**********"
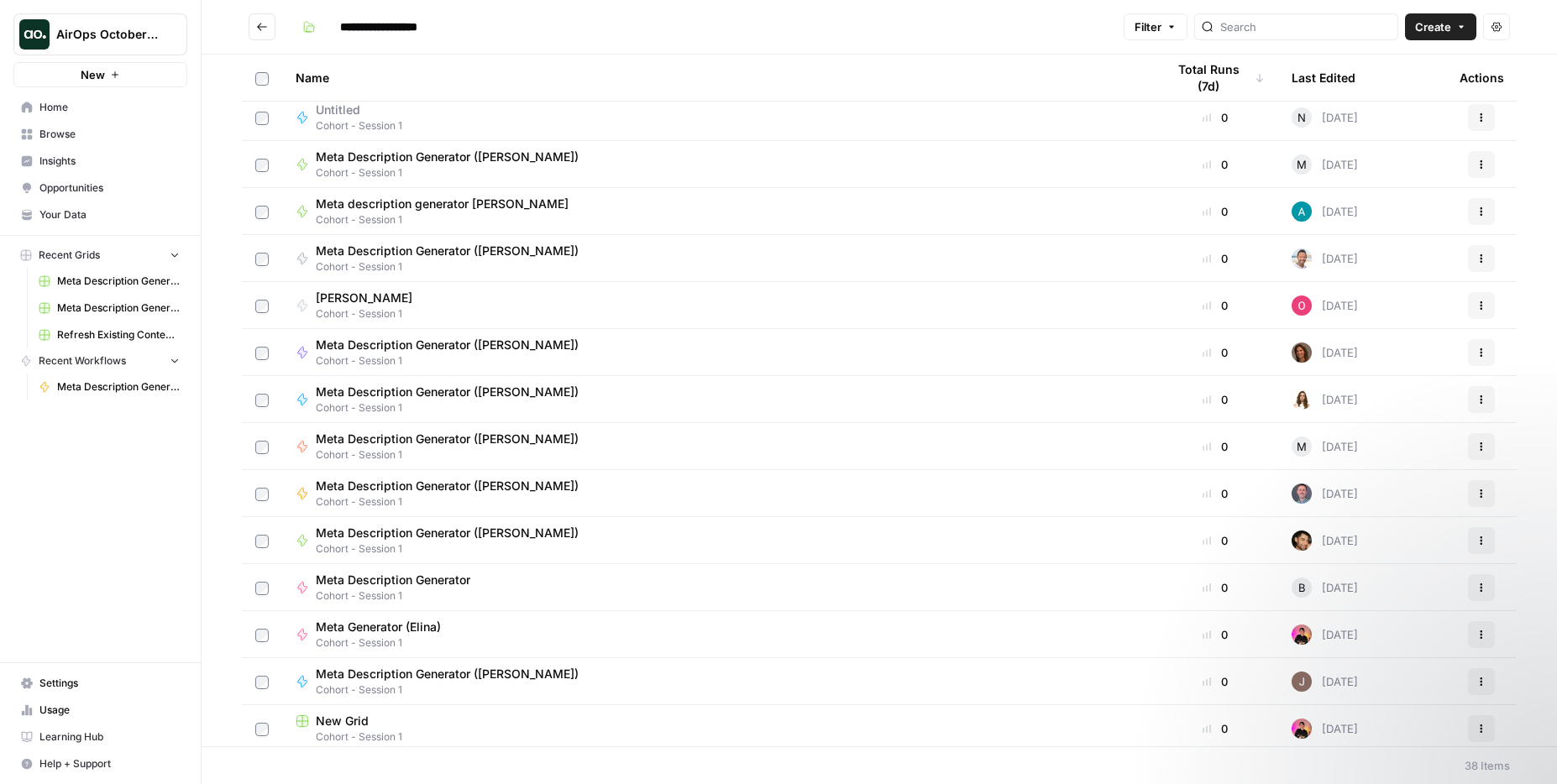
scroll to position [1142, 0]
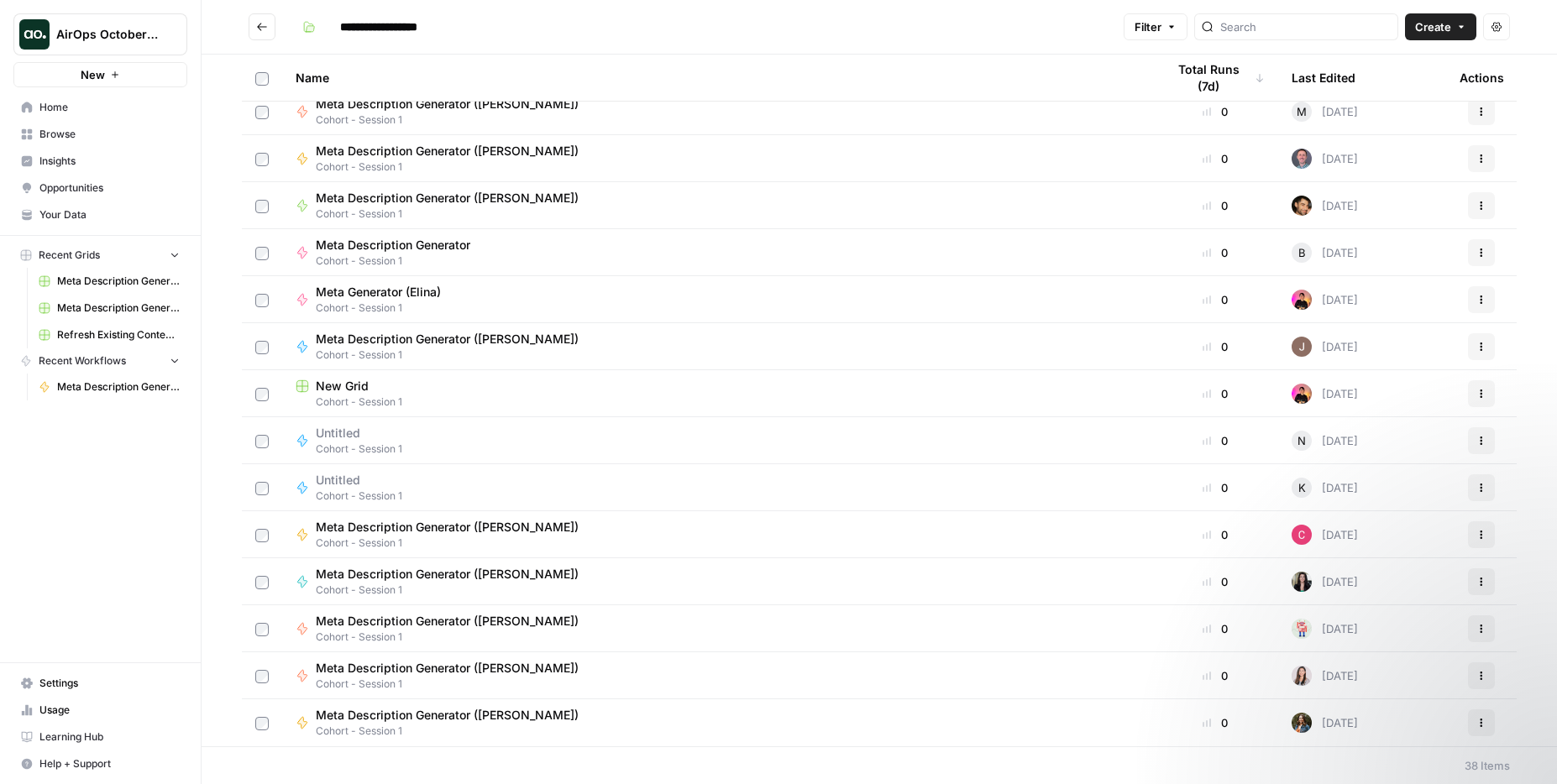
click at [436, 624] on span "Meta Description Generator (Andrea C)" at bounding box center [446, 714] width 263 height 17
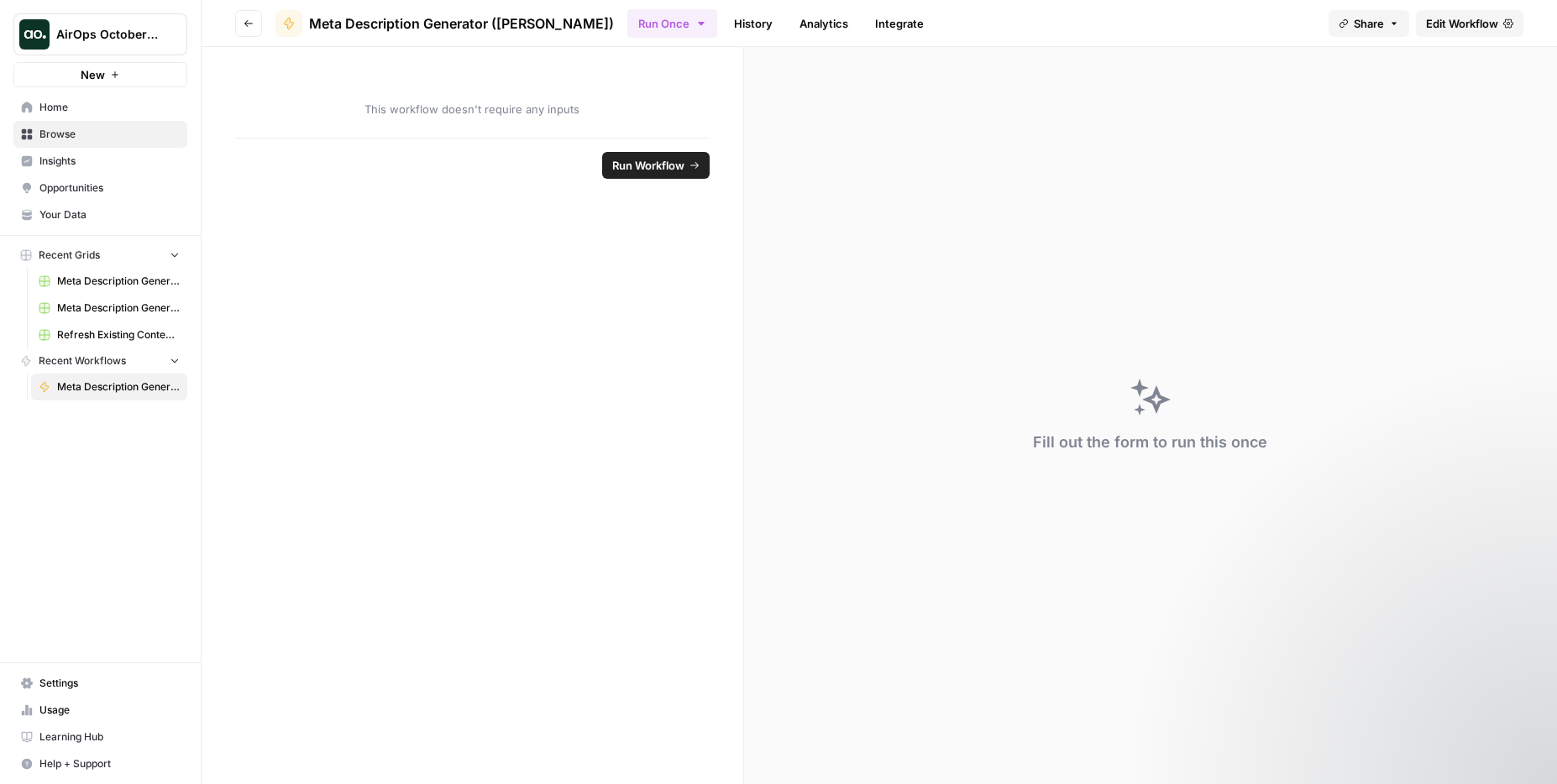
click at [101, 103] on span "Home" at bounding box center [109, 107] width 140 height 15
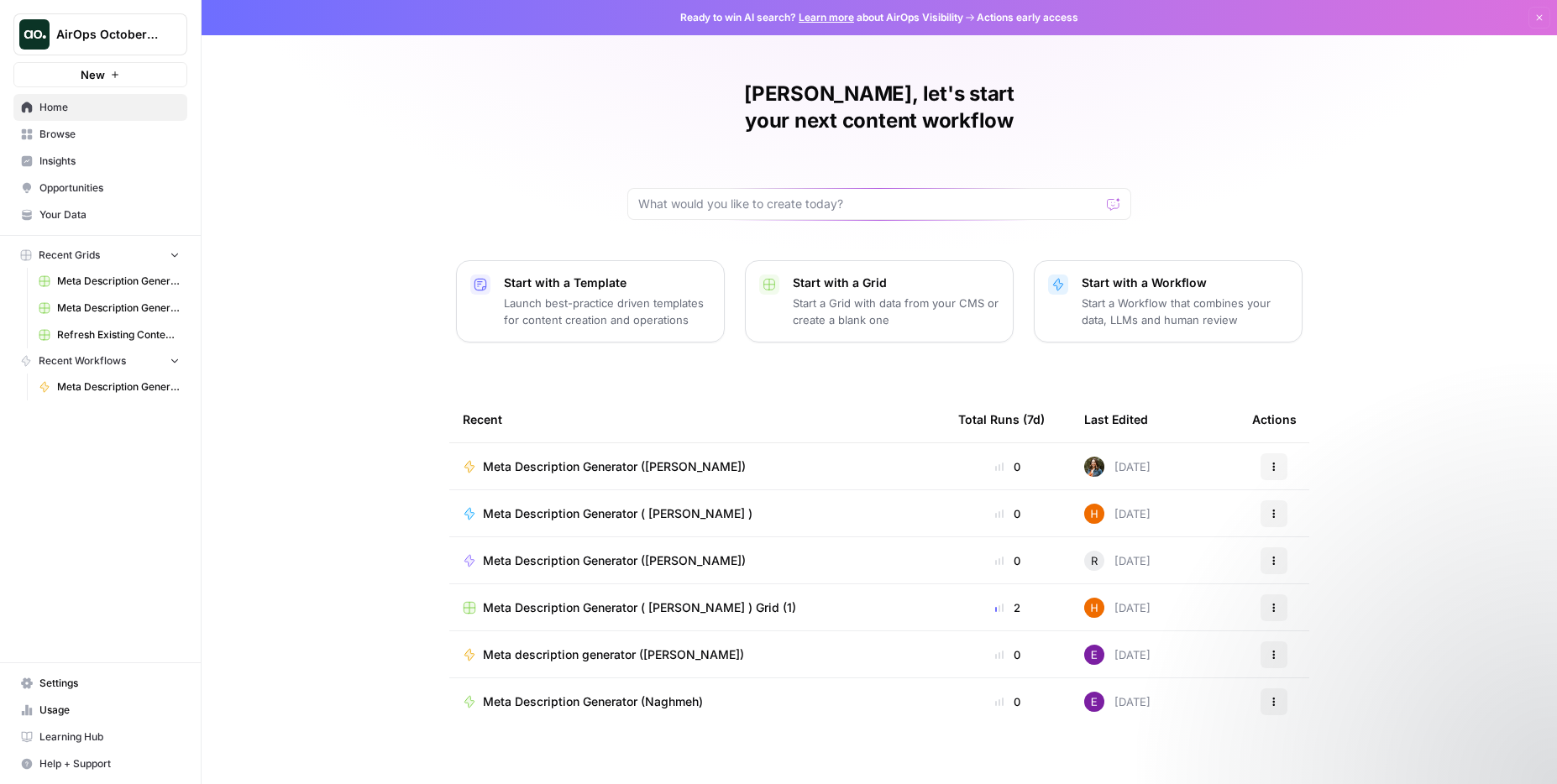
click at [646, 458] on span "Meta Description Generator (Andrea C)" at bounding box center [614, 466] width 263 height 17
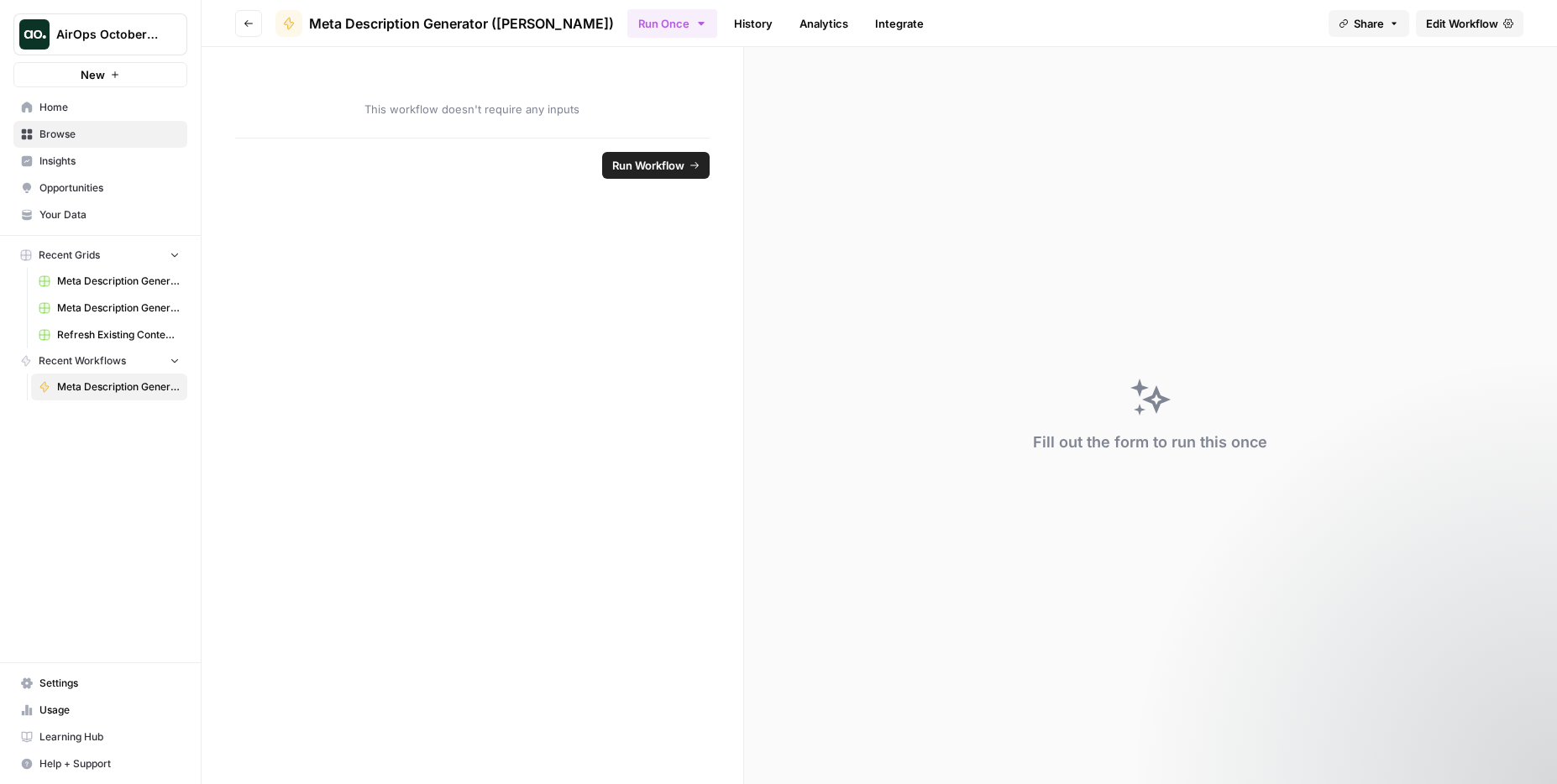
click at [724, 24] on link "History" at bounding box center [753, 23] width 59 height 27
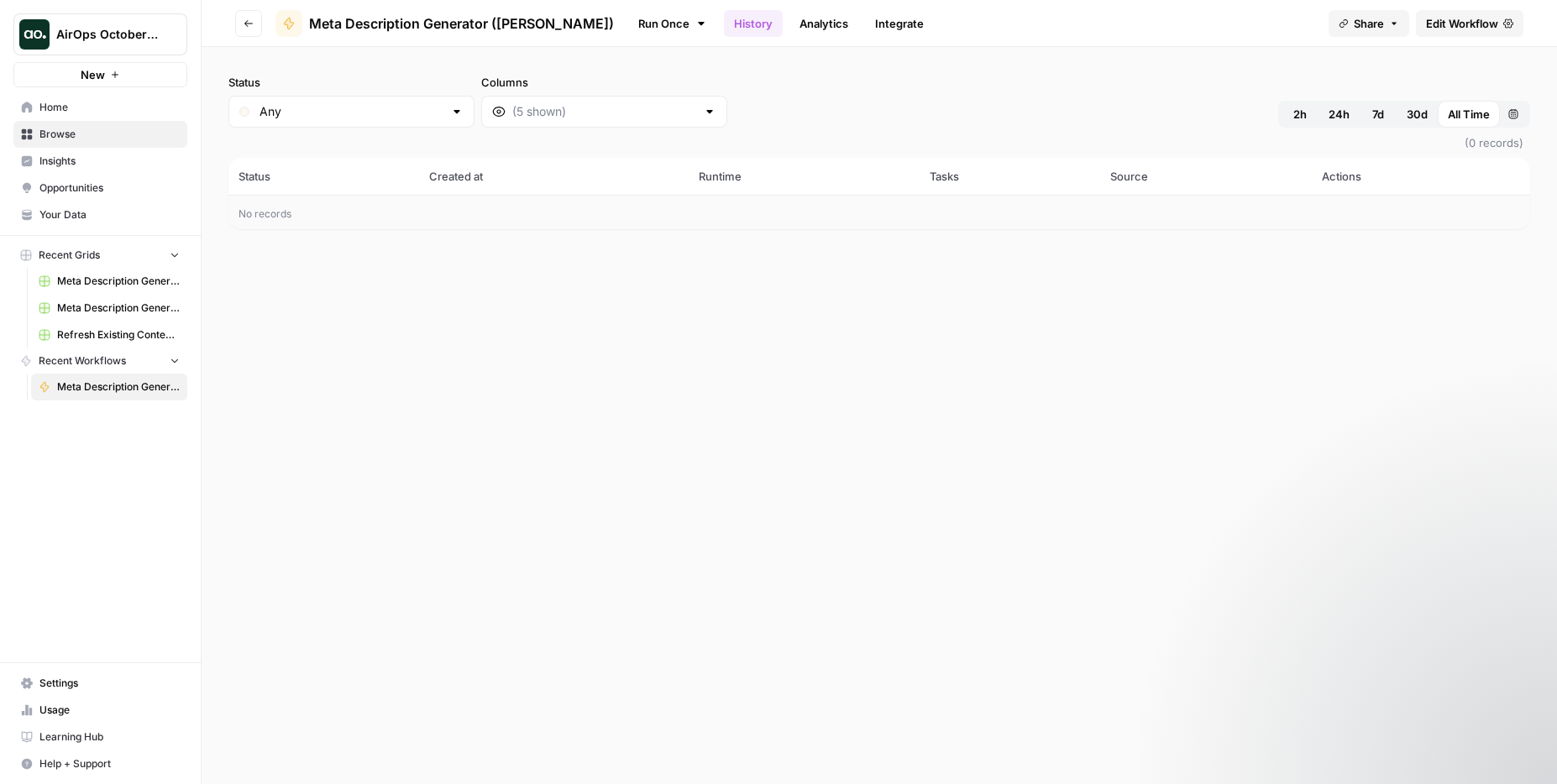
click at [640, 29] on link "Run Once" at bounding box center [671, 23] width 89 height 29
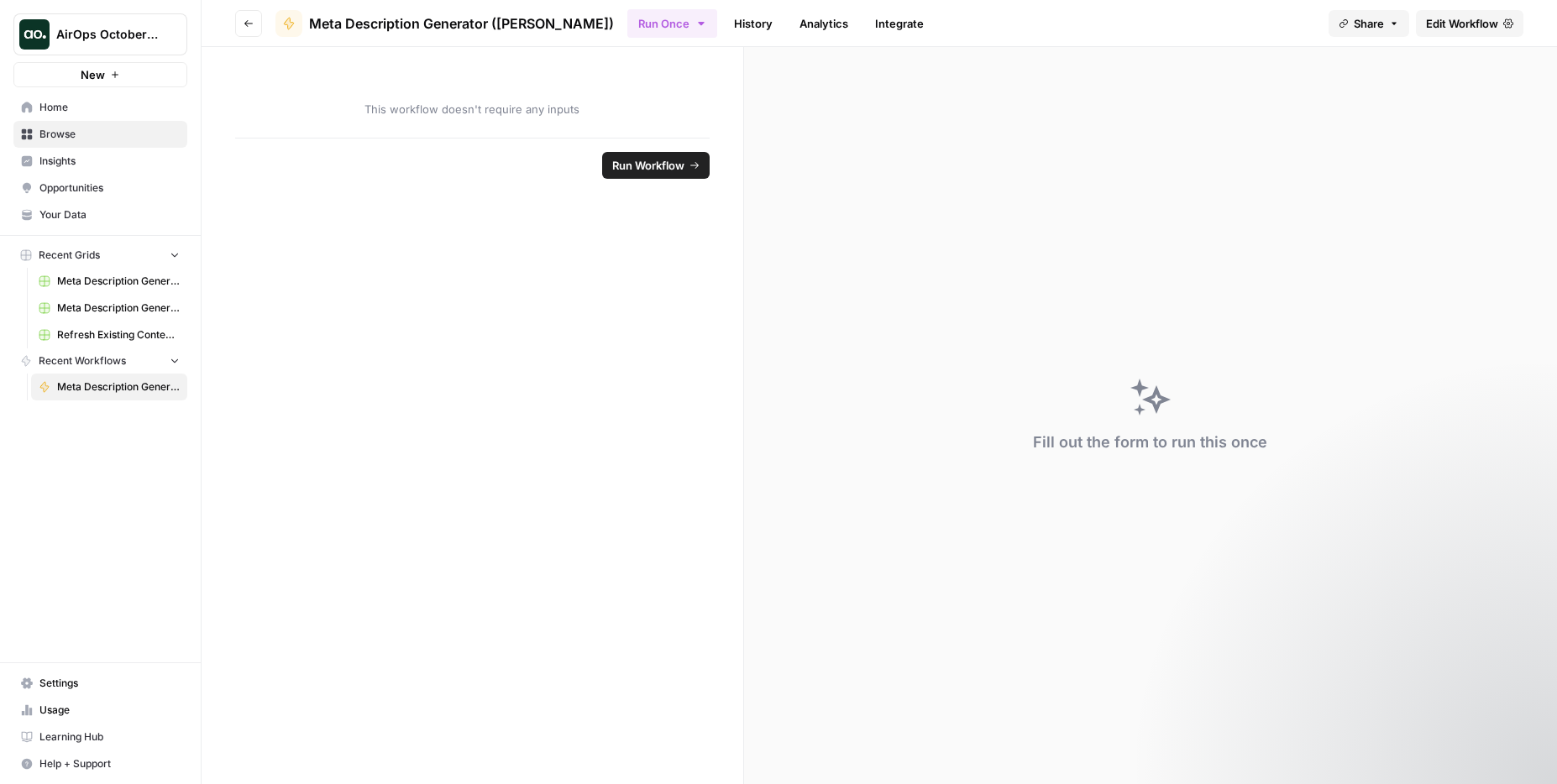
click at [790, 21] on link "Analytics" at bounding box center [824, 23] width 69 height 27
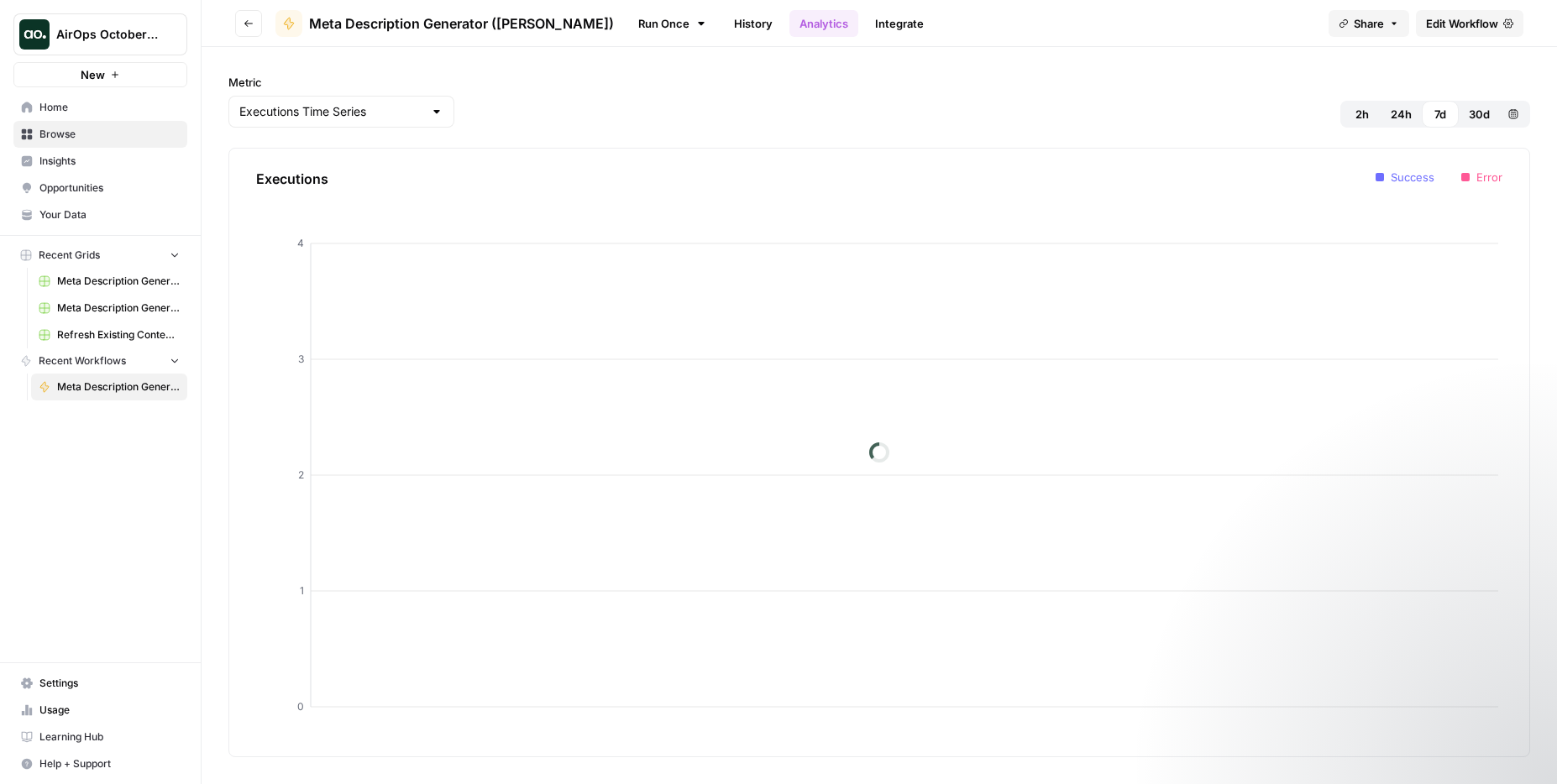
click at [865, 22] on link "Integrate" at bounding box center [899, 23] width 69 height 27
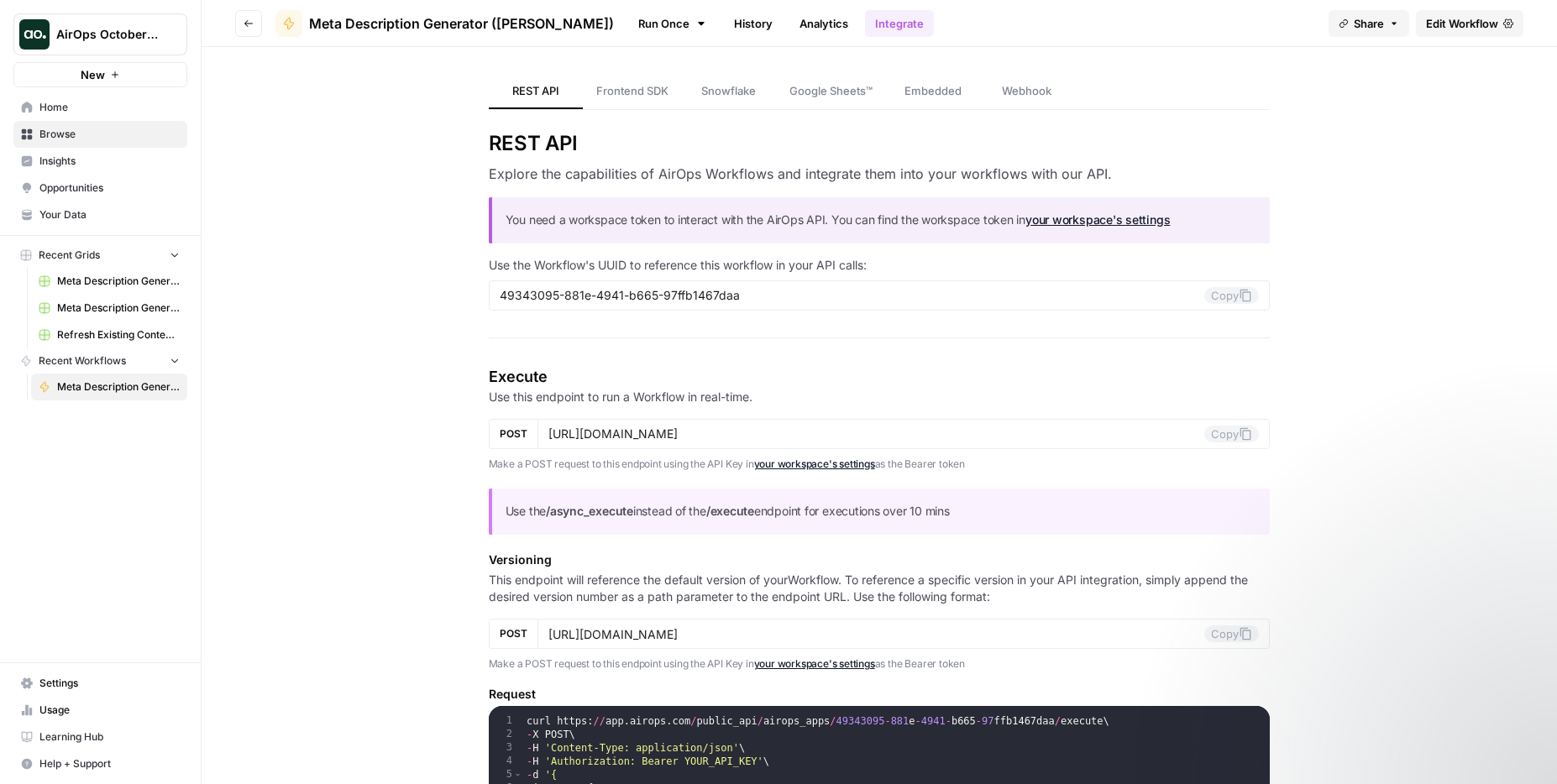
click at [627, 35] on link "Run Once" at bounding box center [671, 23] width 89 height 29
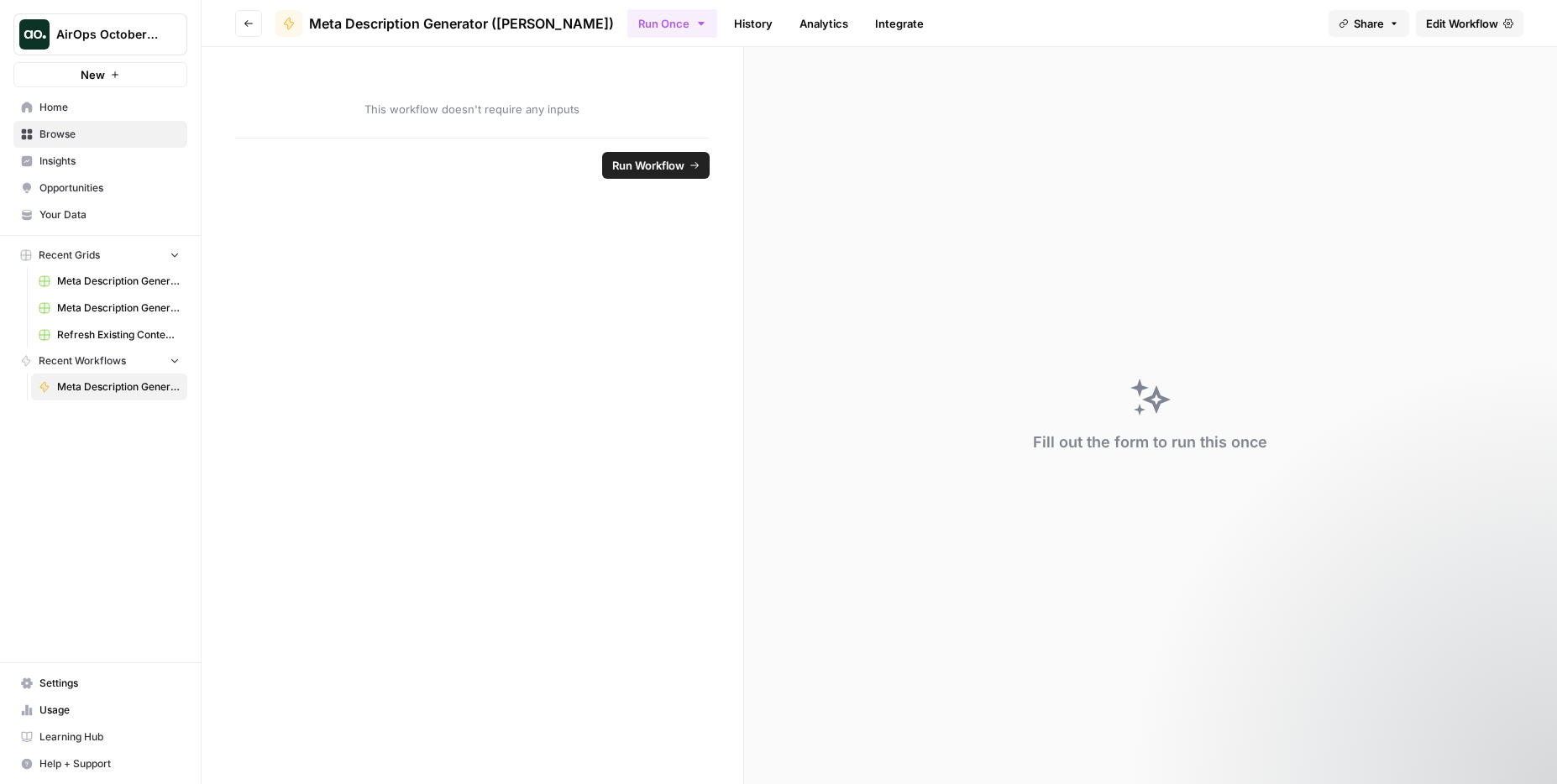
click at [455, 20] on span "Meta Description Generator (Andrea C)" at bounding box center [461, 23] width 305 height 20
click at [114, 386] on span "Meta Description Generator (Andrea C)" at bounding box center [118, 387] width 123 height 15
click at [1188, 24] on span "Edit Workflow" at bounding box center [1462, 23] width 72 height 17
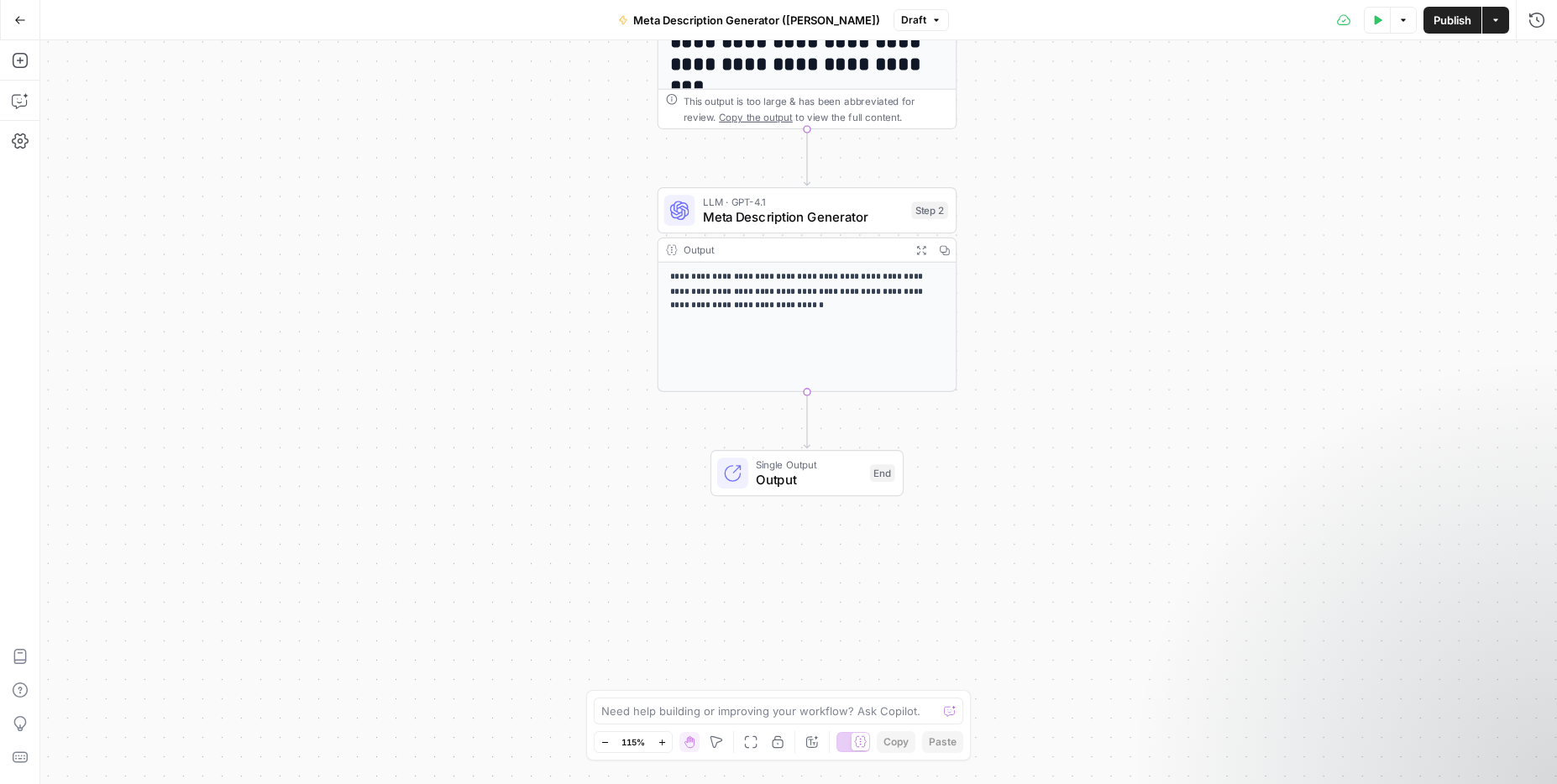
click at [801, 312] on p "**********" at bounding box center [808, 291] width 275 height 42
click at [810, 219] on span "Meta Description Generator" at bounding box center [803, 217] width 201 height 19
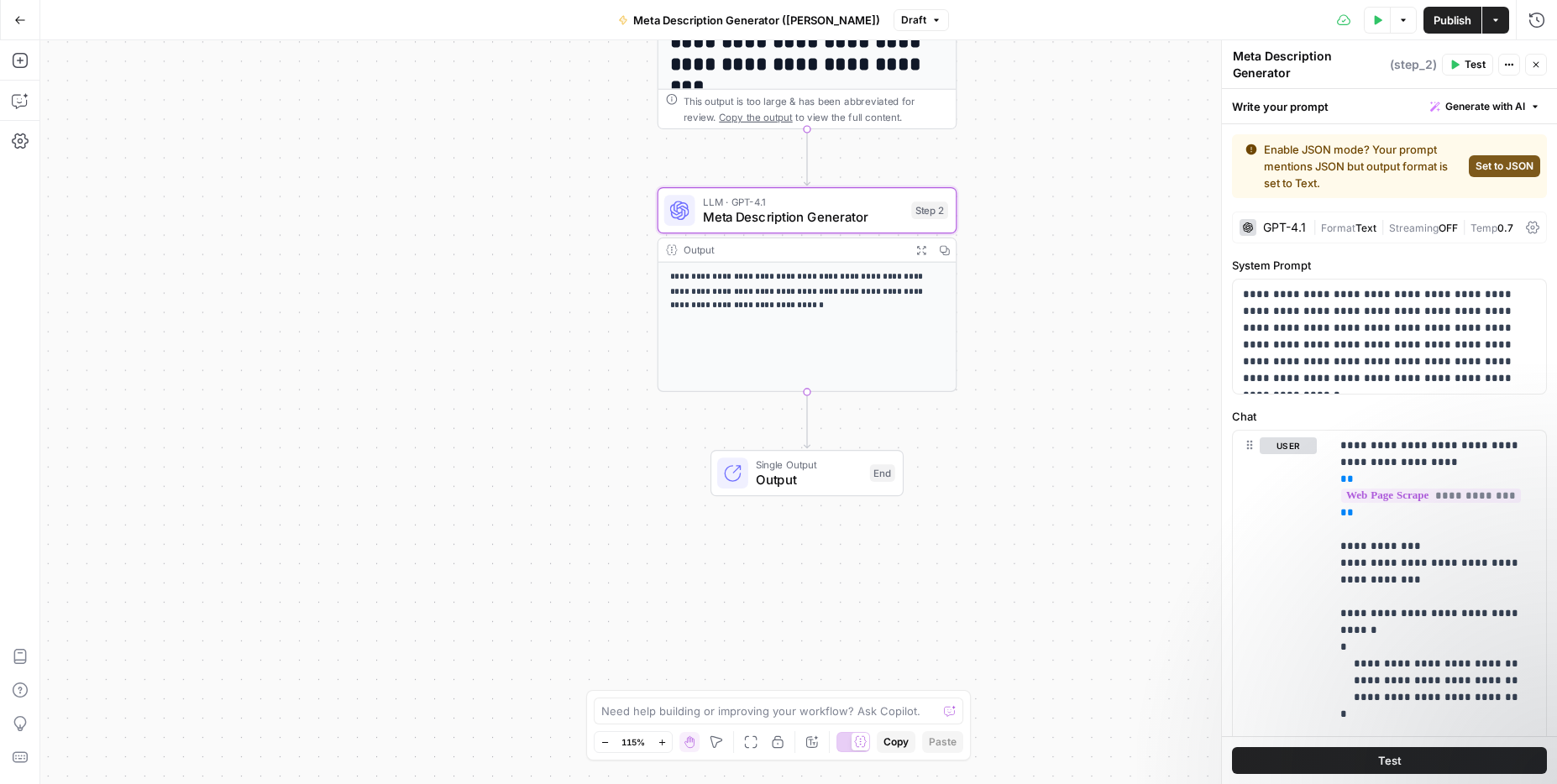
click at [1188, 69] on span "Test" at bounding box center [1475, 64] width 21 height 15
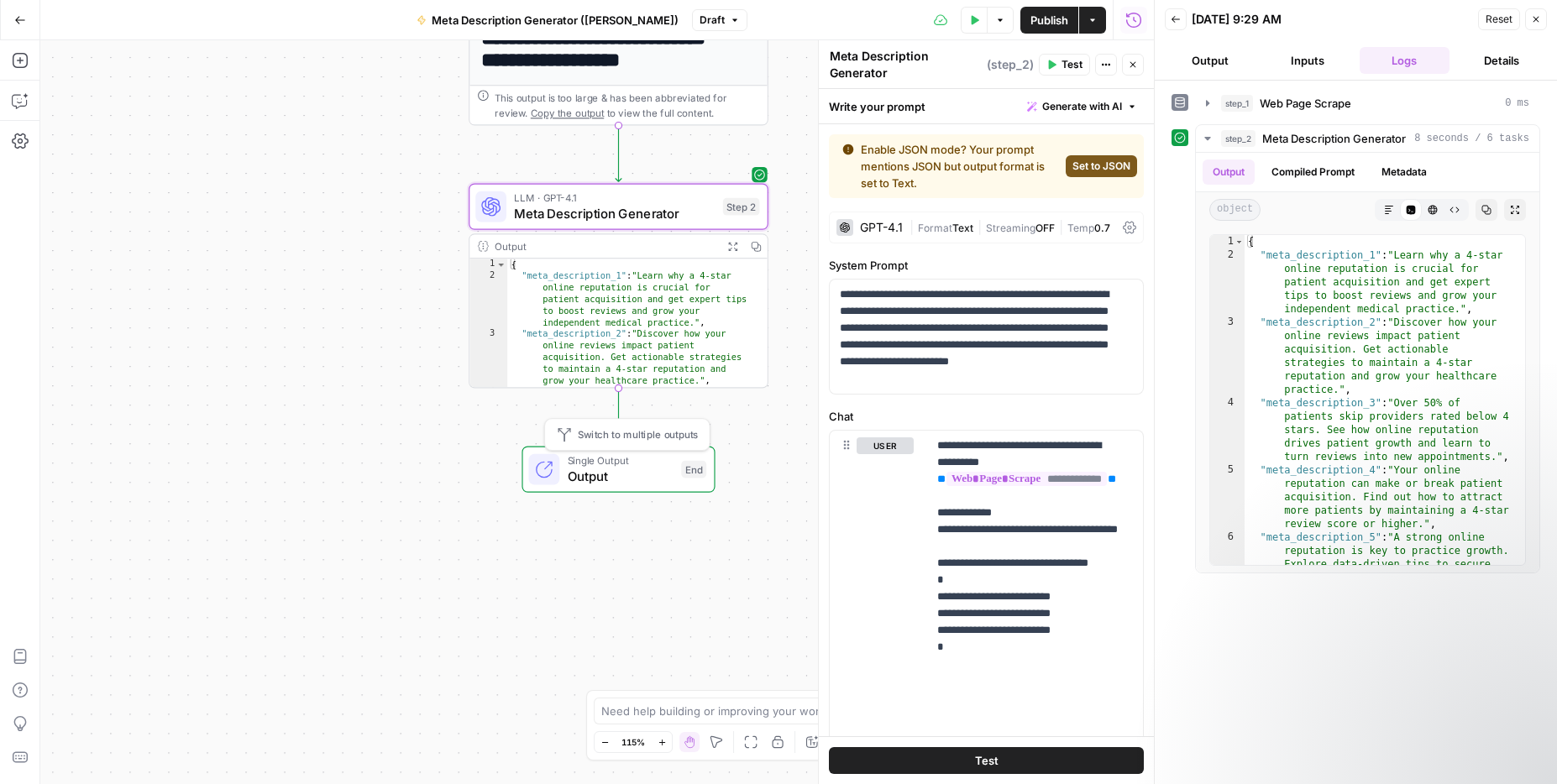
click at [612, 469] on span "Output" at bounding box center [621, 476] width 107 height 19
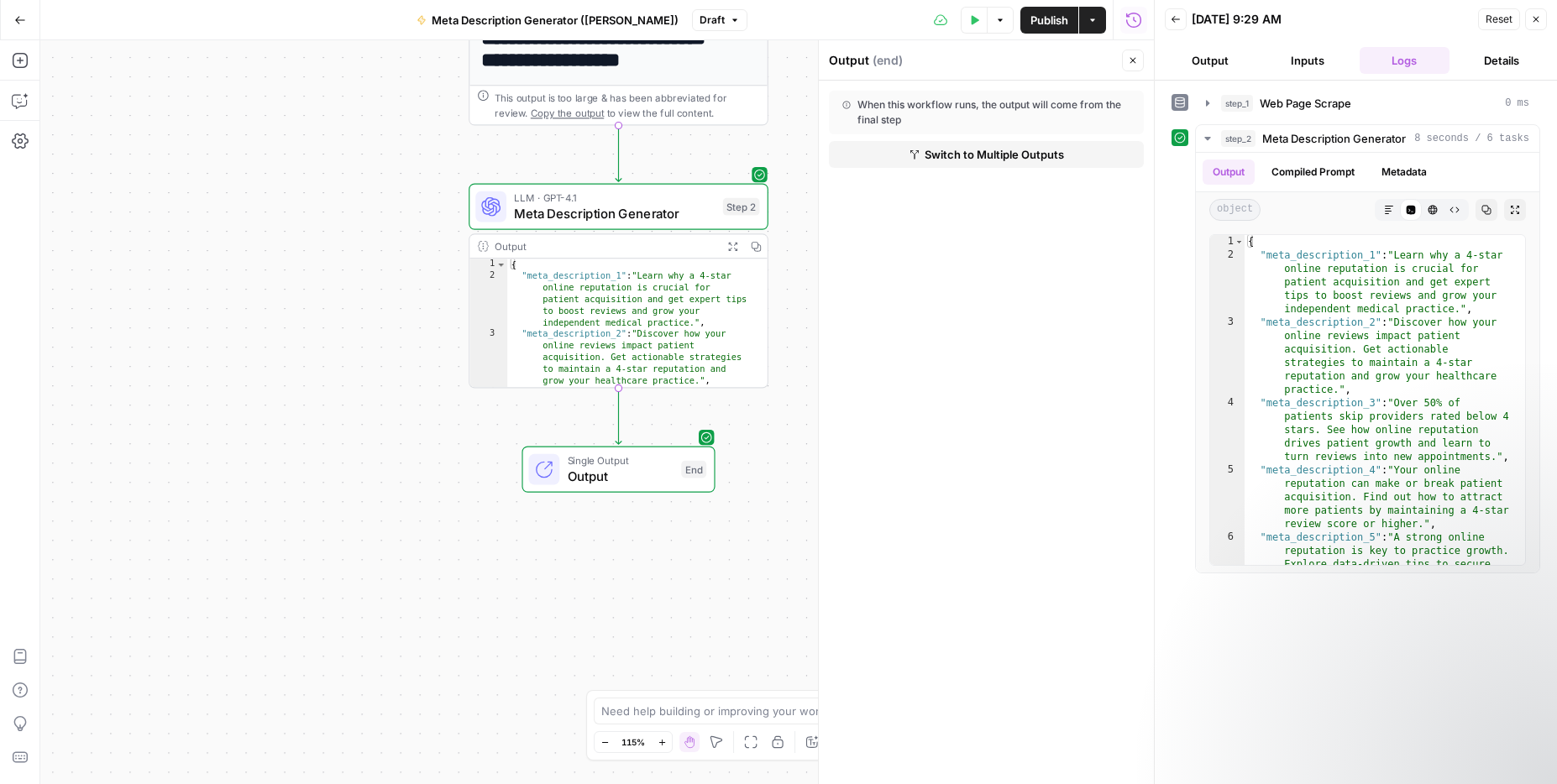
click at [940, 160] on span "Switch to Multiple Outputs" at bounding box center [994, 154] width 139 height 17
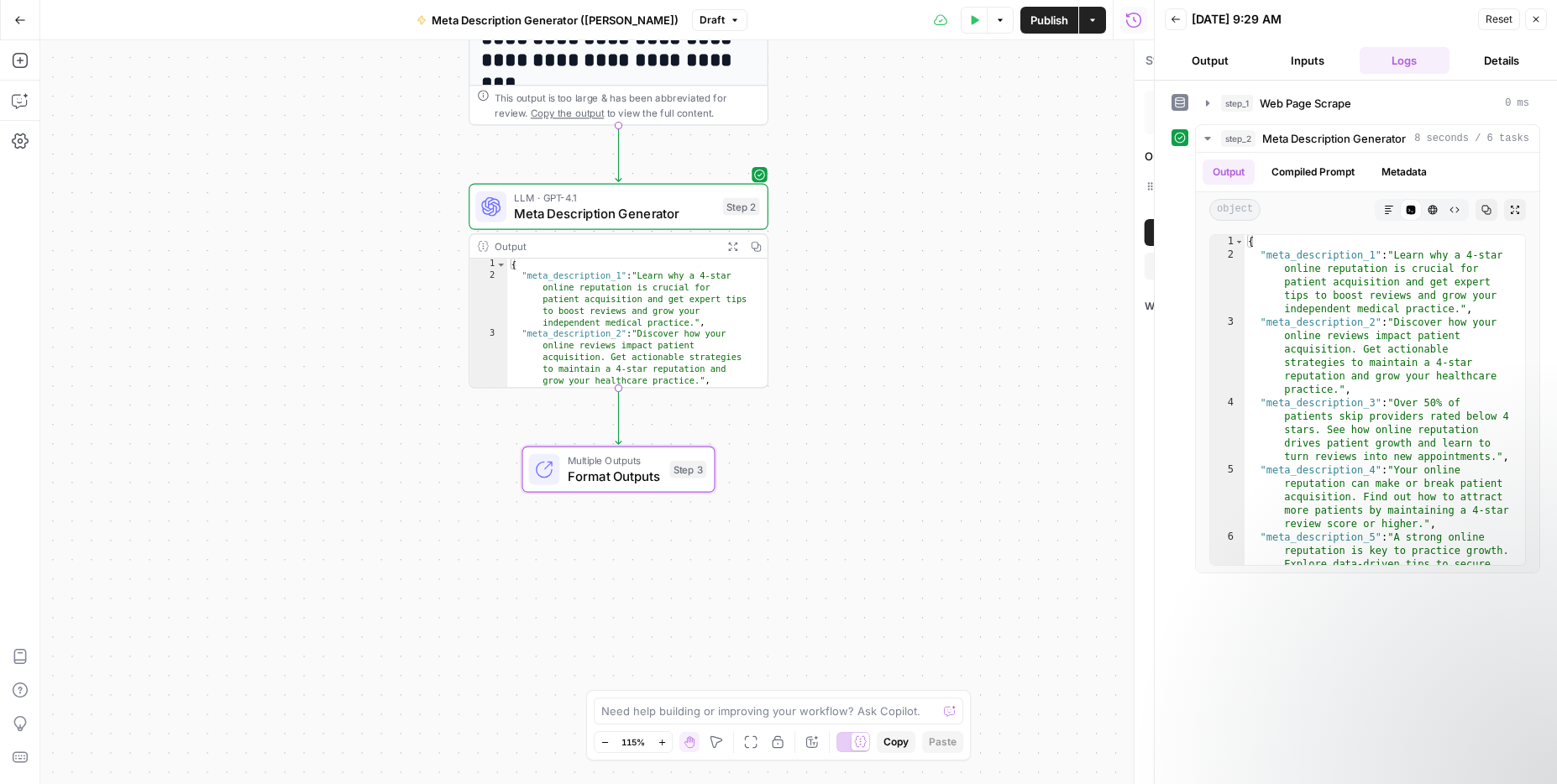
type textarea "Format Outputs"
